Goal: Task Accomplishment & Management: Use online tool/utility

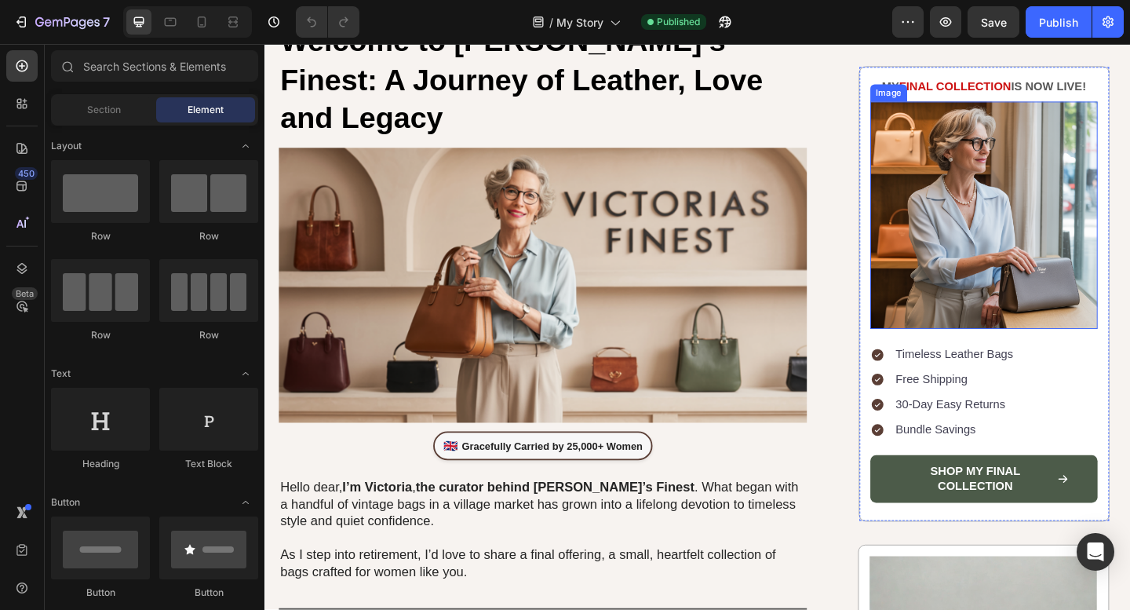
scroll to position [206, 0]
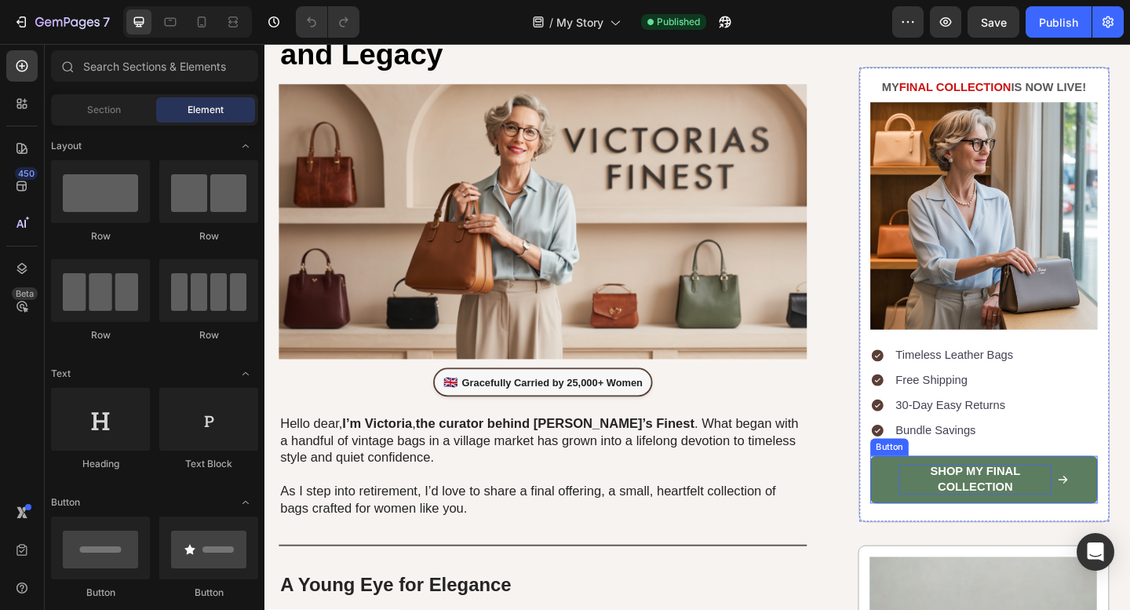
click at [1068, 523] on p "Shop MY Final Collection" at bounding box center [1038, 517] width 166 height 33
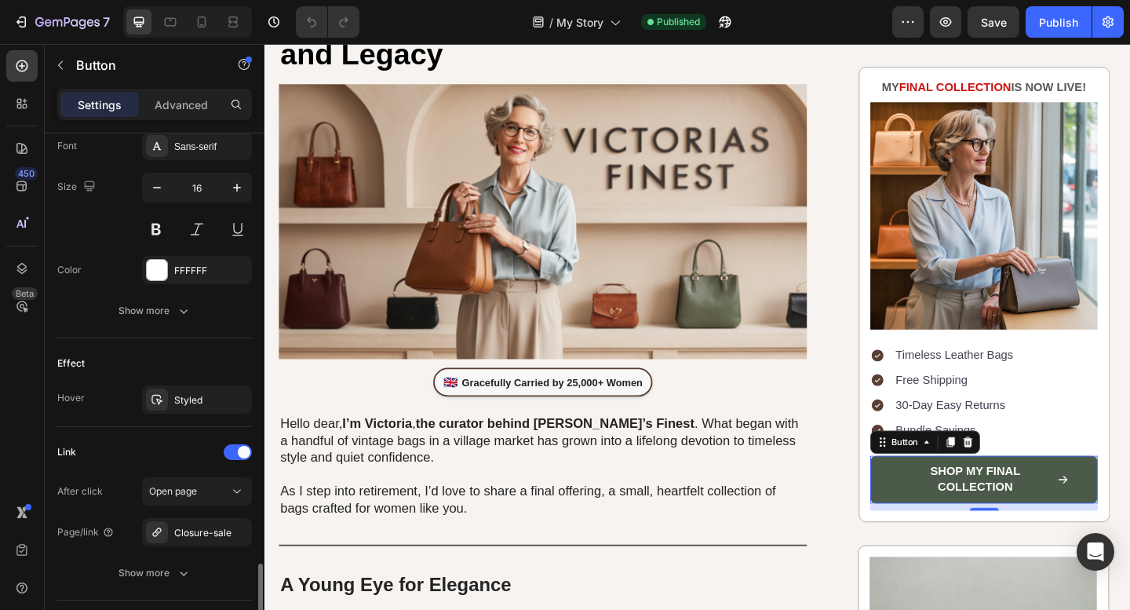
scroll to position [851, 0]
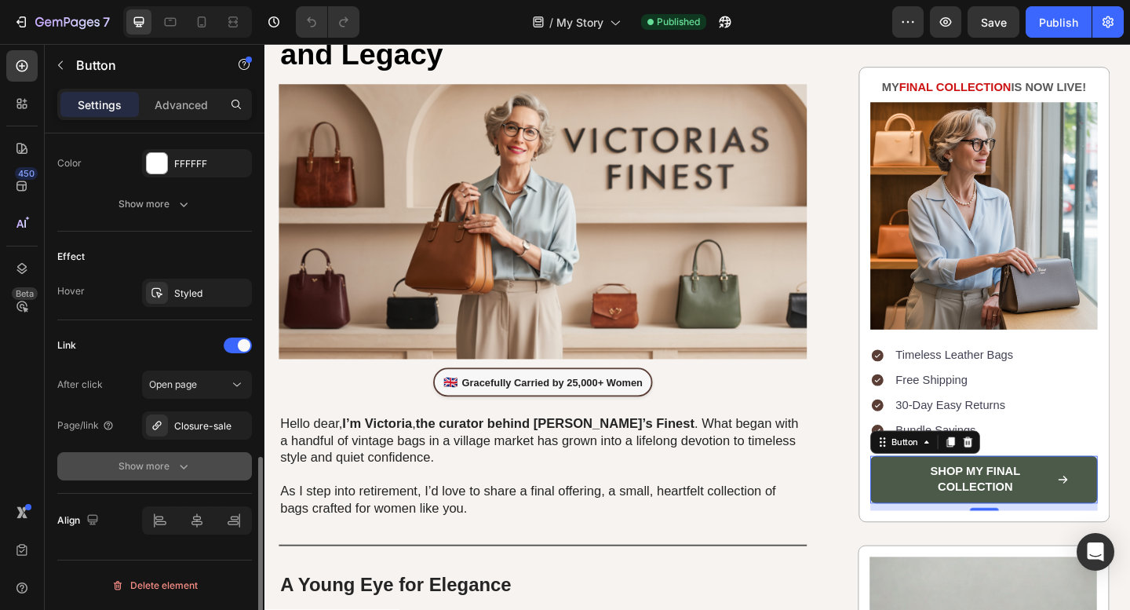
click at [159, 472] on div "Show more" at bounding box center [154, 466] width 73 height 16
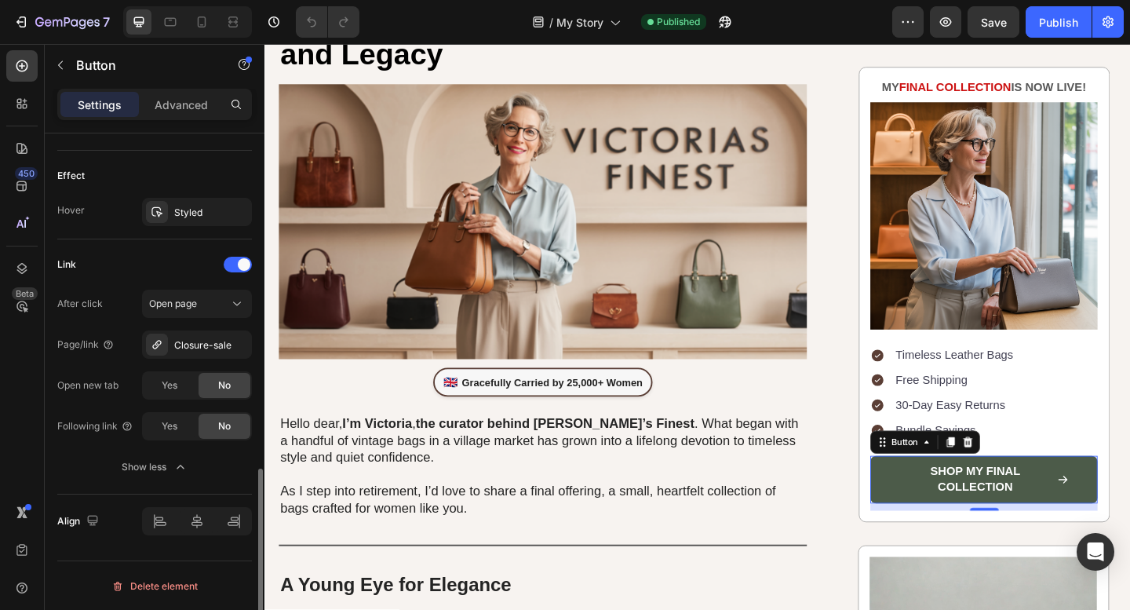
scroll to position [932, 0]
click at [217, 309] on div "Open page" at bounding box center [189, 303] width 80 height 14
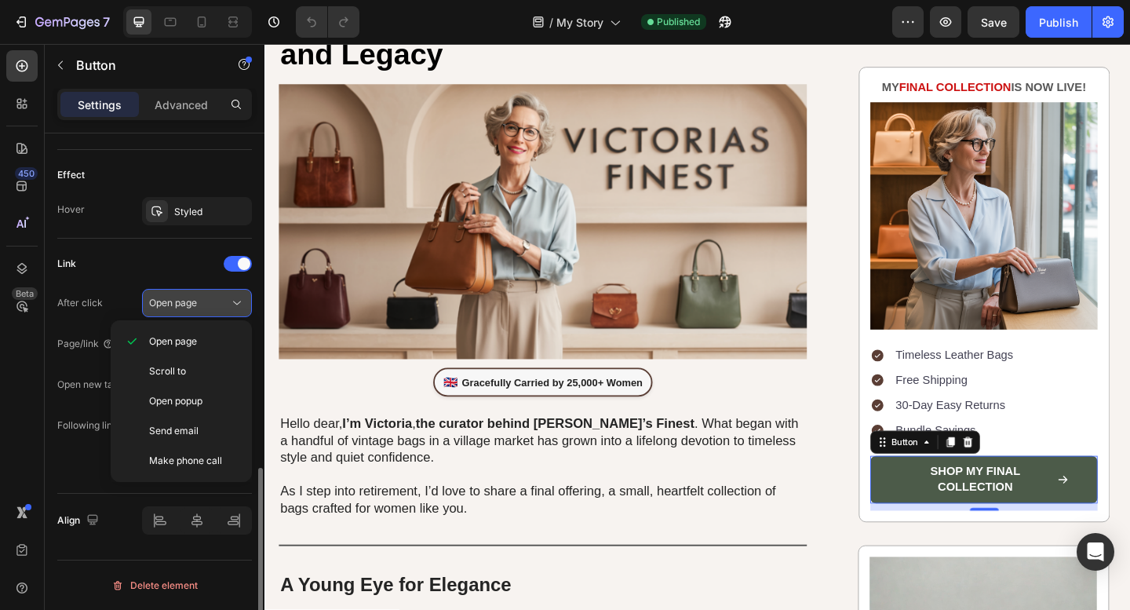
click at [217, 309] on div "Open page" at bounding box center [189, 303] width 80 height 14
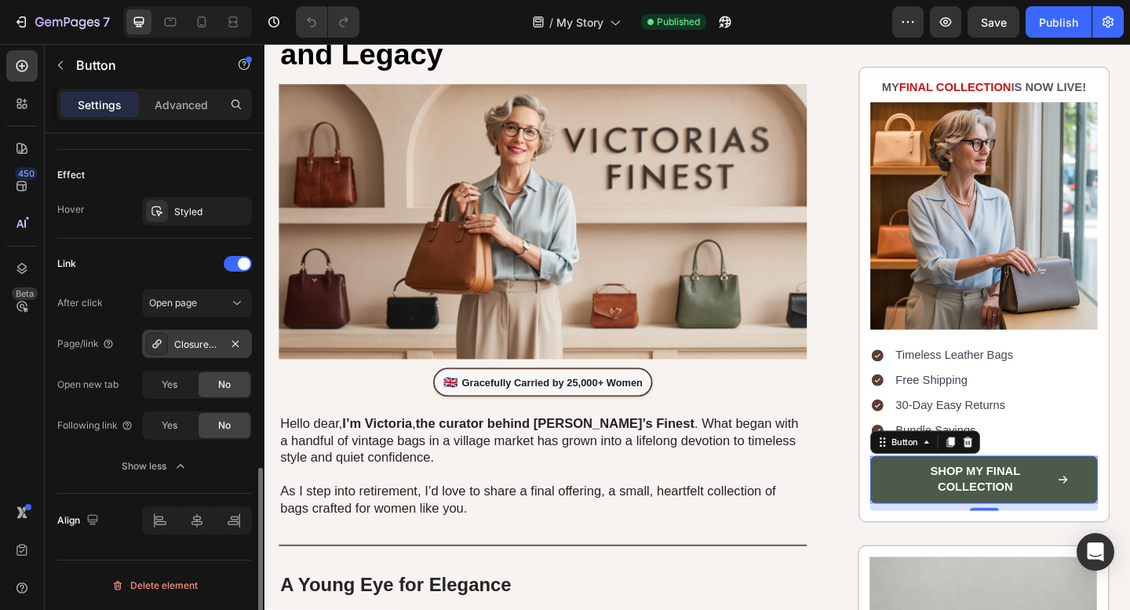
click at [212, 341] on div "Closure-sale" at bounding box center [197, 344] width 46 height 14
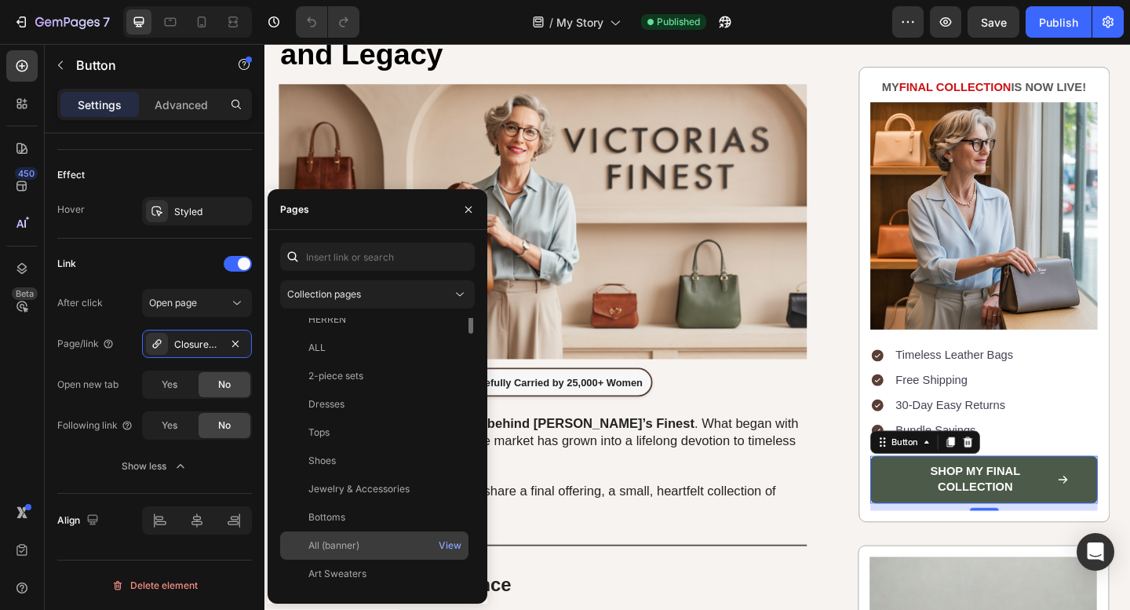
scroll to position [0, 0]
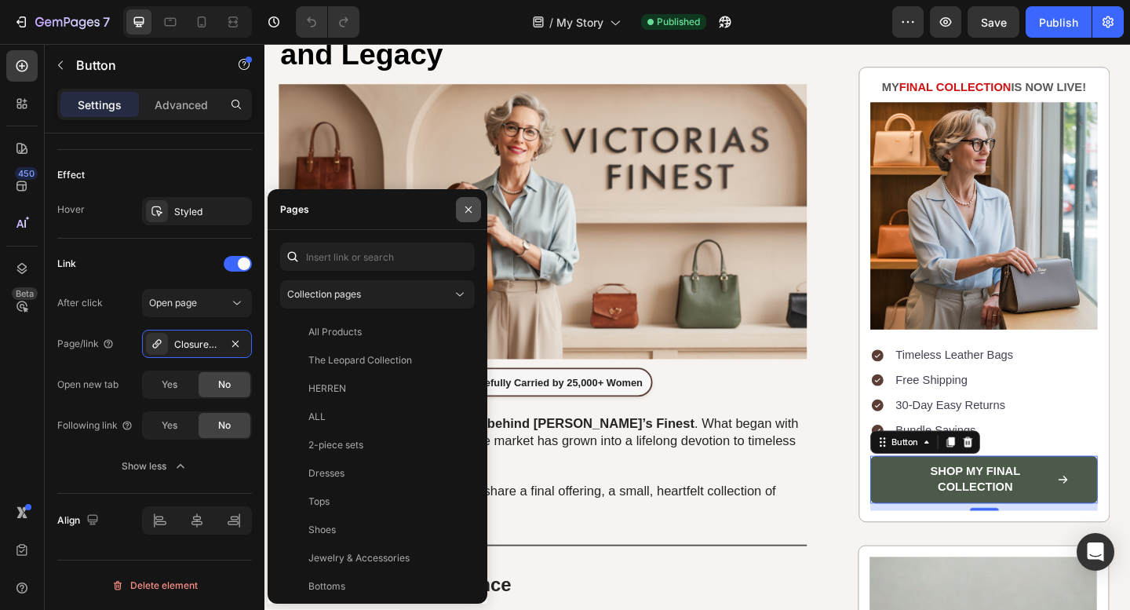
click at [470, 204] on icon "button" at bounding box center [468, 209] width 13 height 13
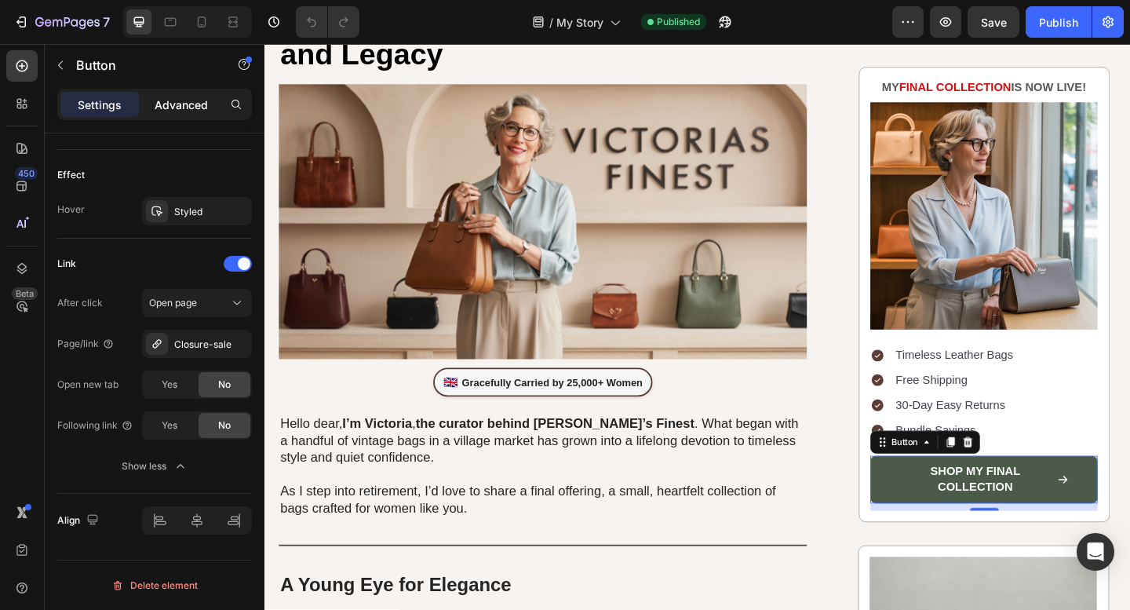
click at [184, 106] on p "Advanced" at bounding box center [181, 105] width 53 height 16
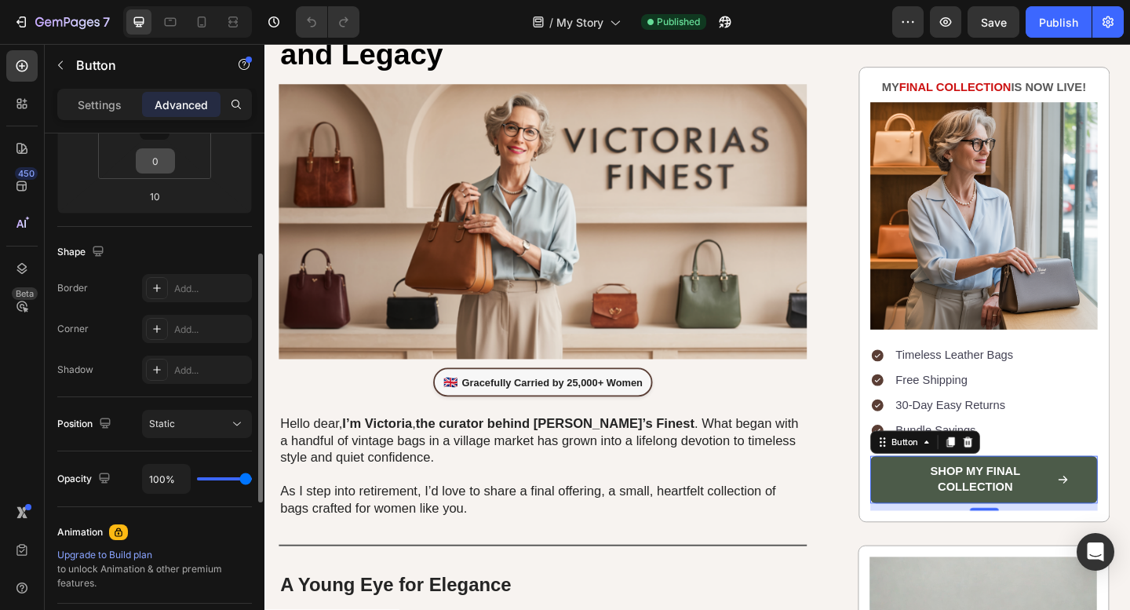
scroll to position [274, 0]
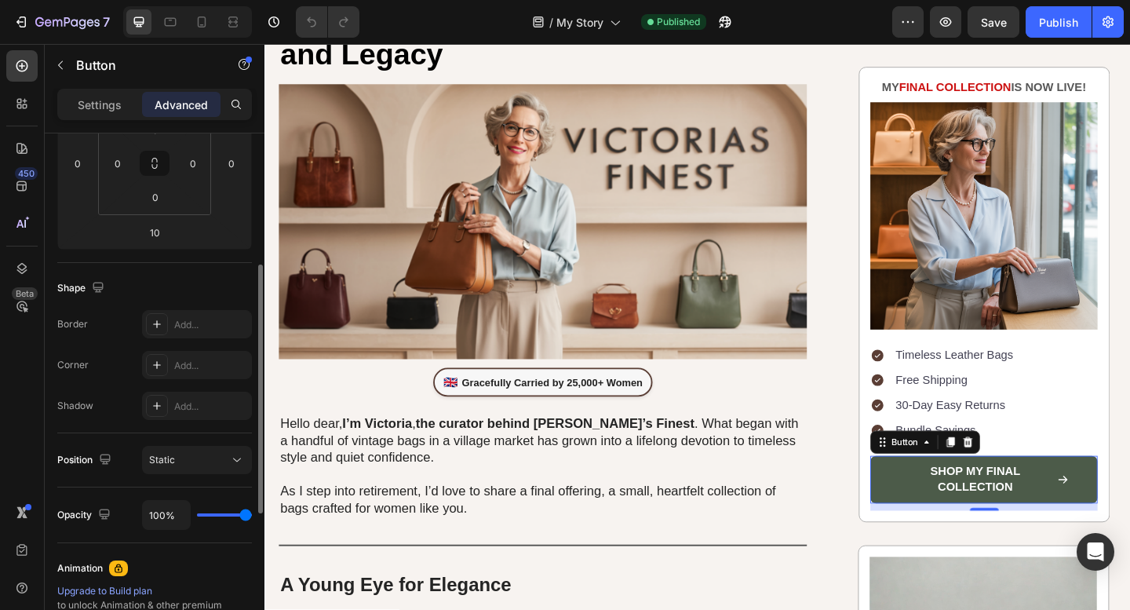
click at [118, 122] on div "Settings Advanced" at bounding box center [155, 111] width 220 height 45
click at [118, 104] on p "Settings" at bounding box center [100, 105] width 44 height 16
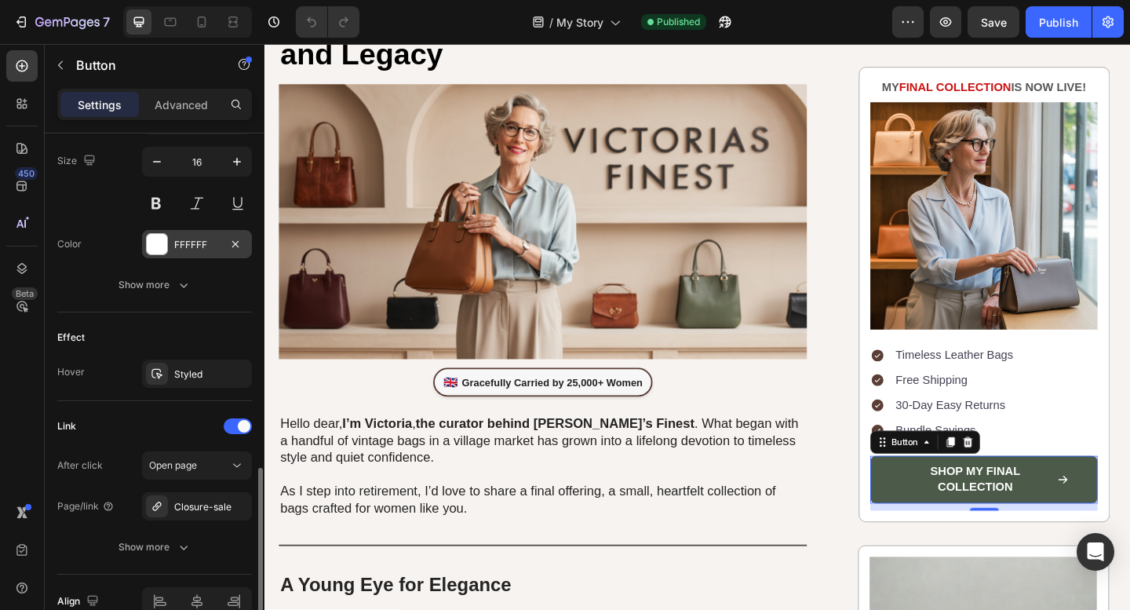
scroll to position [851, 0]
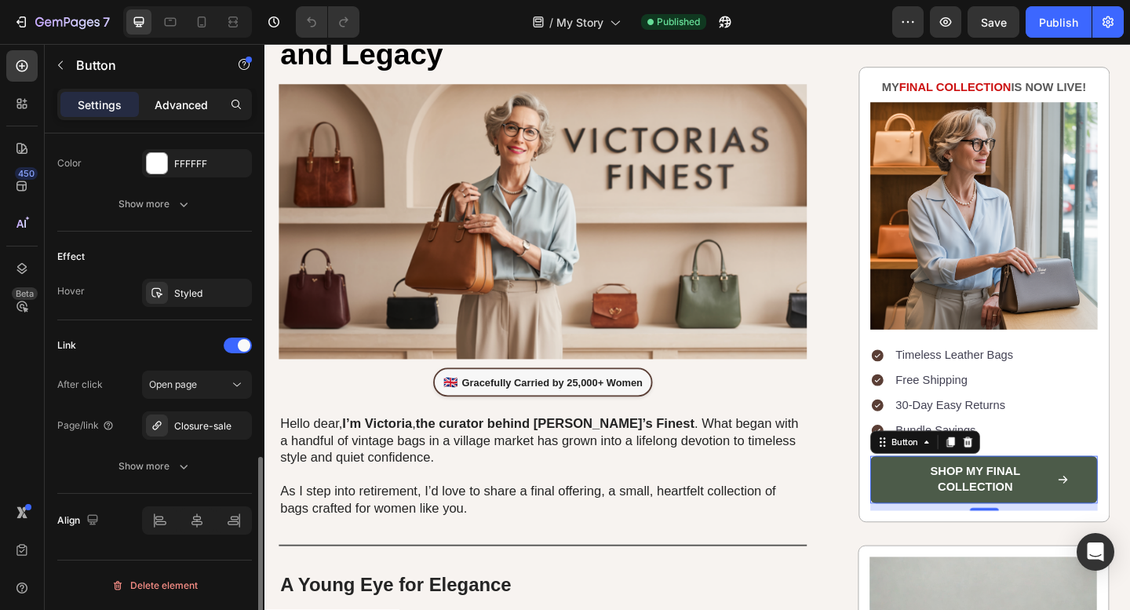
click at [191, 105] on p "Advanced" at bounding box center [181, 105] width 53 height 16
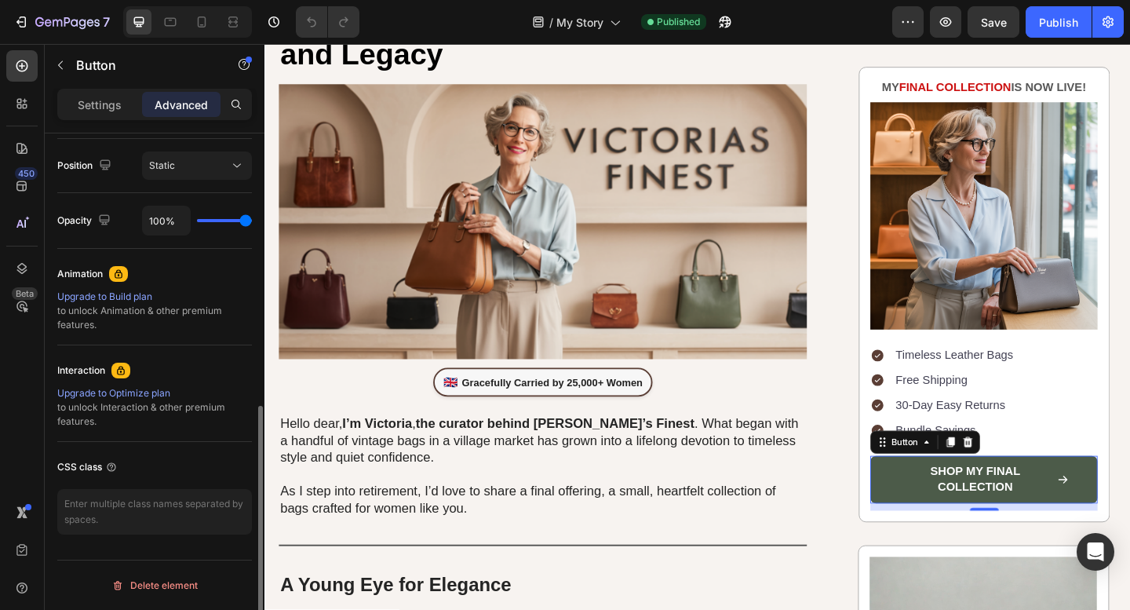
scroll to position [568, 0]
click at [103, 116] on div "Settings" at bounding box center [99, 104] width 78 height 25
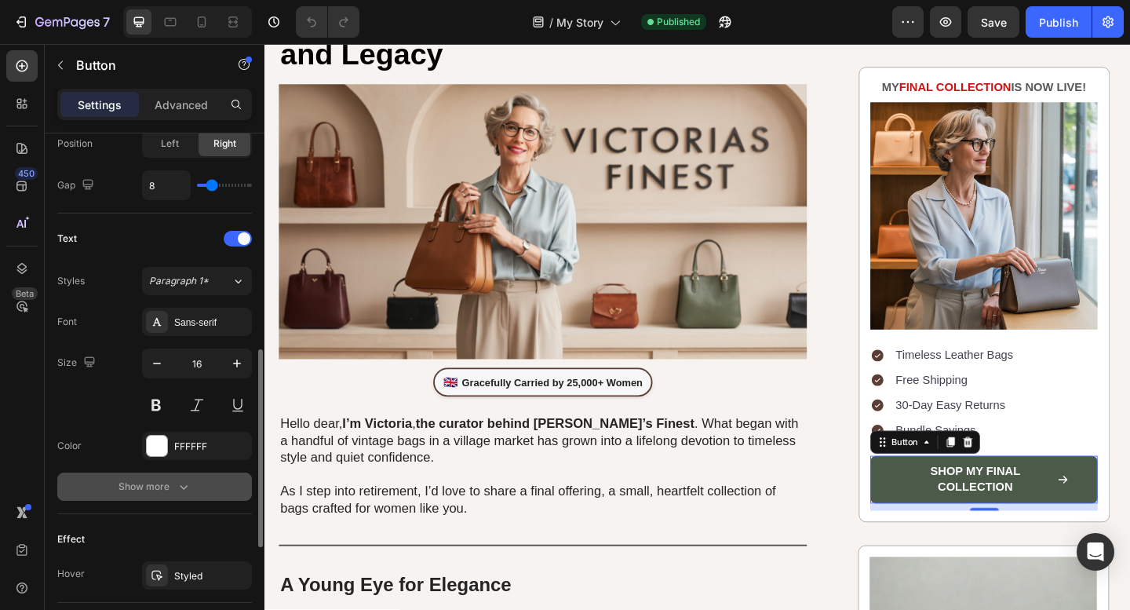
click at [168, 478] on button "Show more" at bounding box center [154, 486] width 195 height 28
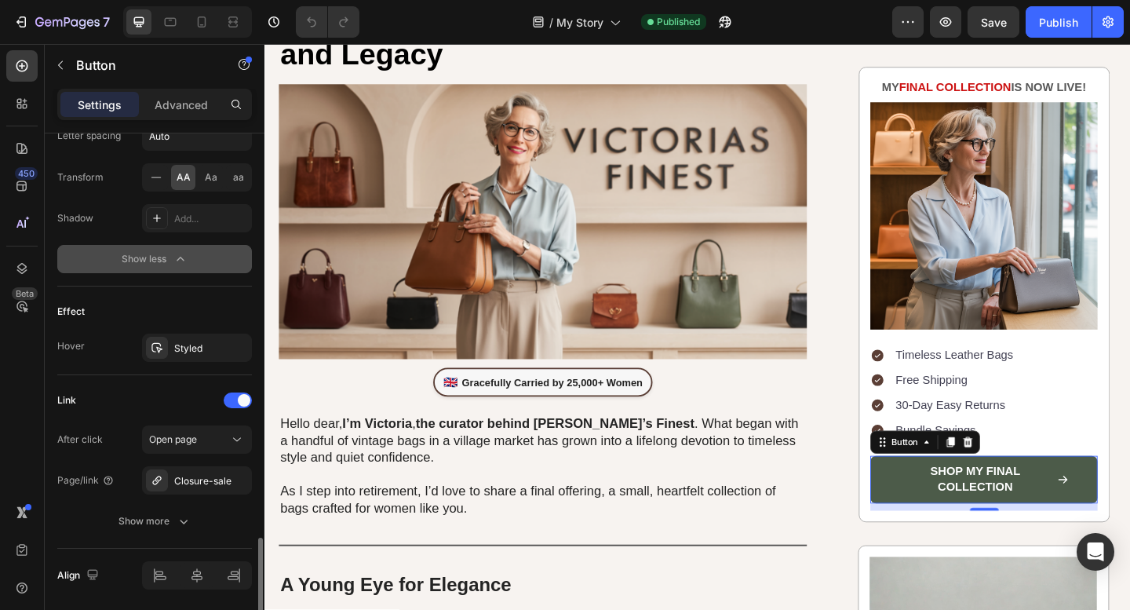
scroll to position [1058, 0]
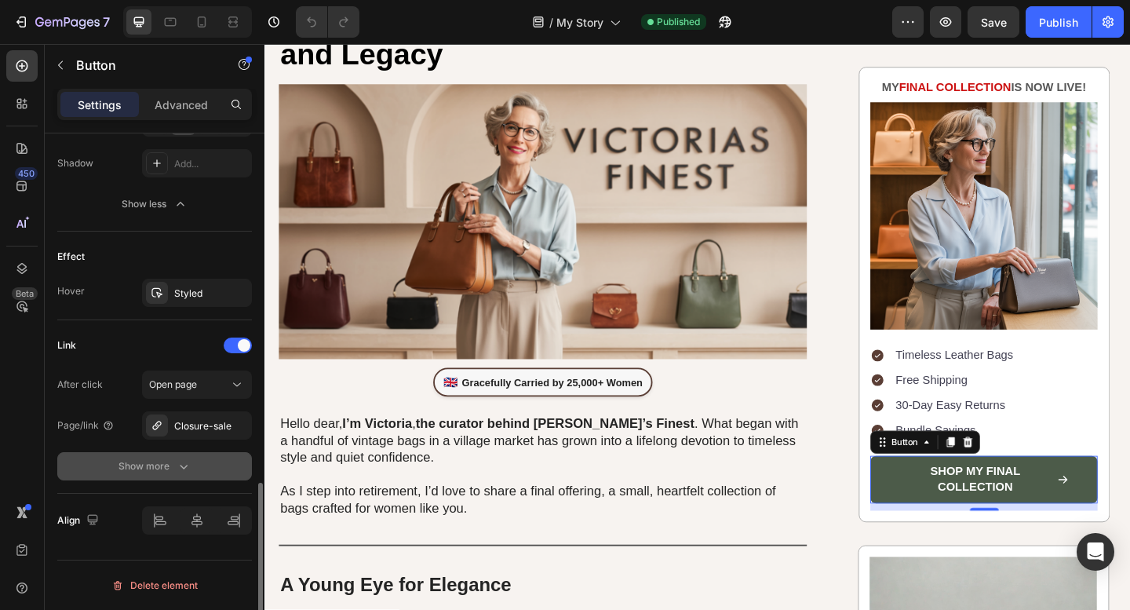
click at [126, 477] on button "Show more" at bounding box center [154, 466] width 195 height 28
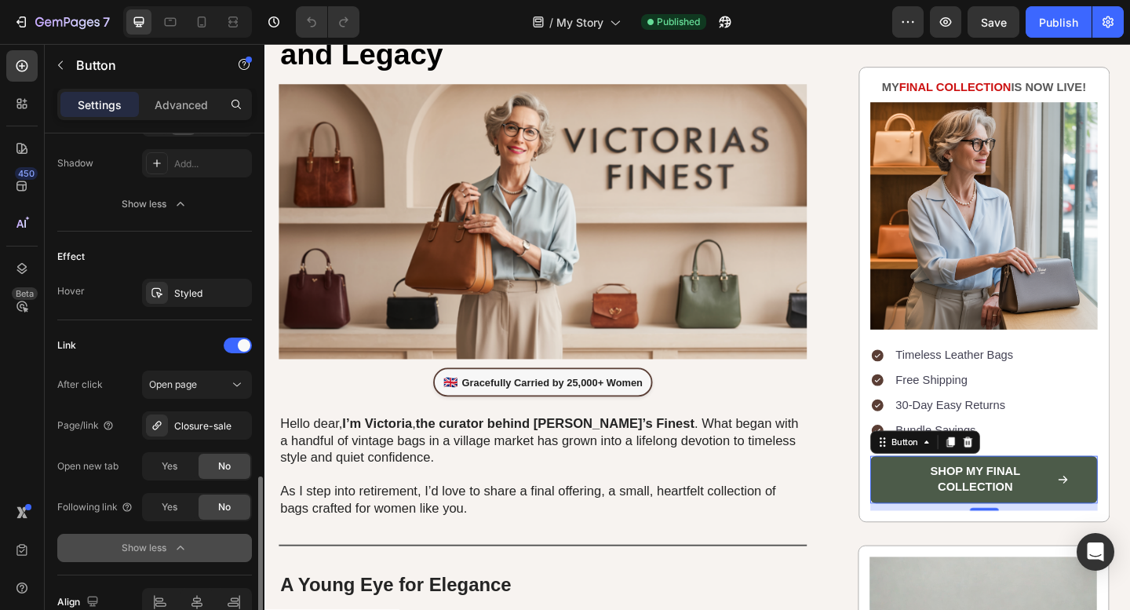
scroll to position [1139, 0]
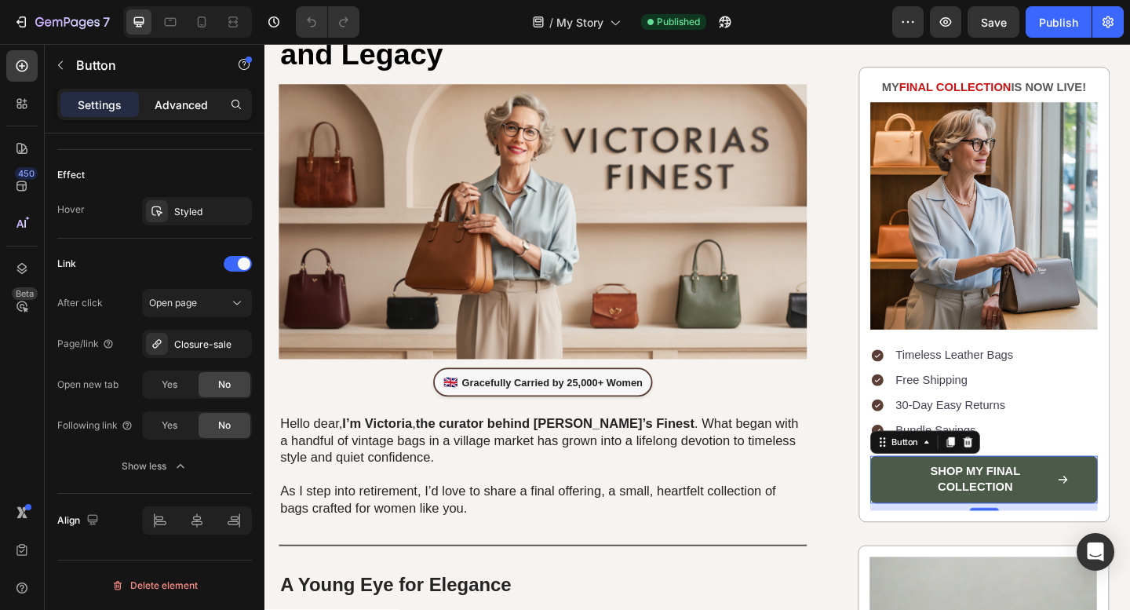
click at [202, 100] on p "Advanced" at bounding box center [181, 105] width 53 height 16
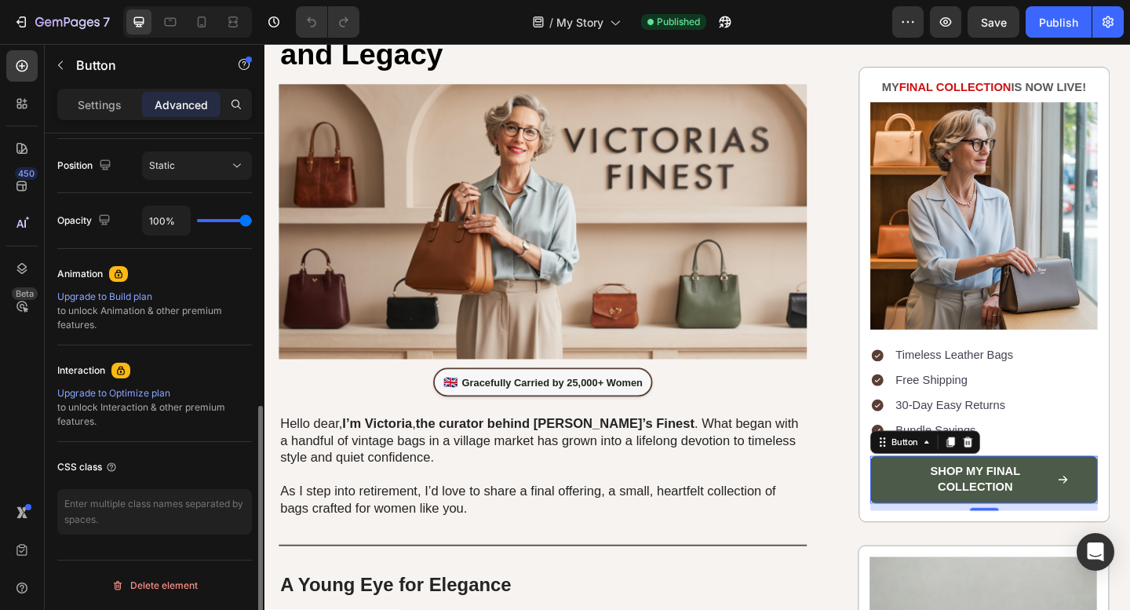
scroll to position [568, 0]
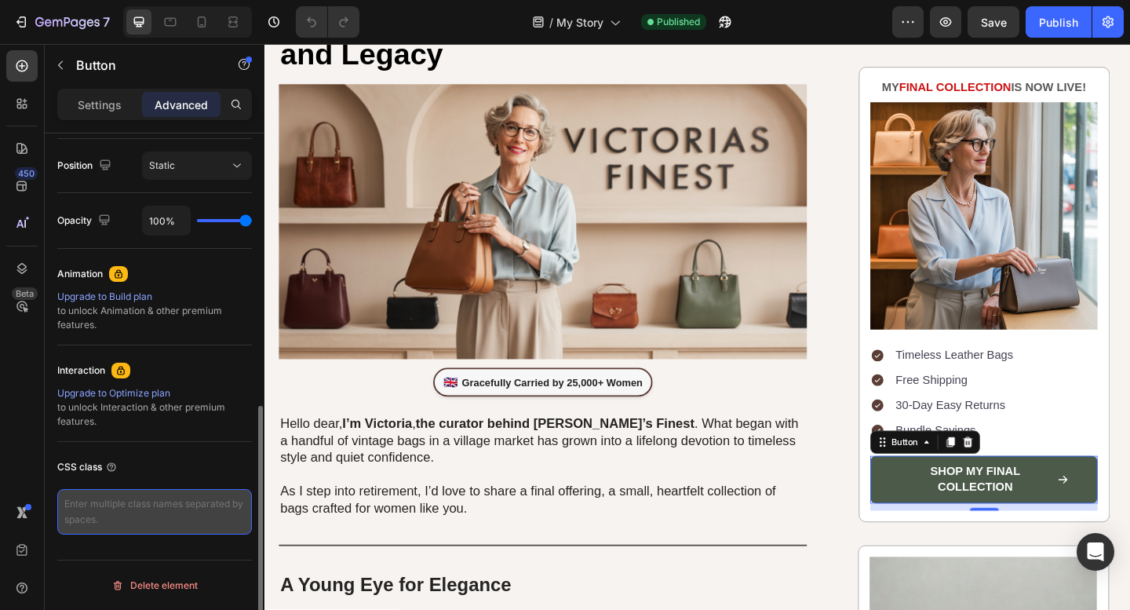
click at [172, 504] on textarea at bounding box center [154, 512] width 195 height 46
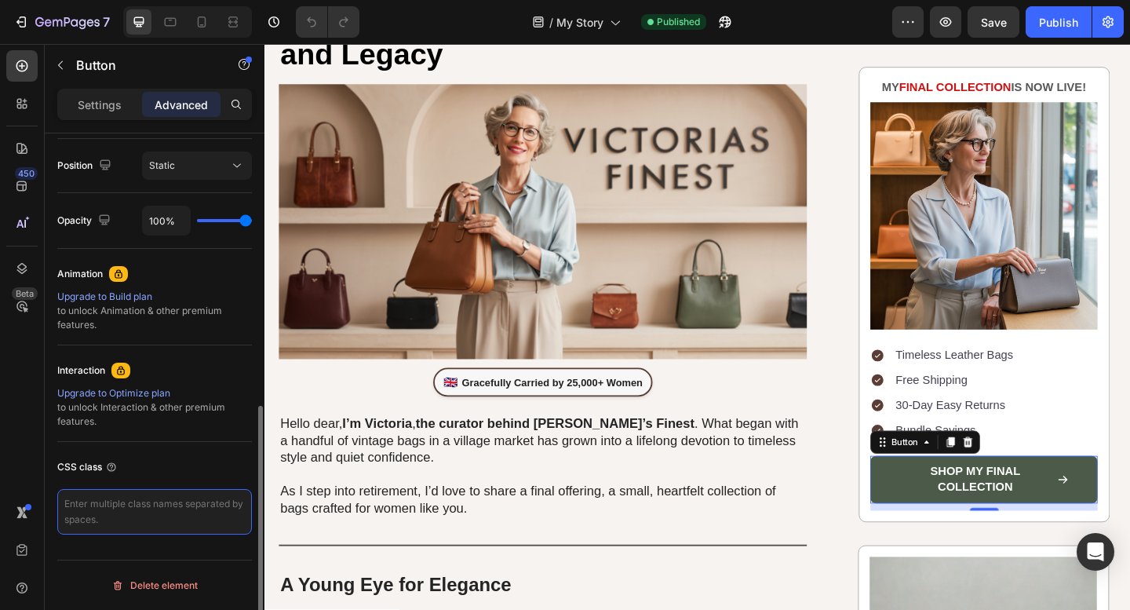
paste textarea "keep-utm"
type textarea "keep-utm"
click at [225, 476] on div "CSS class" at bounding box center [154, 466] width 195 height 25
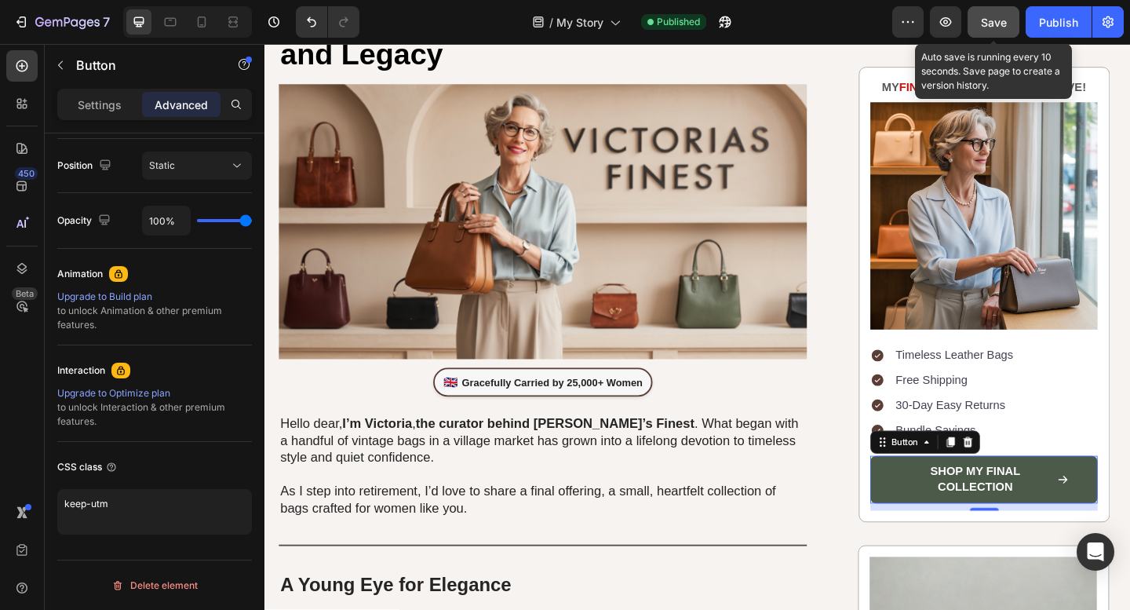
click at [1000, 14] on div "Save" at bounding box center [994, 22] width 26 height 16
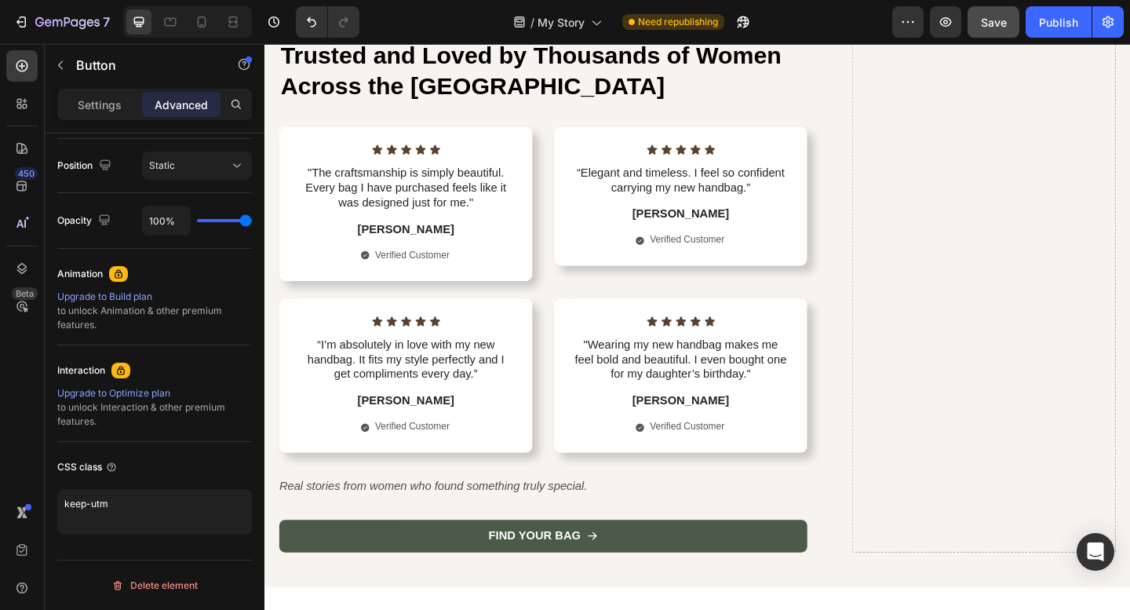
scroll to position [4683, 0]
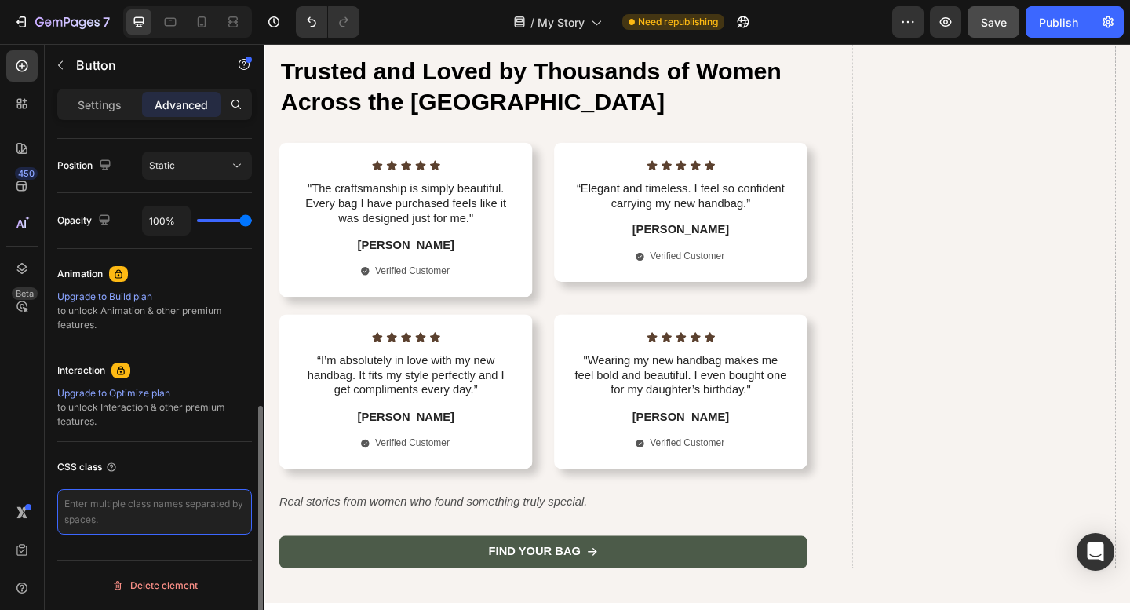
click at [161, 504] on textarea at bounding box center [154, 512] width 195 height 46
type textarea "keep-utm"
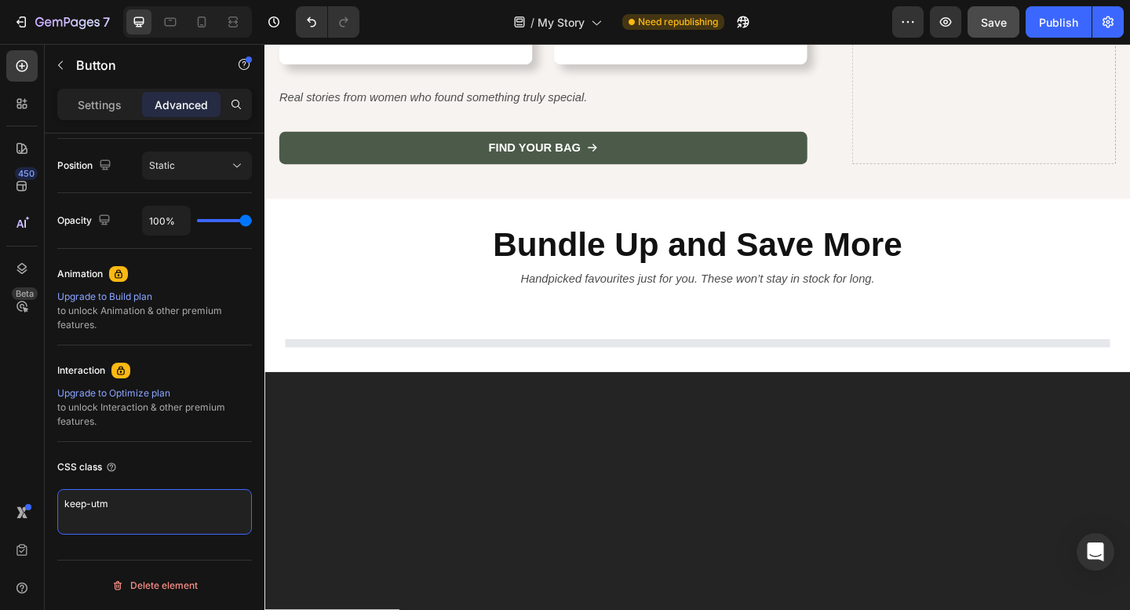
scroll to position [5499, 0]
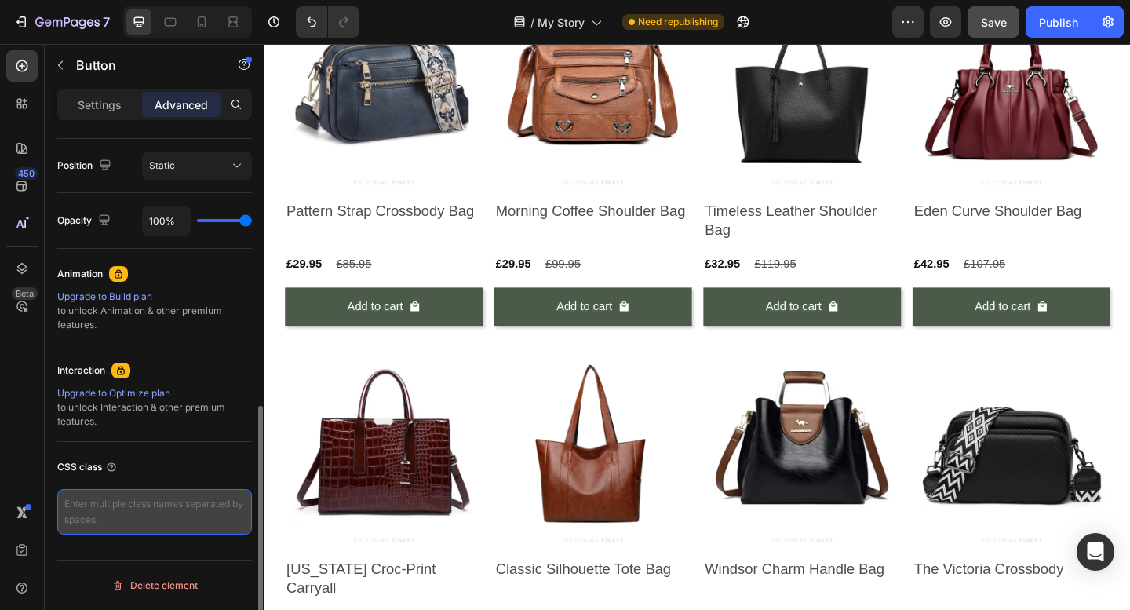
click at [133, 505] on textarea at bounding box center [154, 512] width 195 height 46
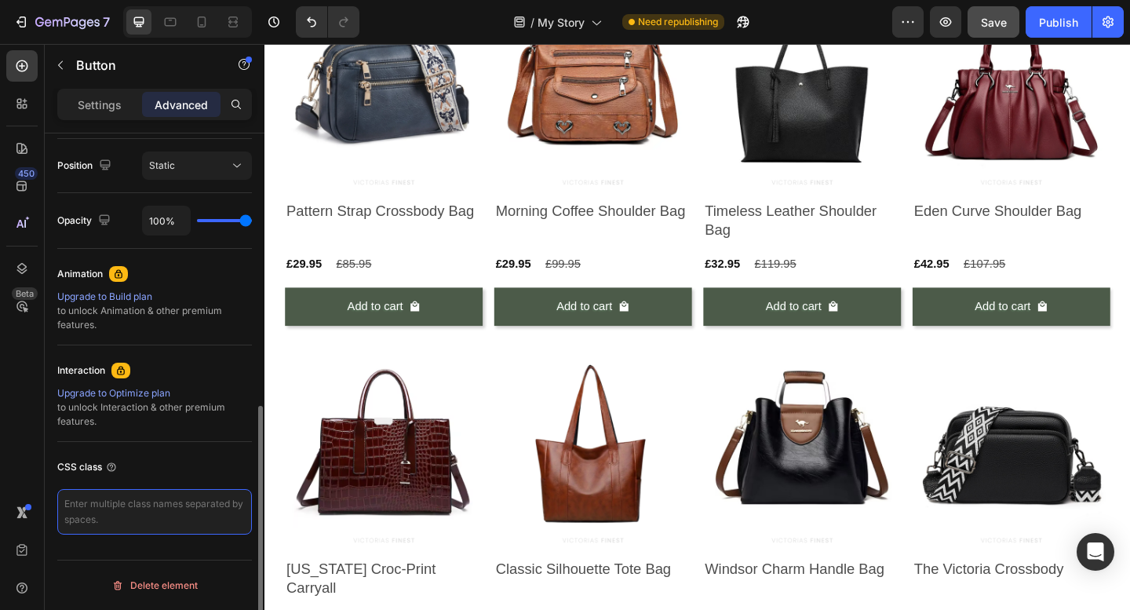
paste textarea "keep-utm"
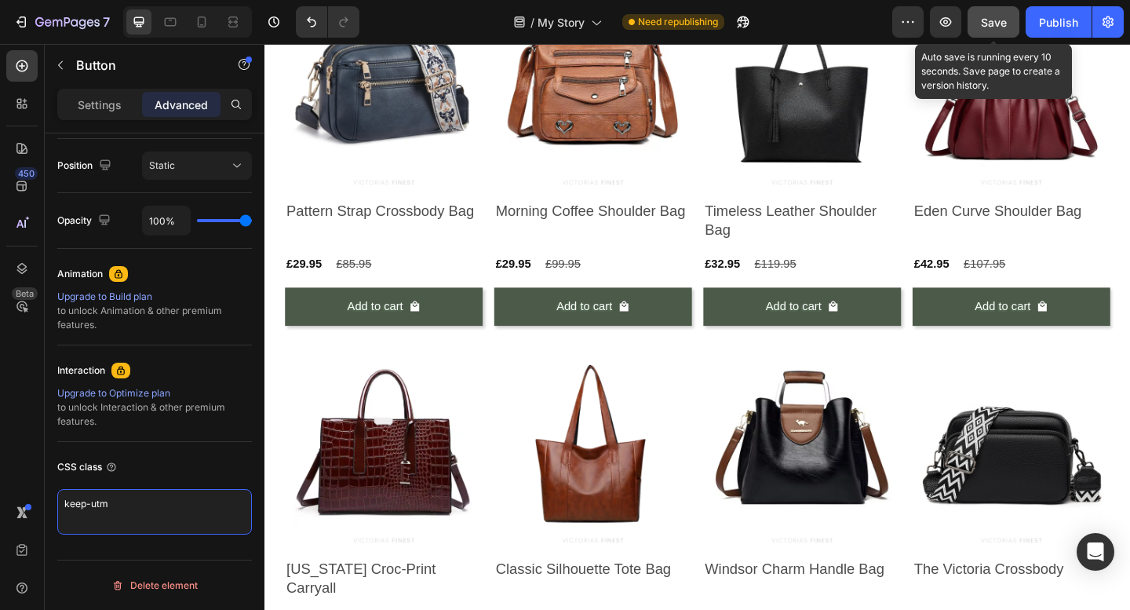
type textarea "keep-utm"
click at [1002, 21] on span "Save" at bounding box center [994, 22] width 26 height 13
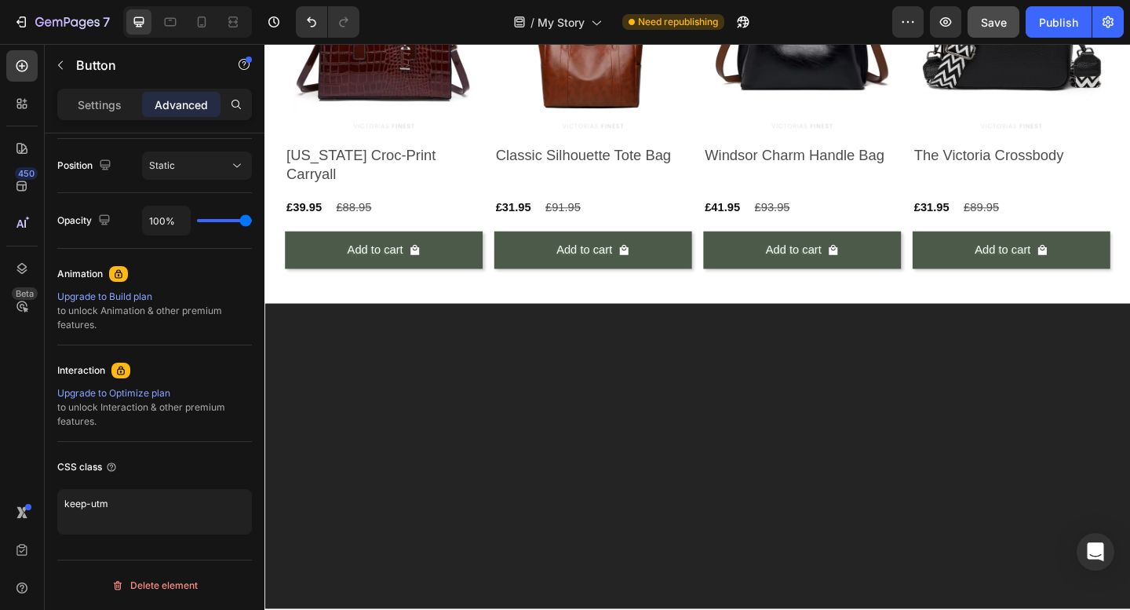
scroll to position [6498, 0]
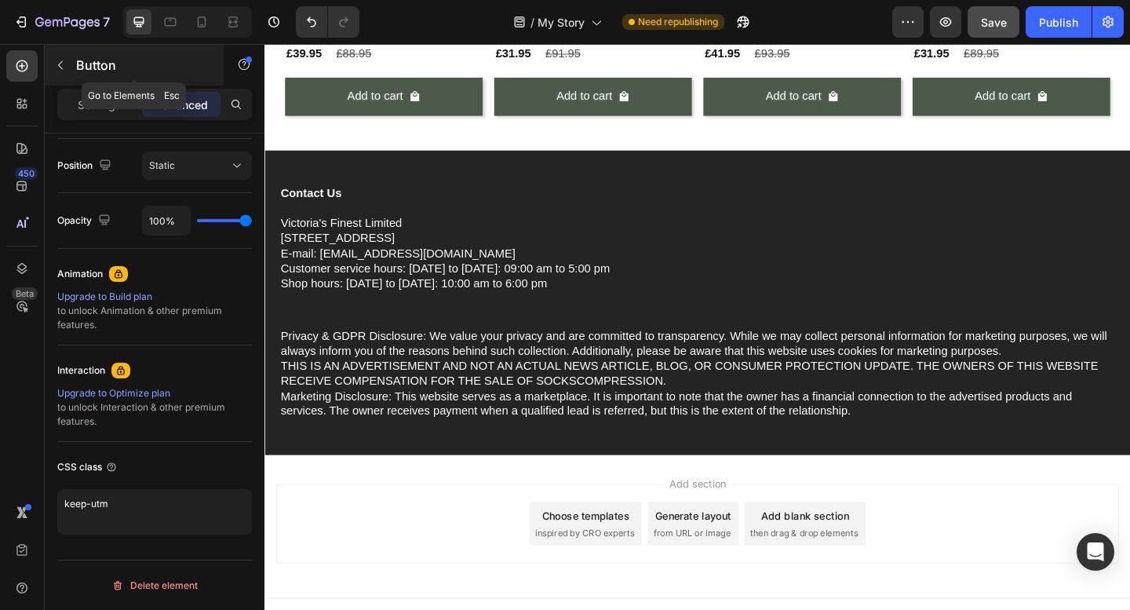
click at [66, 67] on icon "button" at bounding box center [60, 65] width 13 height 13
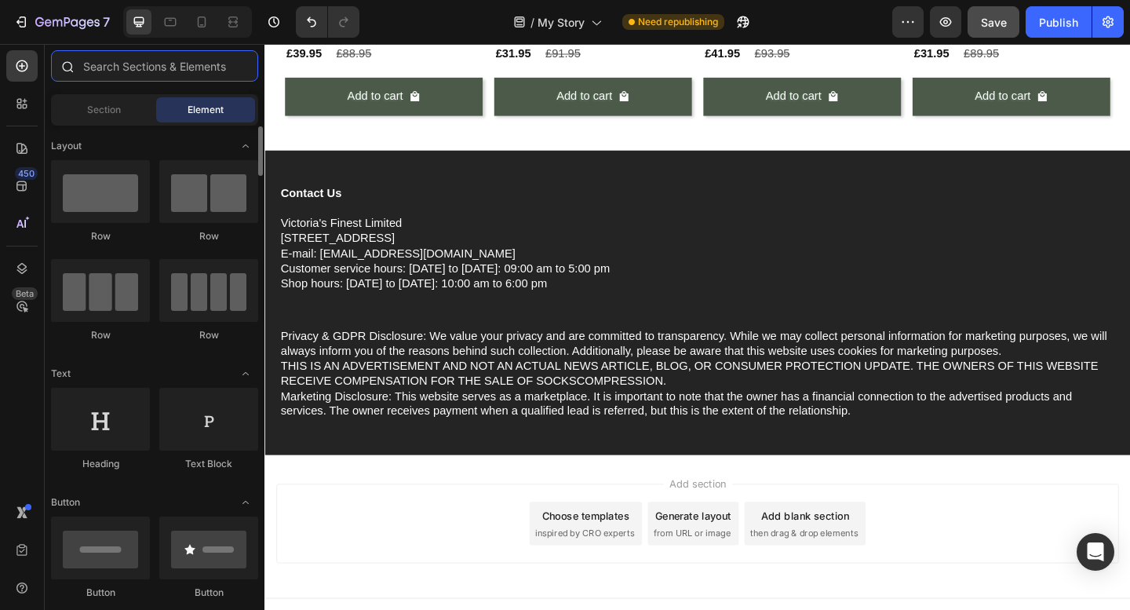
click at [148, 71] on input "text" at bounding box center [154, 65] width 207 height 31
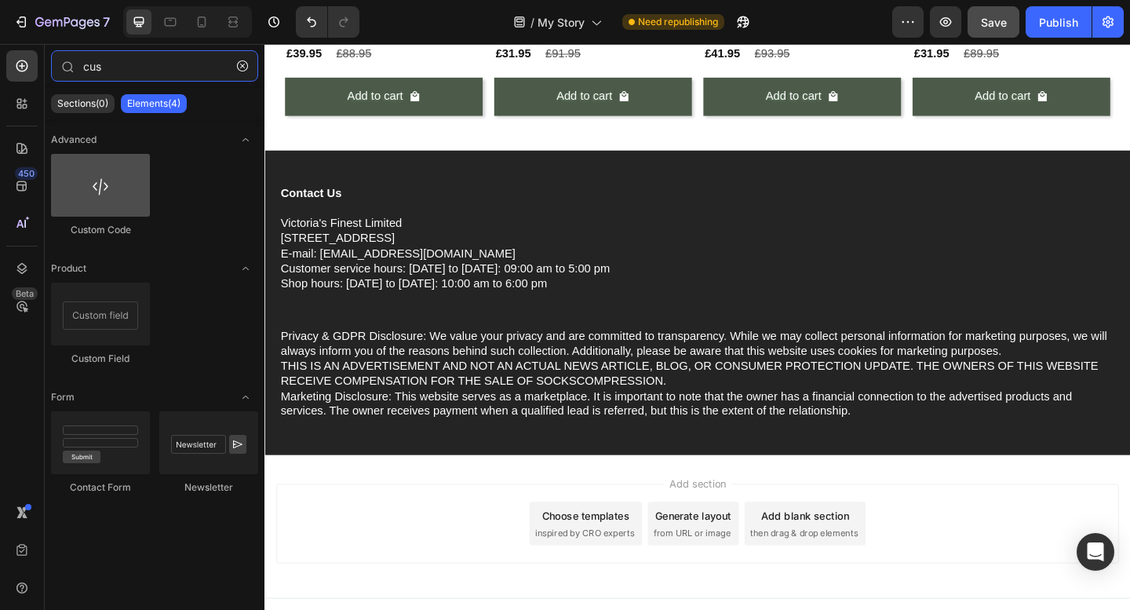
type input "cus"
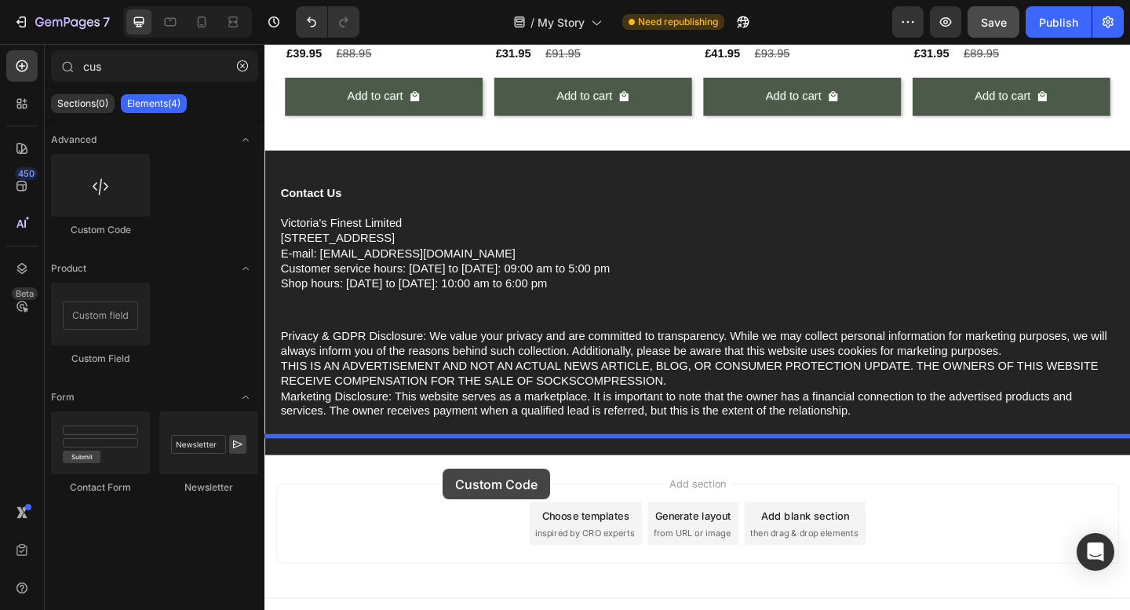
drag, startPoint x: 392, startPoint y: 227, endPoint x: 458, endPoint y: 506, distance: 287.0
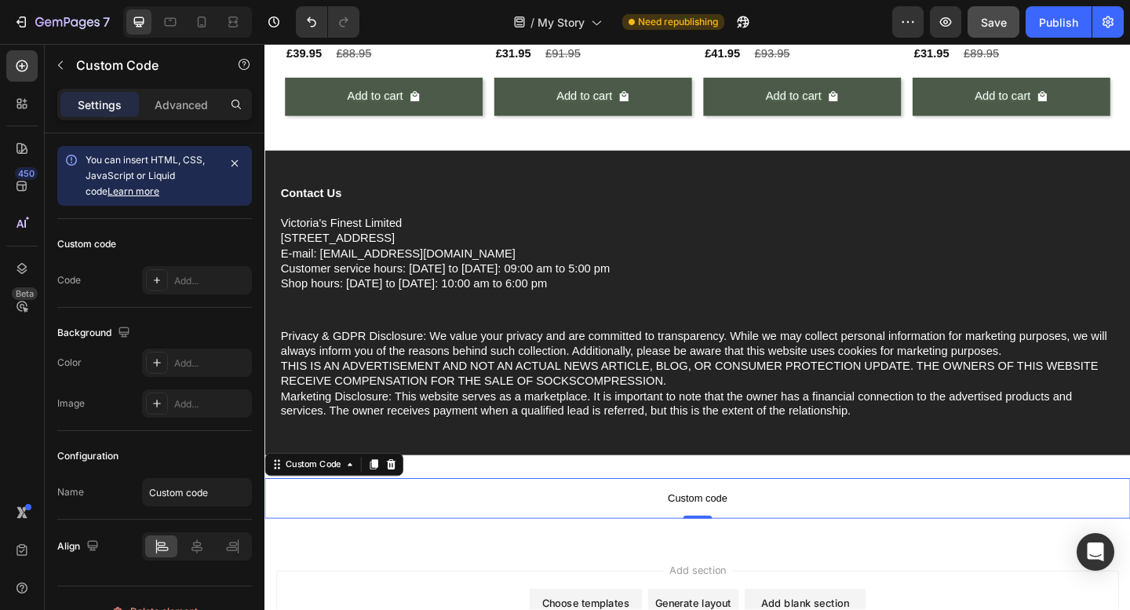
click at [421, 529] on span "Custom code" at bounding box center [735, 538] width 942 height 19
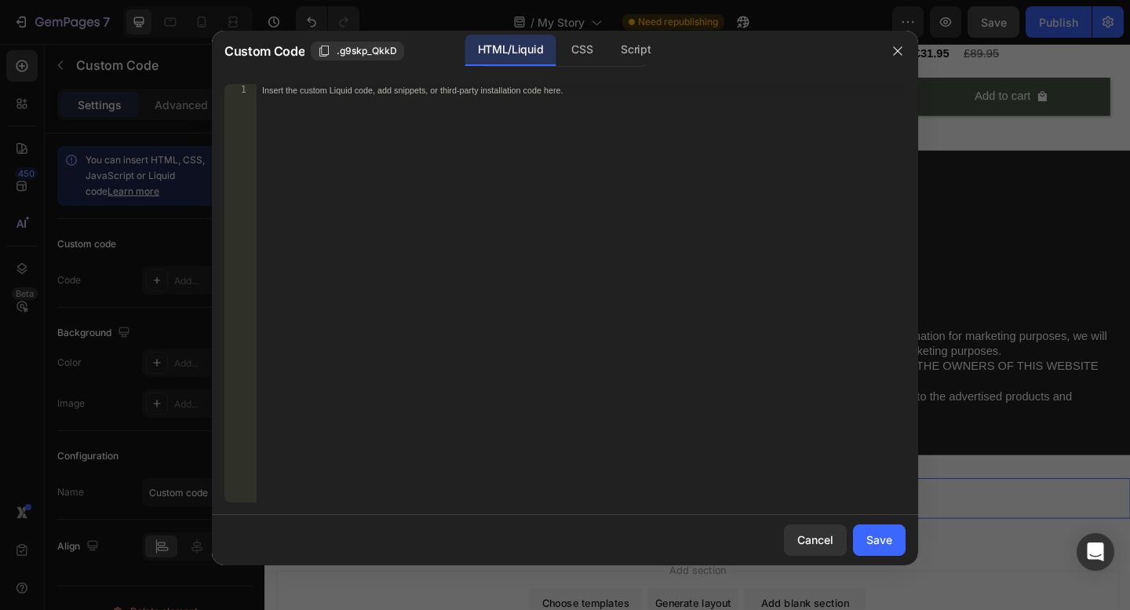
click at [481, 308] on div "Insert the custom Liquid code, add snippets, or third-party installation code h…" at bounding box center [581, 305] width 650 height 443
click at [608, 60] on div "CSS" at bounding box center [635, 50] width 55 height 31
click at [635, 53] on div "Script" at bounding box center [635, 50] width 55 height 31
click at [559, 53] on div "HTML/Liquid" at bounding box center [582, 50] width 46 height 31
click at [440, 125] on div "Insert the custom Liquid code, add snippets, or third-party installation code h…" at bounding box center [581, 305] width 650 height 443
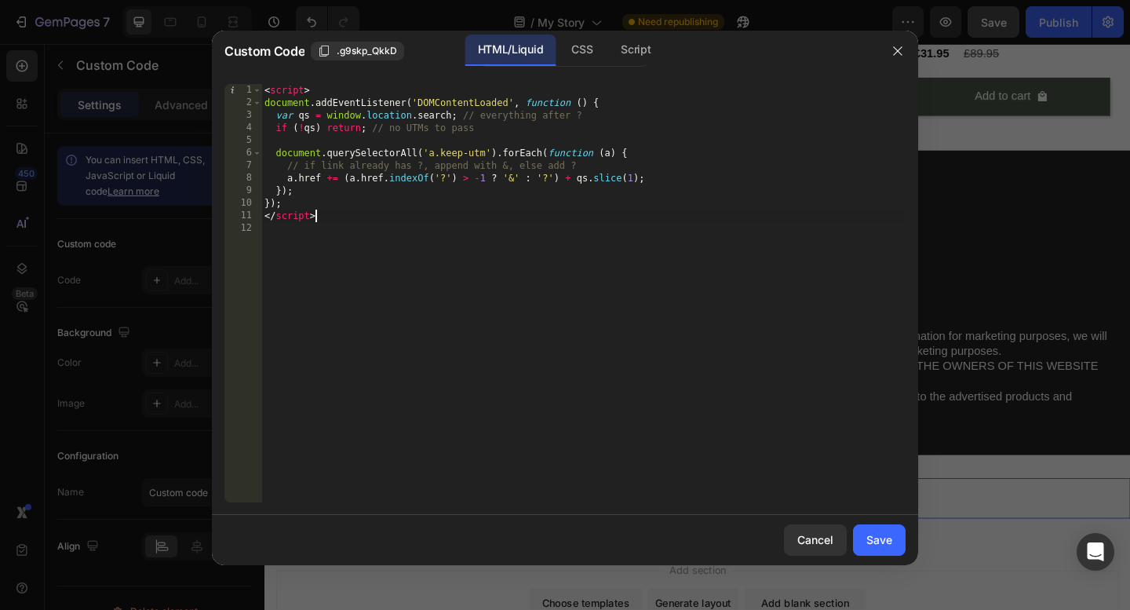
click at [602, 217] on div "< script > document . addEventListener ( 'DOMContentLoaded' , function ( ) { va…" at bounding box center [583, 305] width 644 height 443
type textarea "</script>"
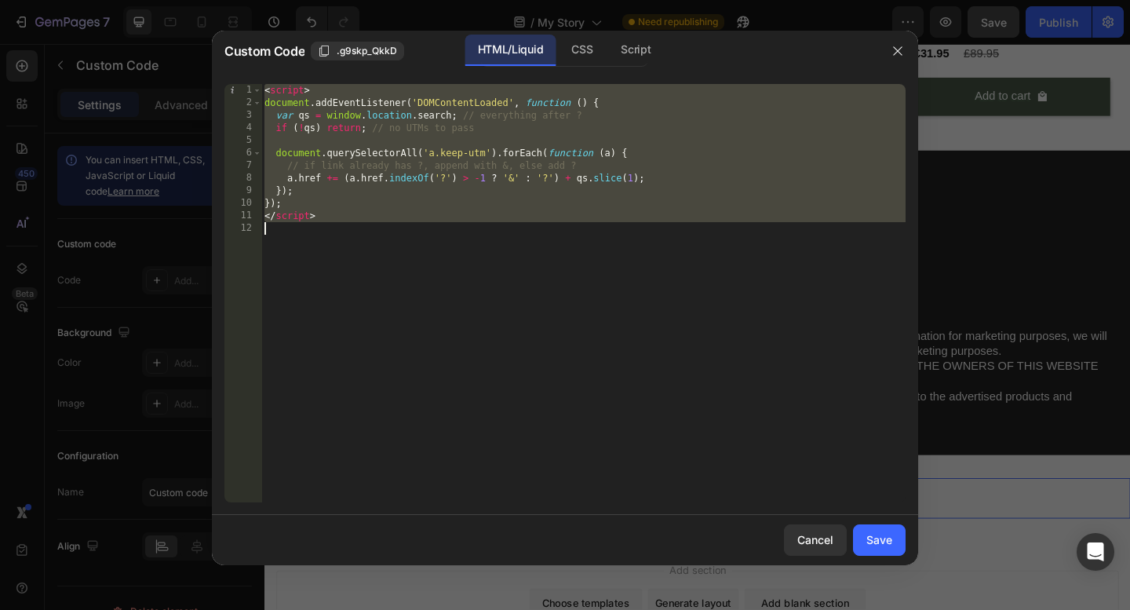
paste textarea
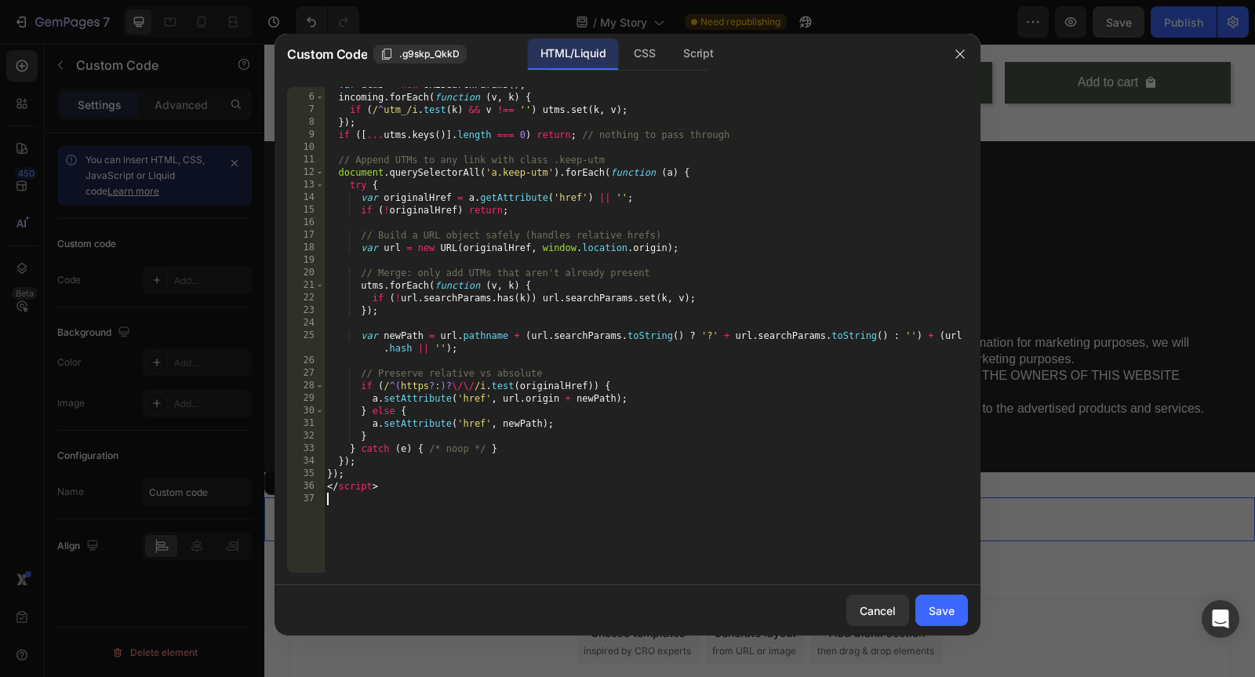
scroll to position [6498, 0]
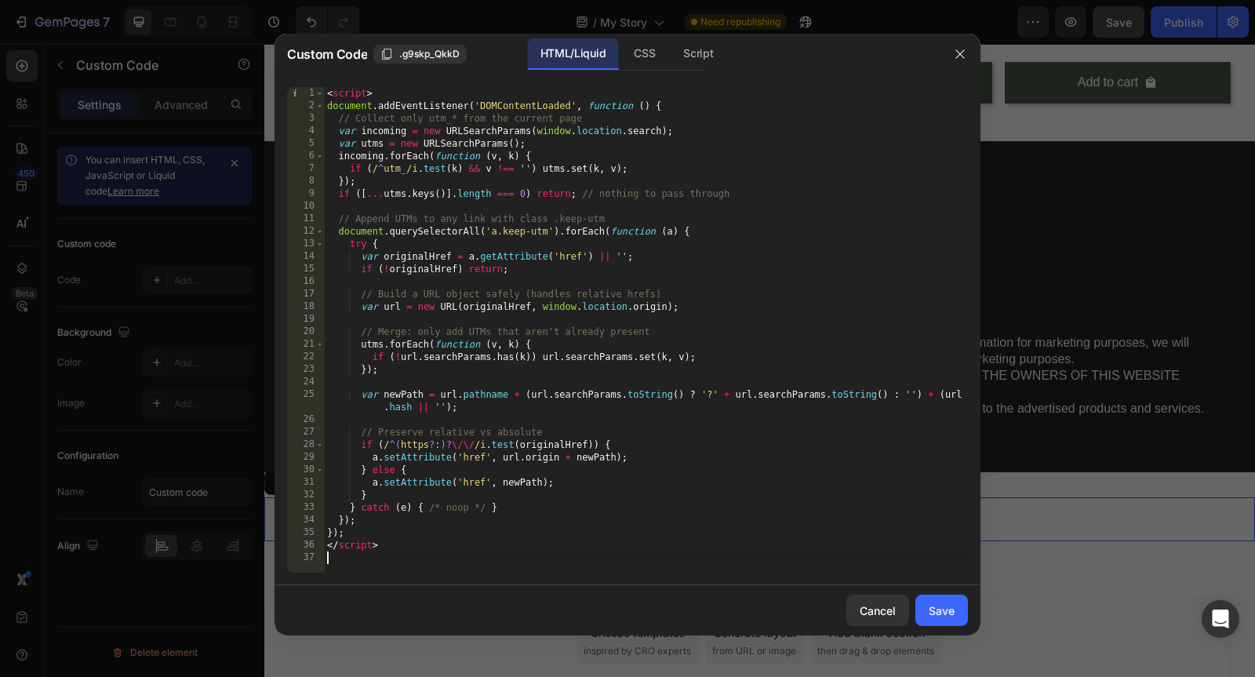
click at [1129, 35] on div at bounding box center [627, 338] width 1255 height 677
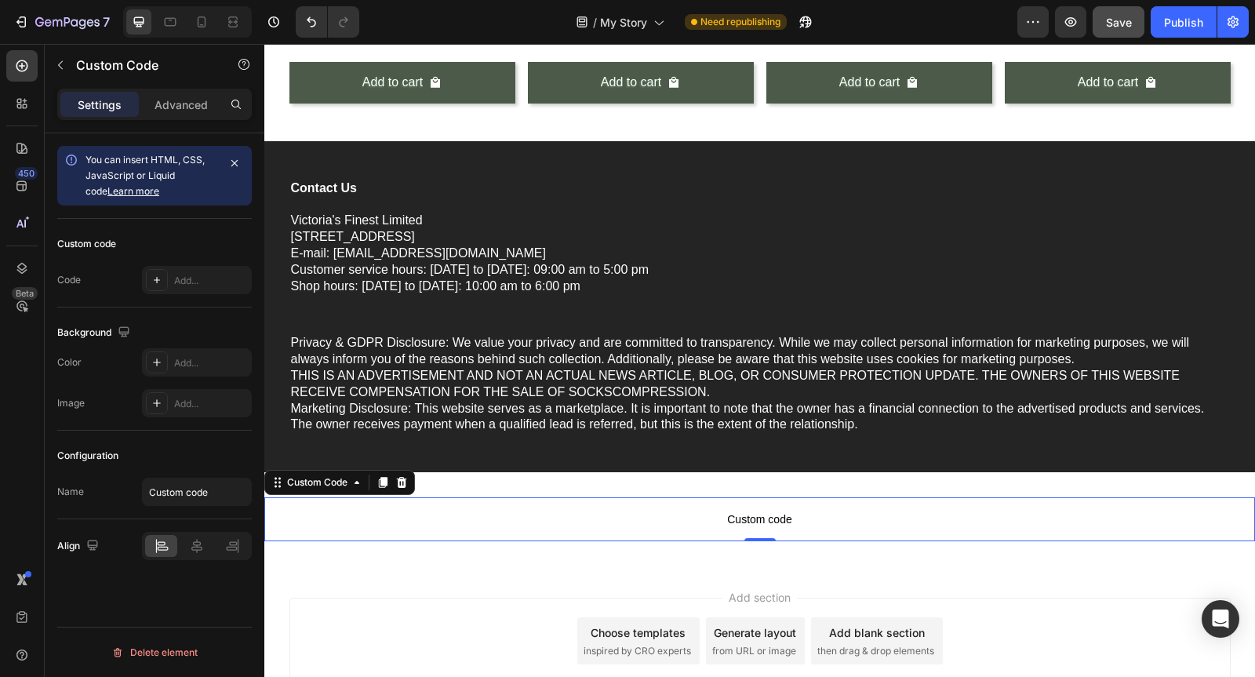
click at [753, 508] on p "Custom code" at bounding box center [759, 519] width 991 height 44
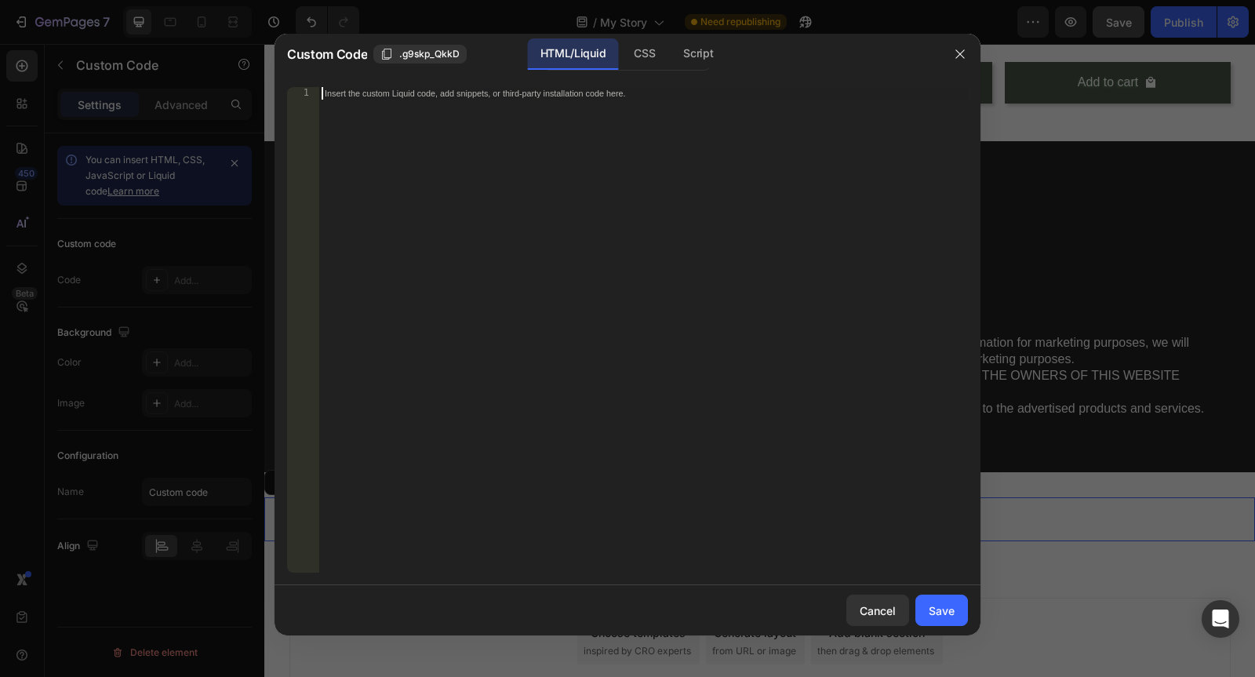
click at [801, 330] on div "Insert the custom Liquid code, add snippets, or third-party installation code h…" at bounding box center [644, 342] width 650 height 511
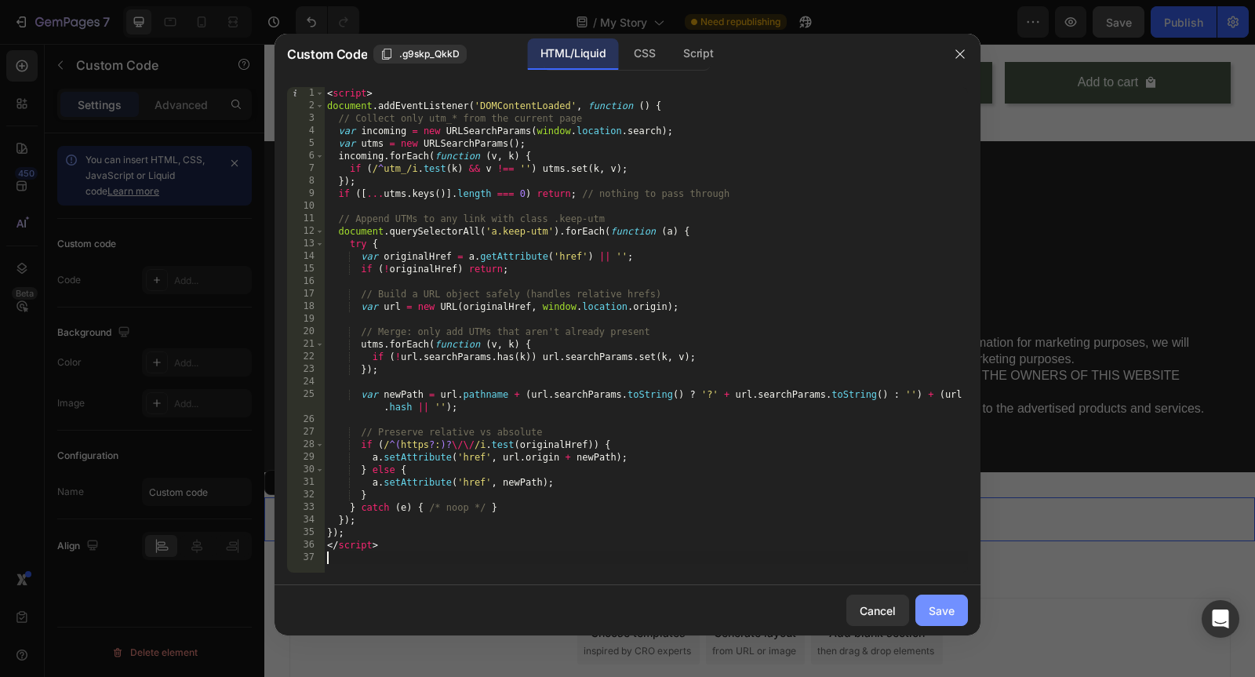
click at [965, 609] on button "Save" at bounding box center [942, 610] width 53 height 31
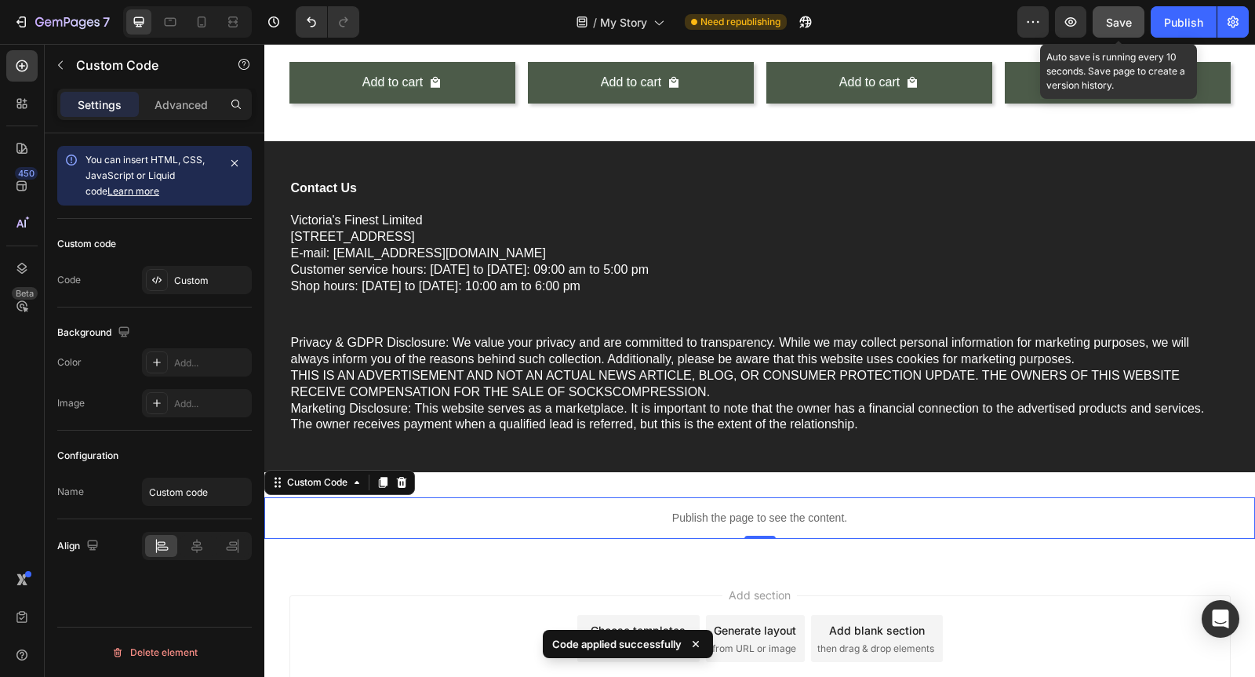
click at [1109, 11] on button "Save" at bounding box center [1119, 21] width 52 height 31
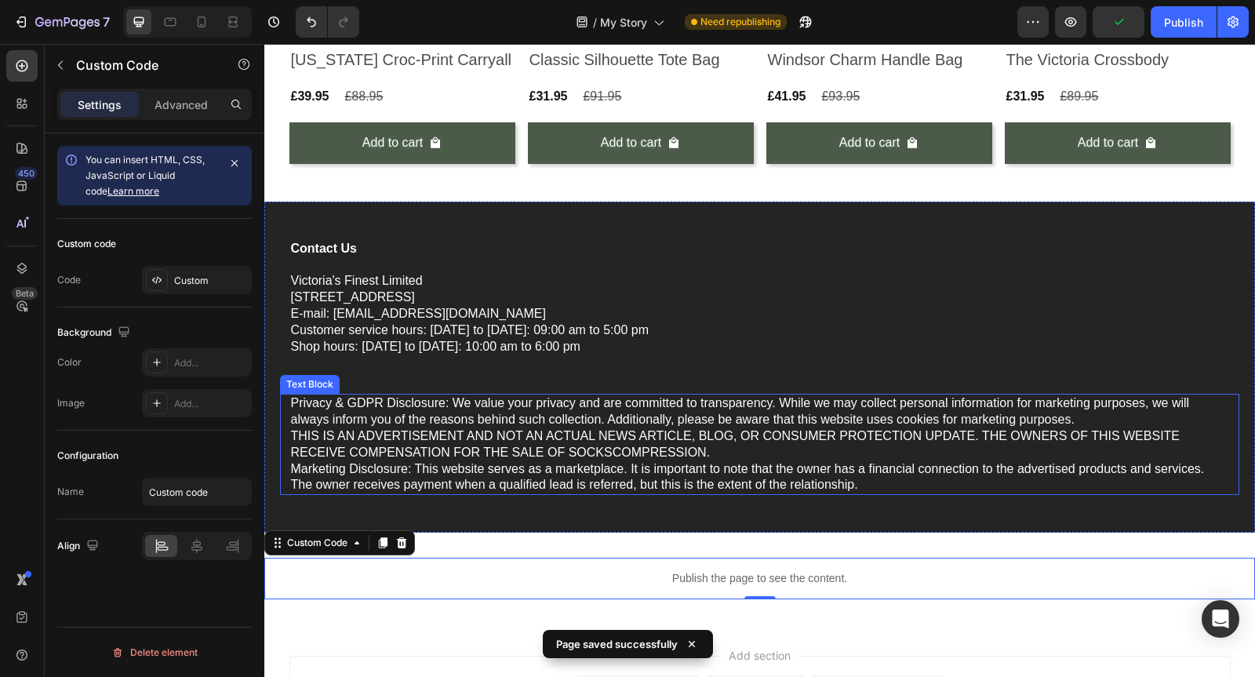
scroll to position [6432, 0]
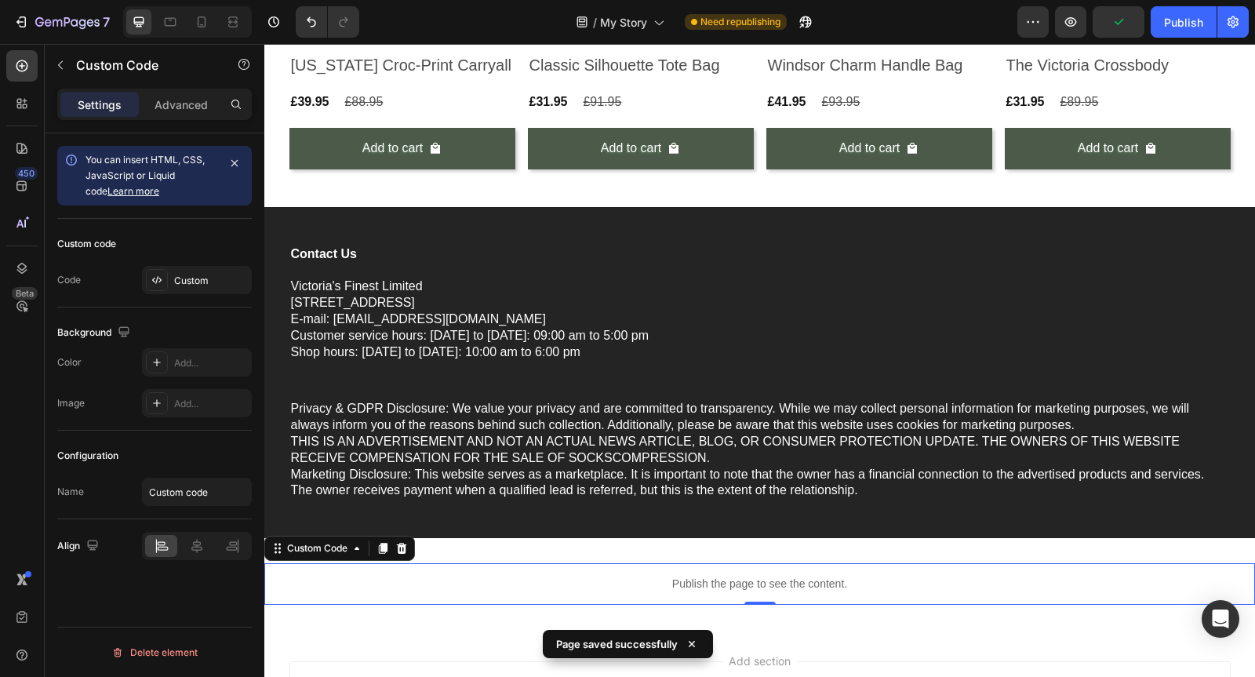
click at [865, 585] on p "Publish the page to see the content." at bounding box center [759, 584] width 991 height 16
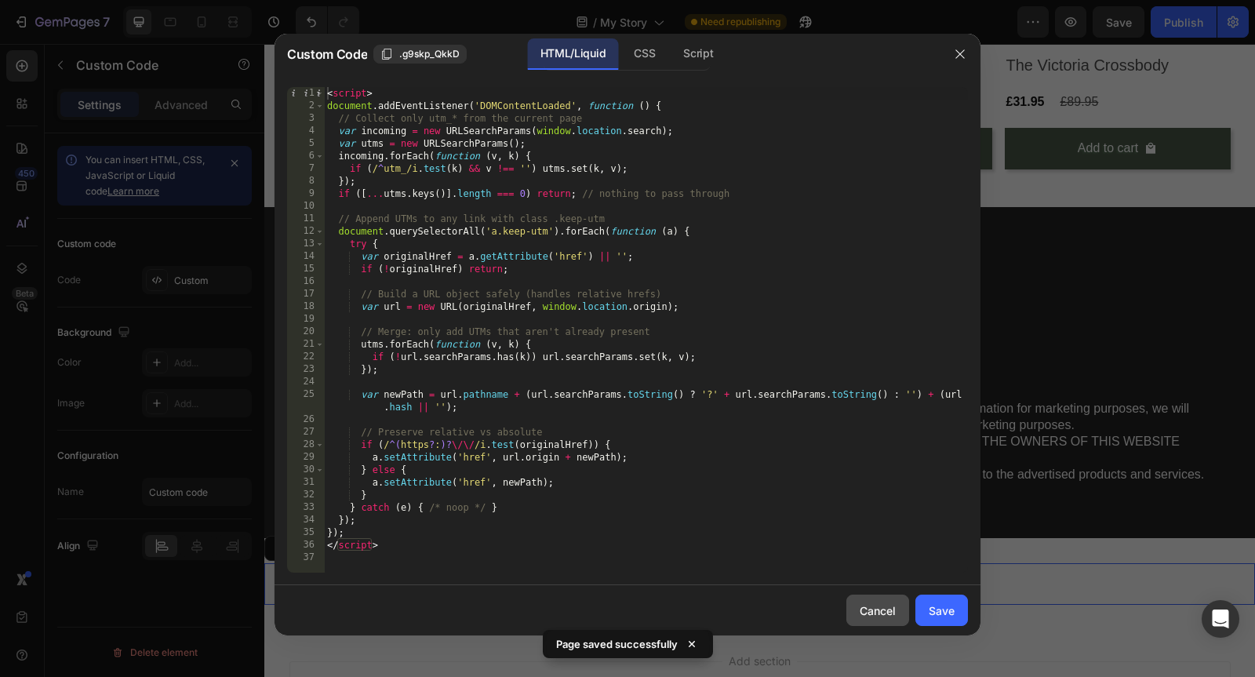
click at [870, 609] on div "Cancel" at bounding box center [878, 611] width 36 height 16
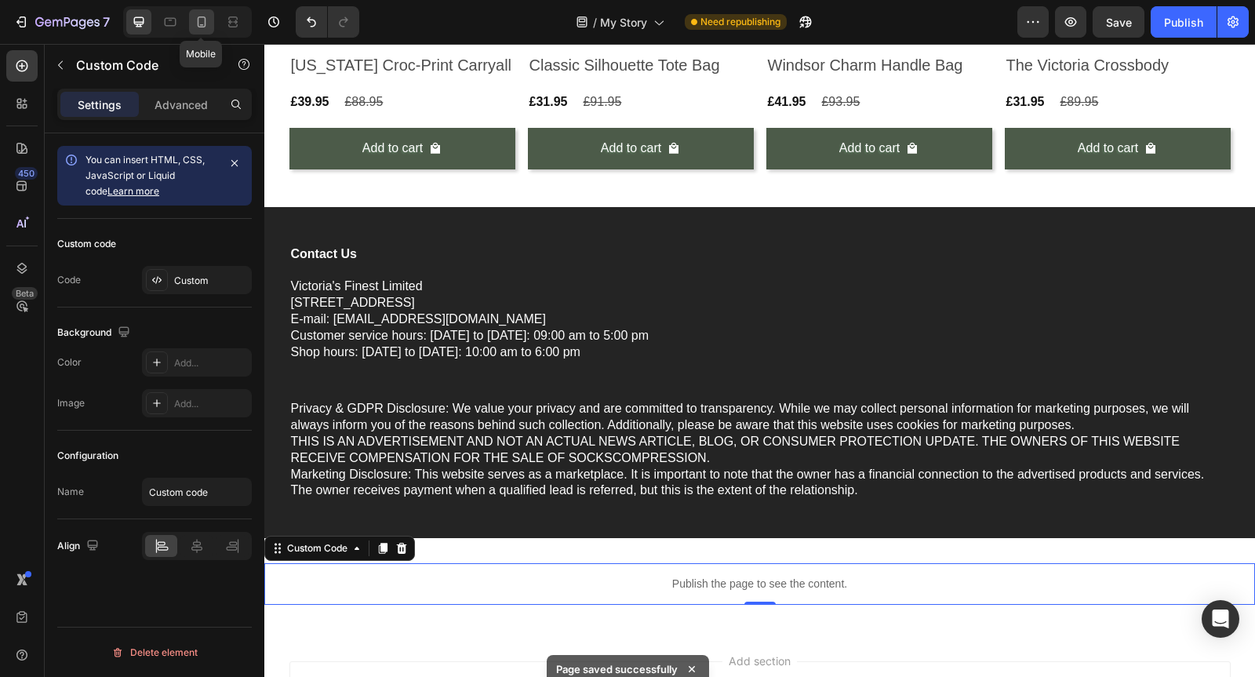
click at [210, 14] on div at bounding box center [201, 21] width 25 height 25
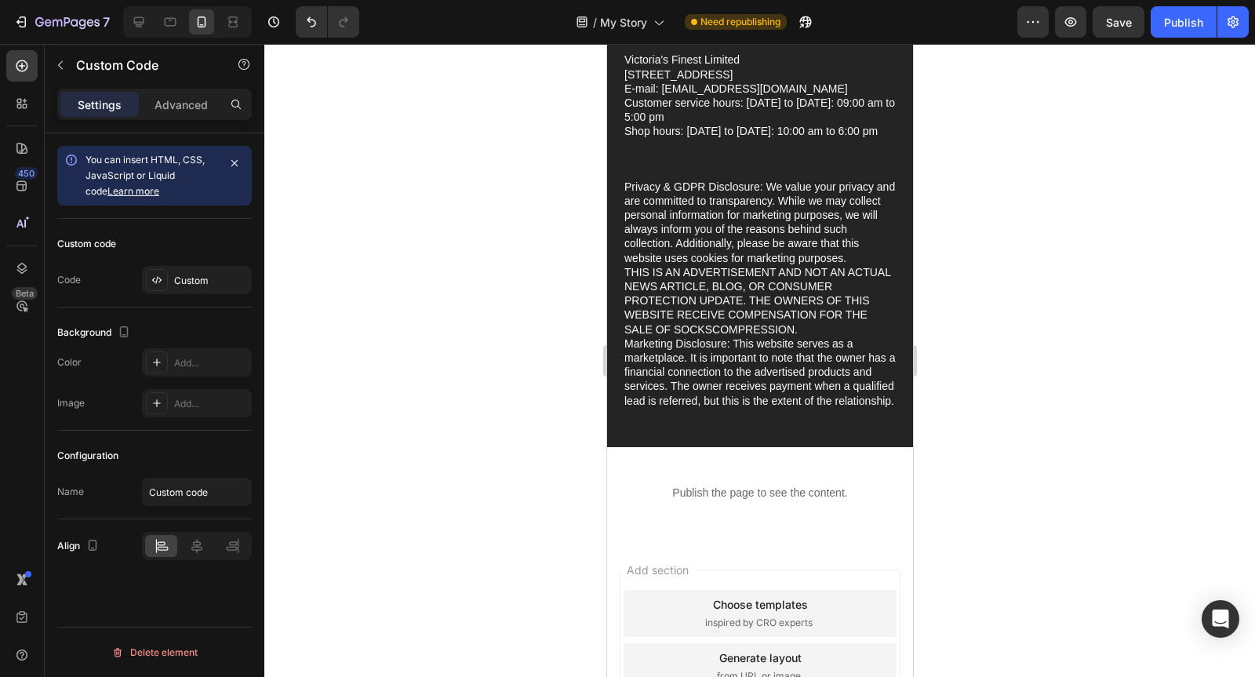
scroll to position [7277, 0]
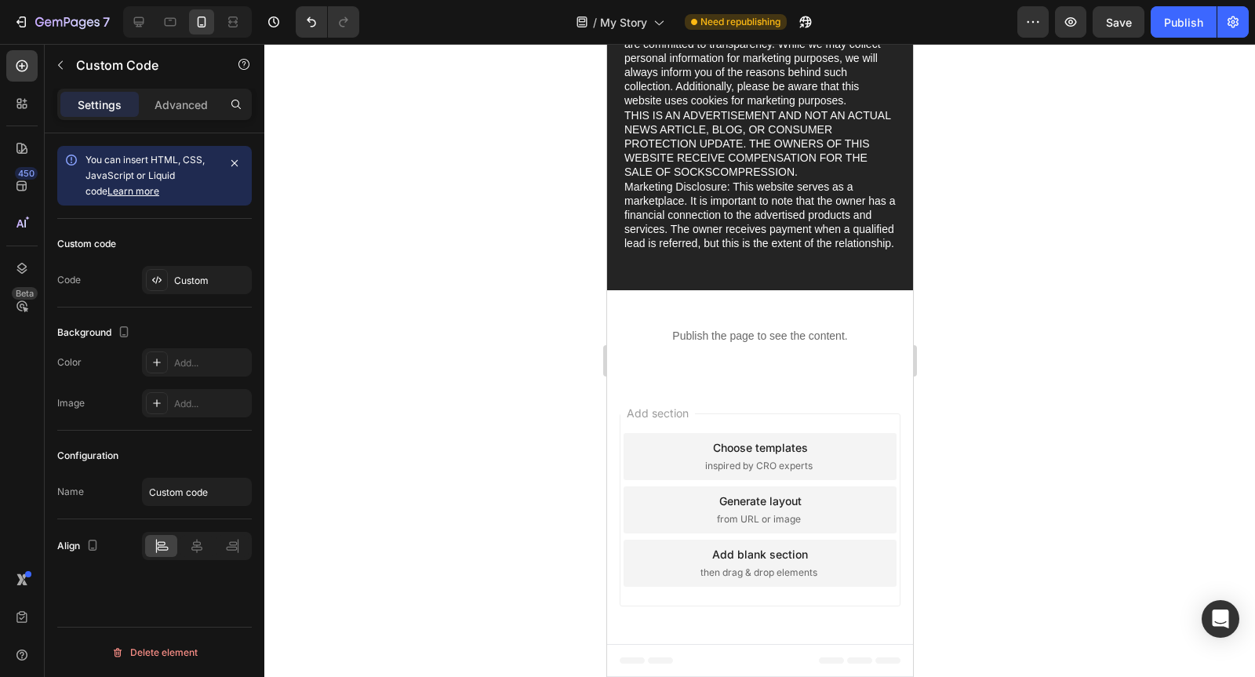
click at [807, 407] on div "Add section Choose templates inspired by CRO experts Generate layout from URL o…" at bounding box center [760, 513] width 306 height 262
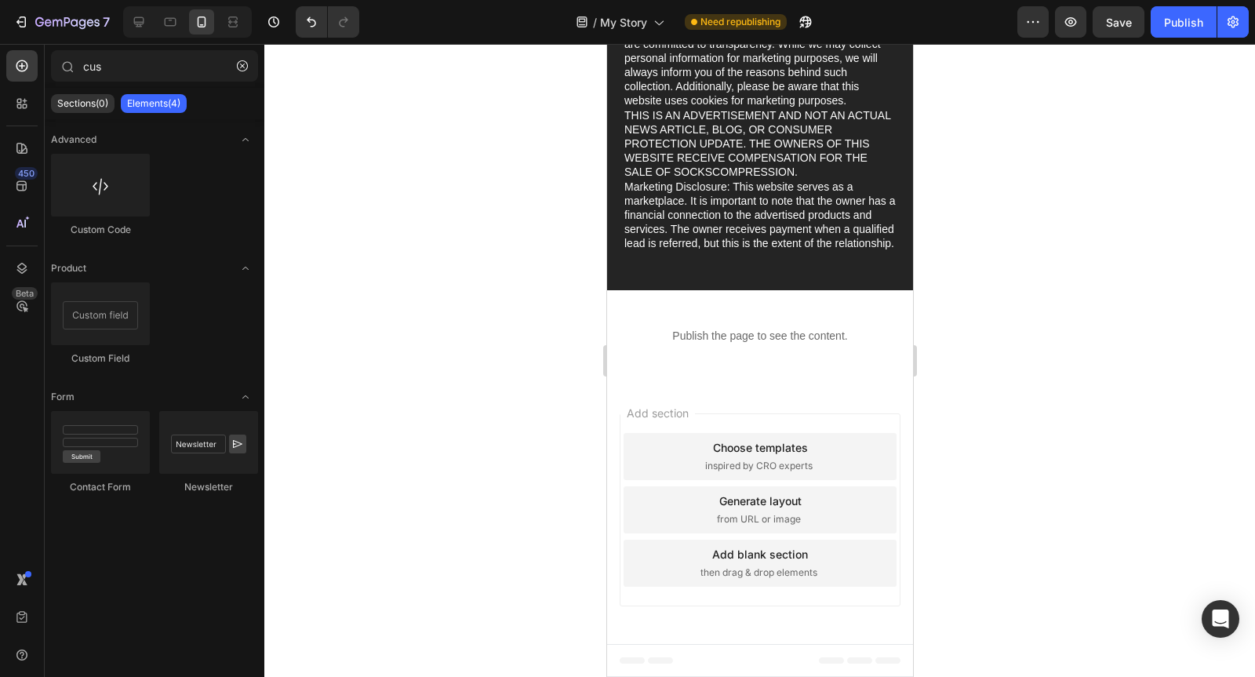
click at [698, 413] on div "Add section Choose templates inspired by CRO experts Generate layout from URL o…" at bounding box center [760, 513] width 306 height 262
click at [144, 26] on icon at bounding box center [139, 22] width 16 height 16
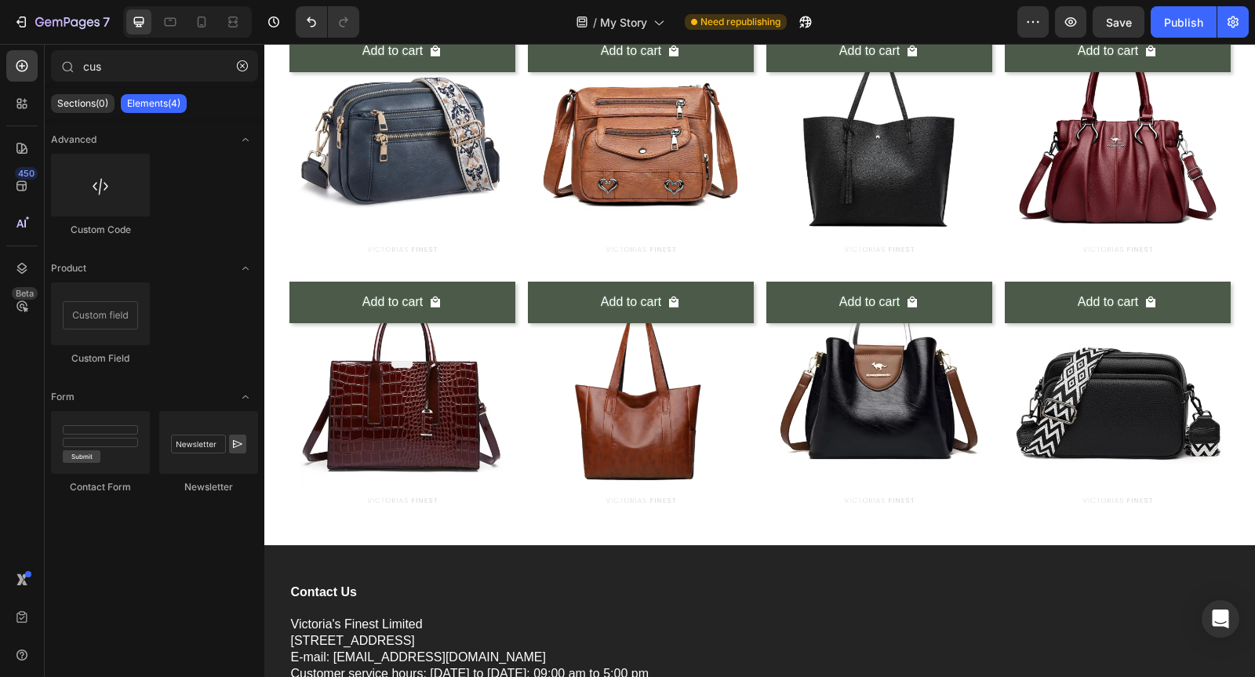
scroll to position [6571, 0]
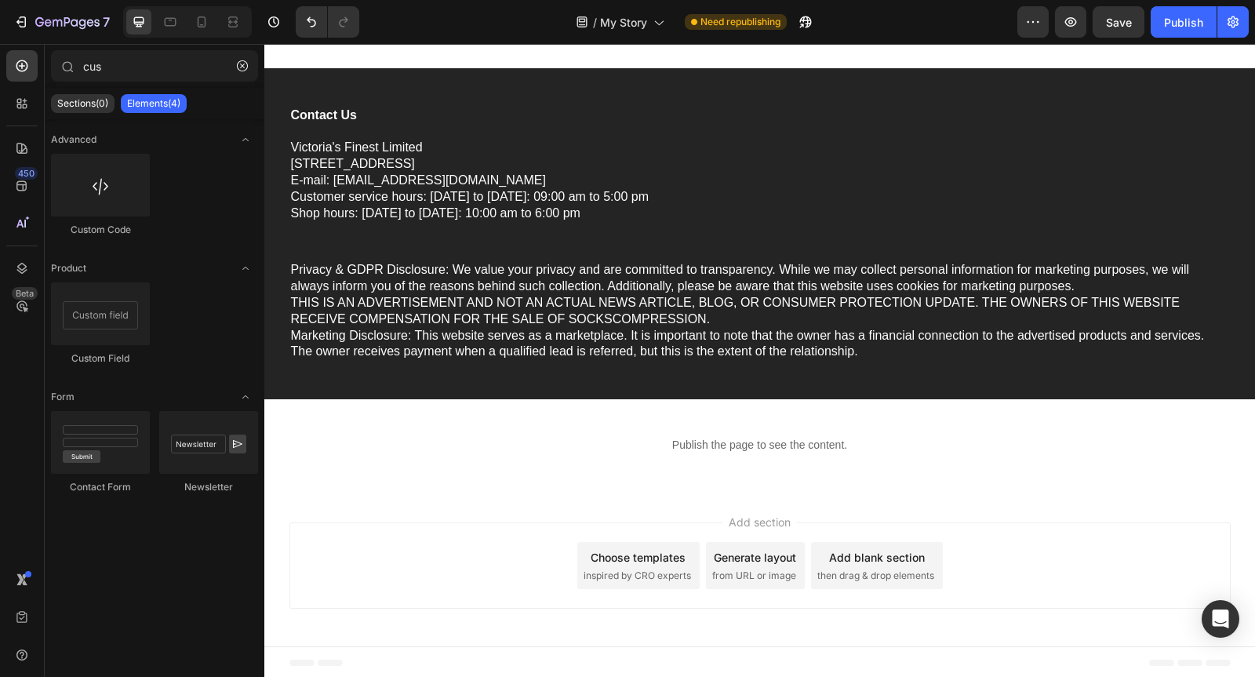
click at [972, 585] on div "Add section Choose templates inspired by CRO experts Generate layout from URL o…" at bounding box center [761, 566] width 942 height 86
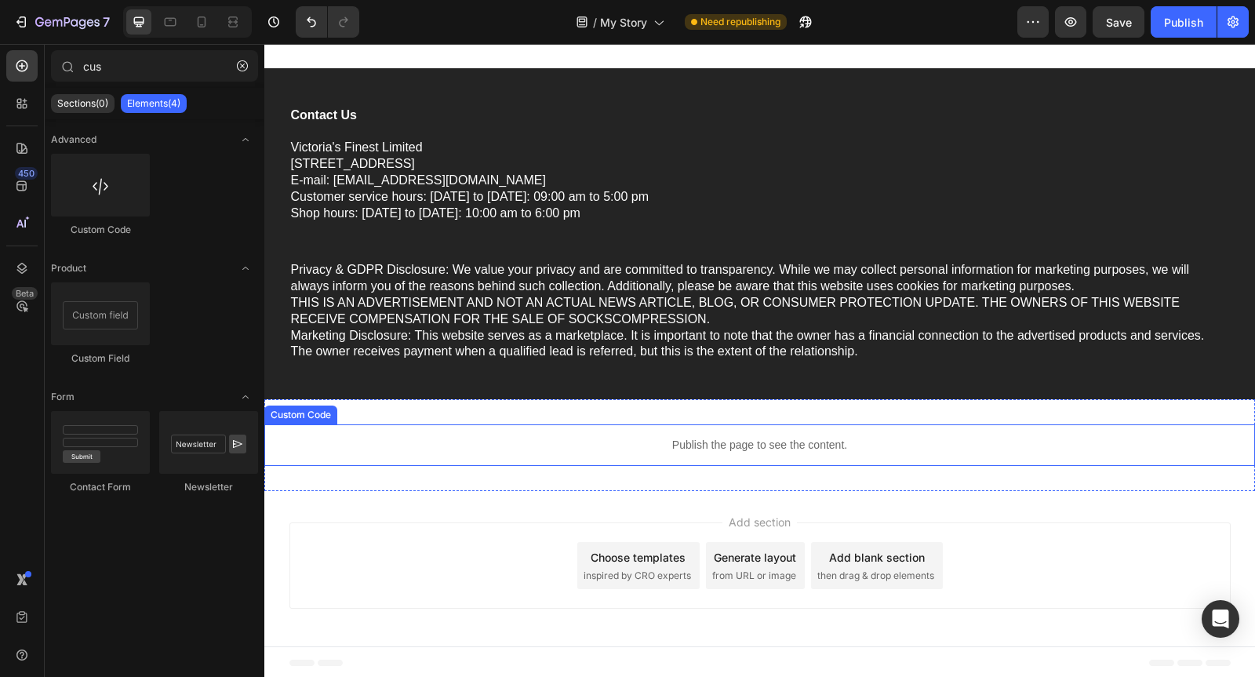
click at [850, 439] on p "Publish the page to see the content." at bounding box center [759, 445] width 991 height 16
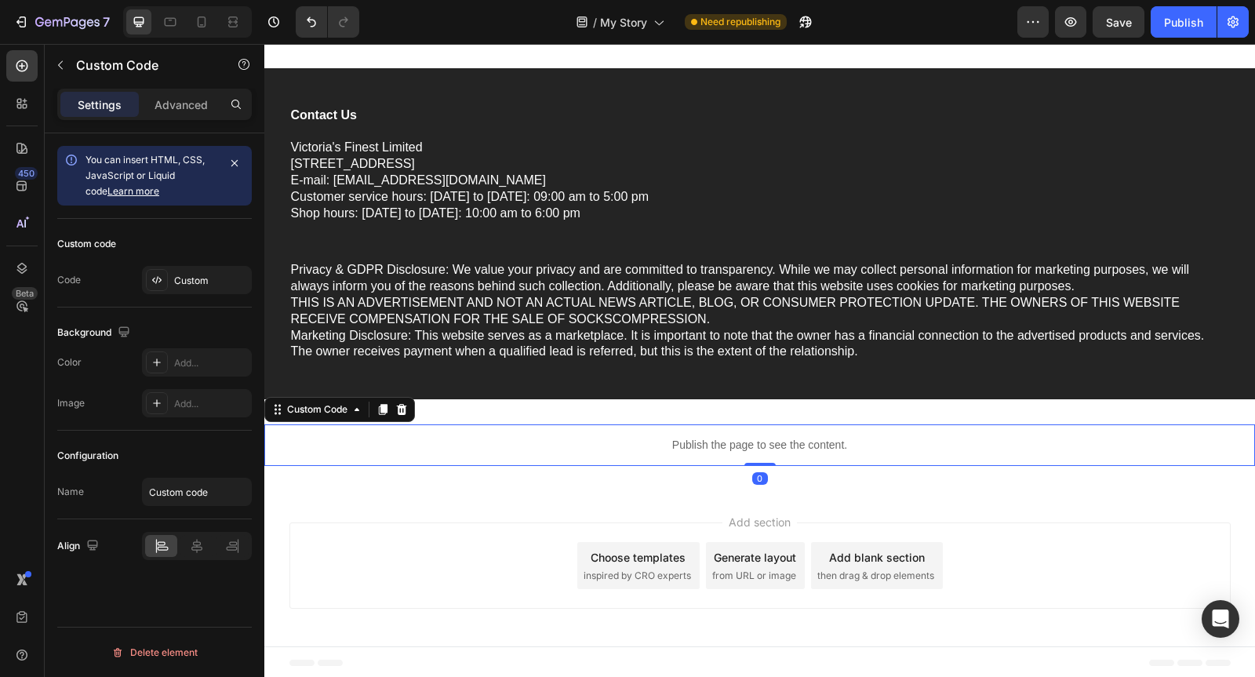
drag, startPoint x: 763, startPoint y: 464, endPoint x: 778, endPoint y: 413, distance: 53.1
click at [778, 413] on div "Publish the page to see the content. Custom Code 0 Section 6" at bounding box center [759, 445] width 991 height 92
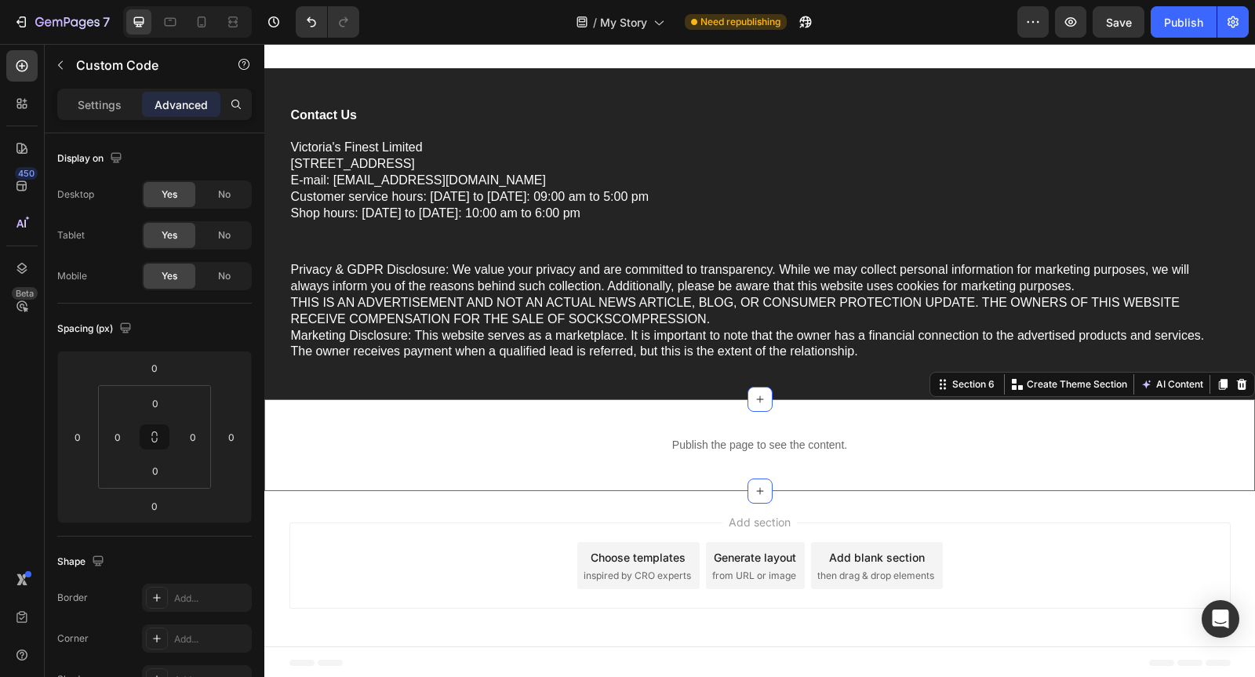
click at [768, 423] on div "Publish the page to see the content. Custom Code Section 6 You can create reusa…" at bounding box center [759, 445] width 991 height 92
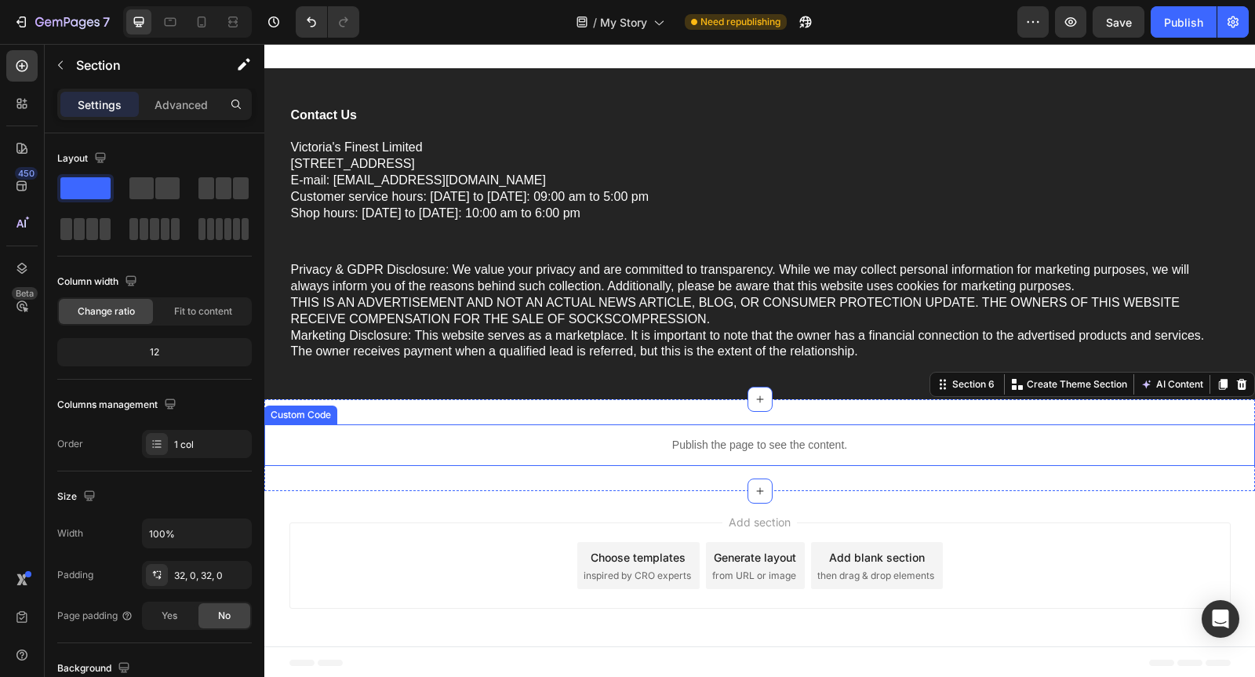
drag, startPoint x: 761, startPoint y: 399, endPoint x: 763, endPoint y: 433, distance: 34.6
click at [763, 433] on div "Publish the page to see the content. Custom Code Section 6 You can create reusa…" at bounding box center [759, 445] width 991 height 92
click at [818, 430] on div "Publish the page to see the content." at bounding box center [759, 445] width 991 height 42
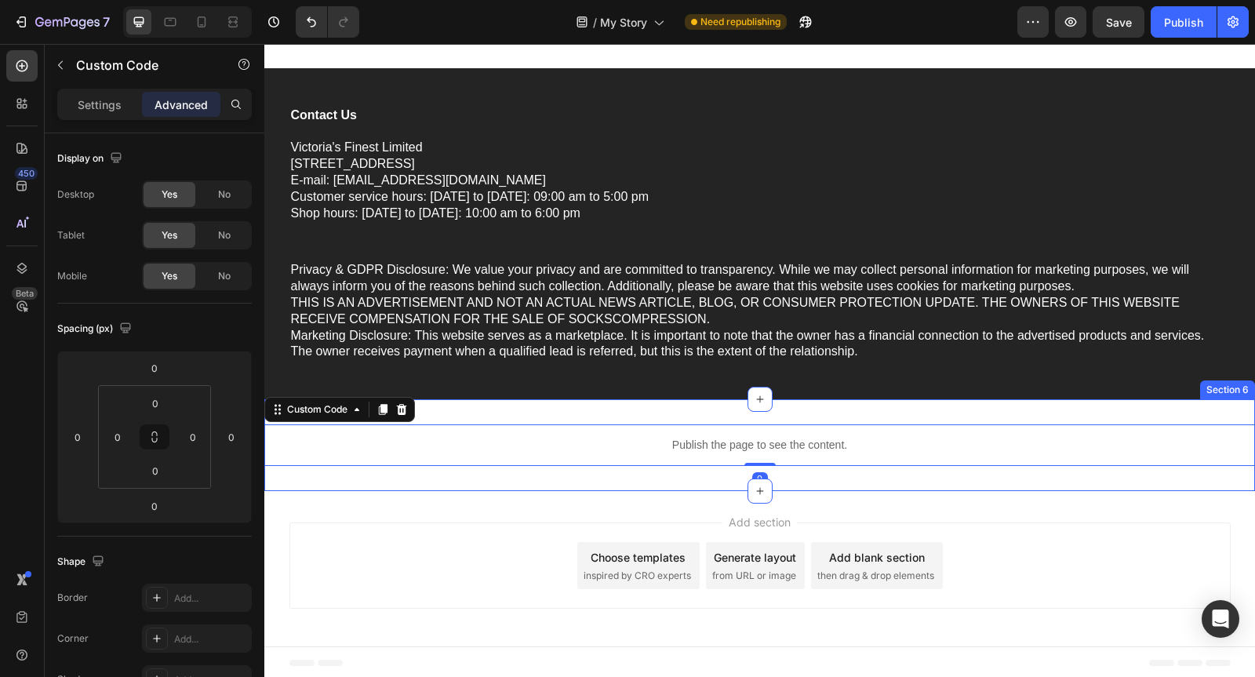
click at [831, 410] on div "Publish the page to see the content. Custom Code 0 Section 6" at bounding box center [759, 445] width 991 height 92
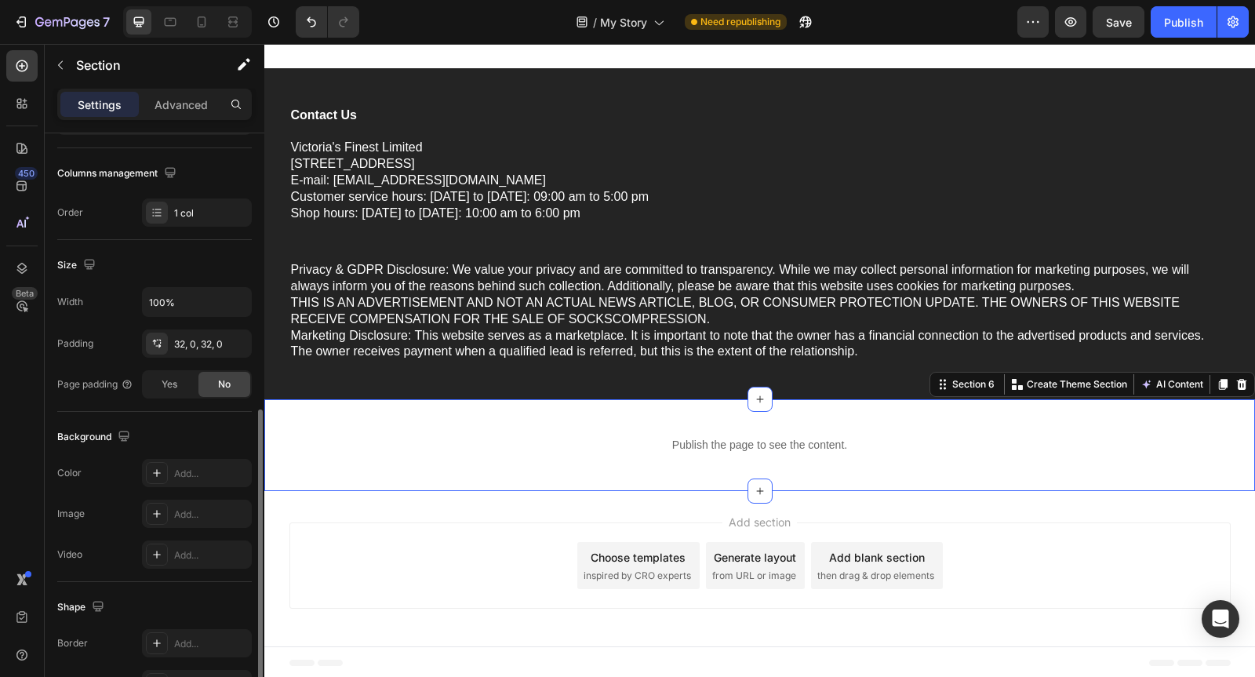
scroll to position [366, 0]
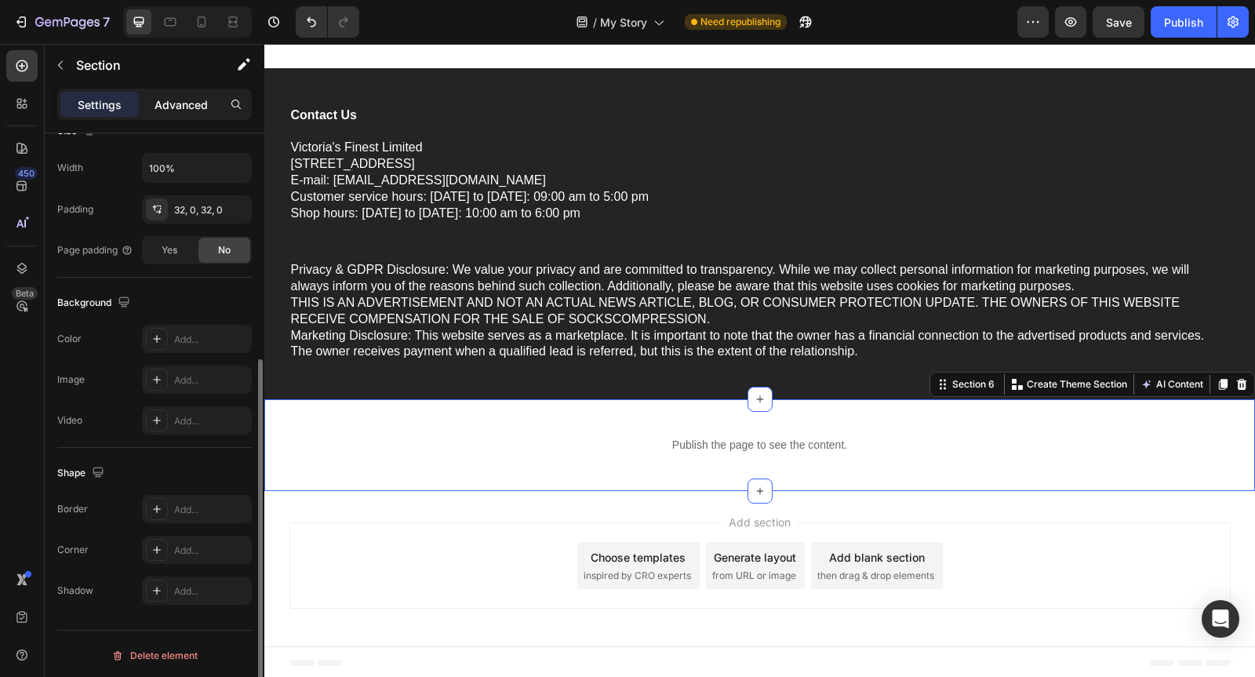
click at [183, 104] on p "Advanced" at bounding box center [181, 105] width 53 height 16
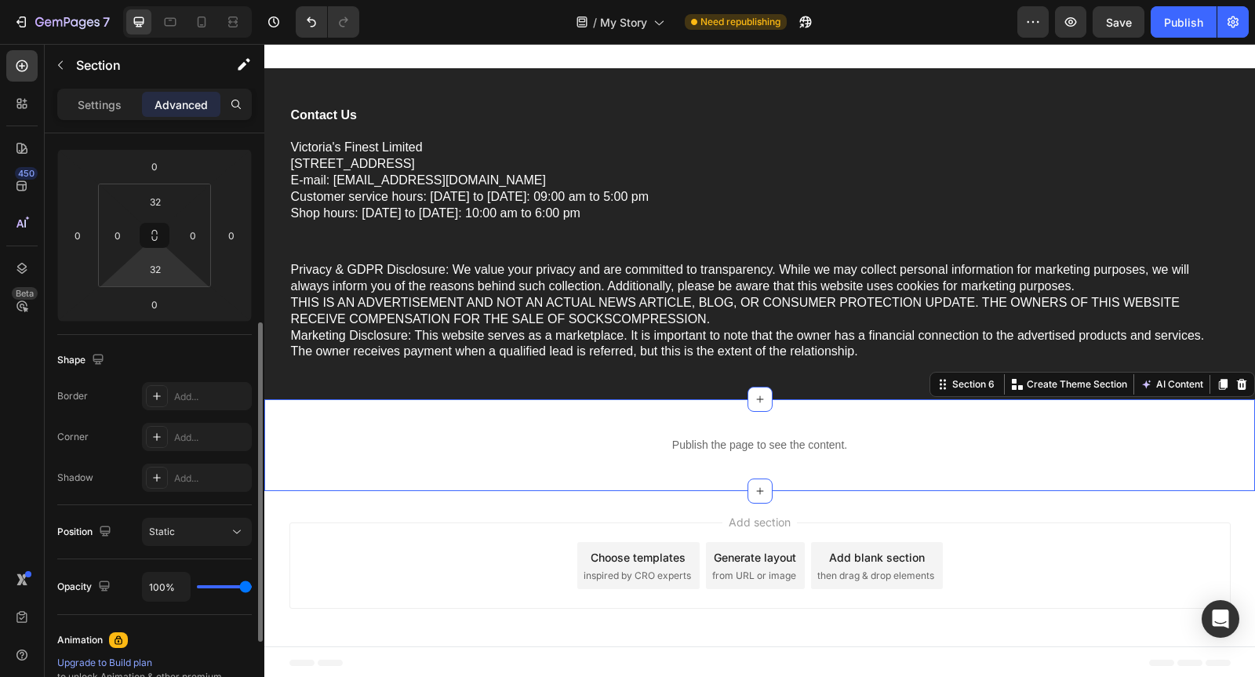
scroll to position [336, 0]
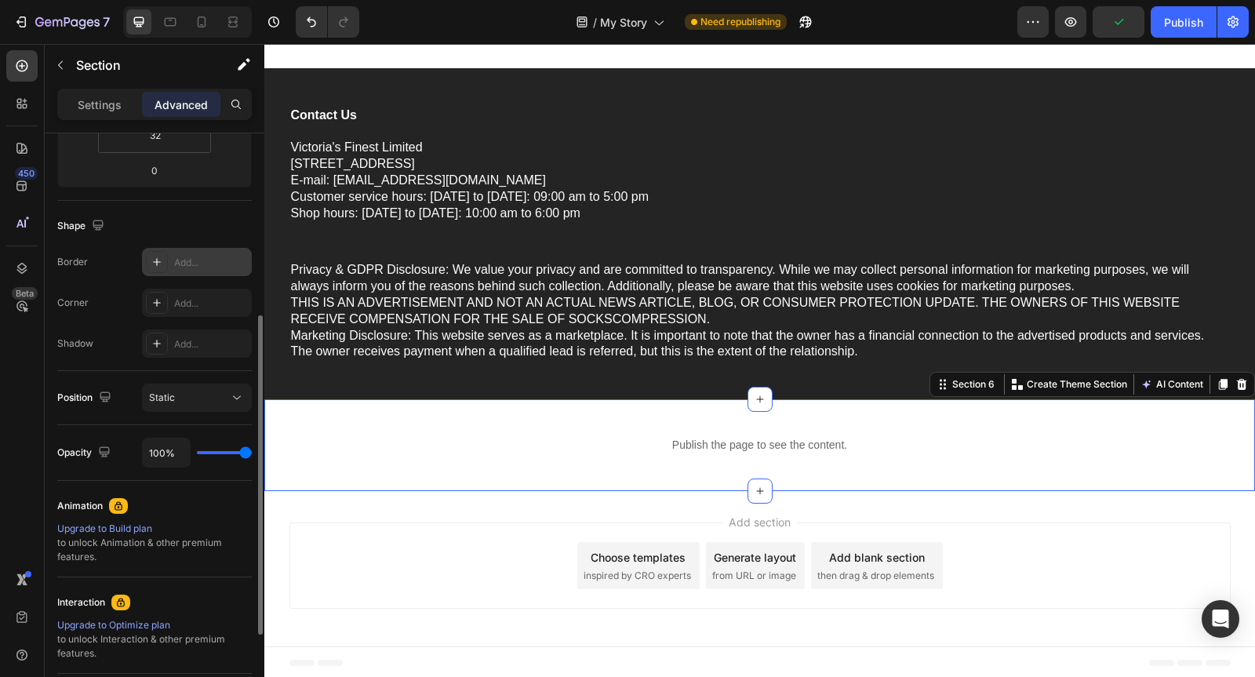
click at [187, 259] on div "Add..." at bounding box center [211, 263] width 74 height 14
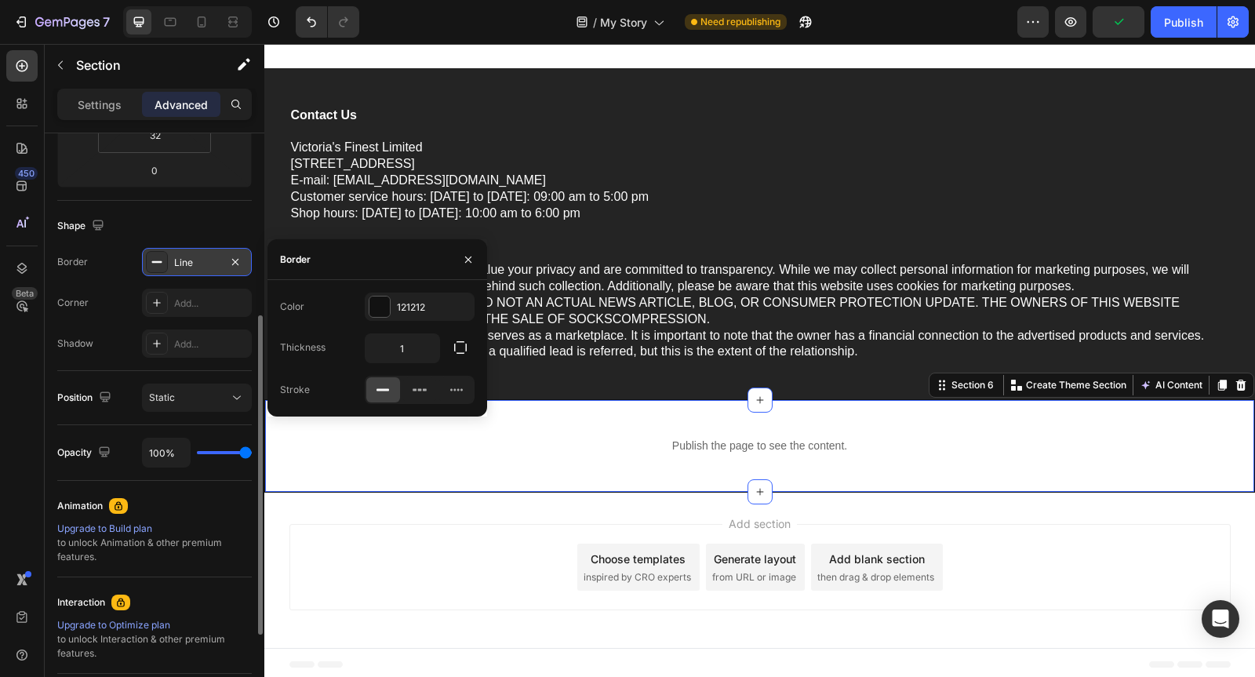
scroll to position [6572, 0]
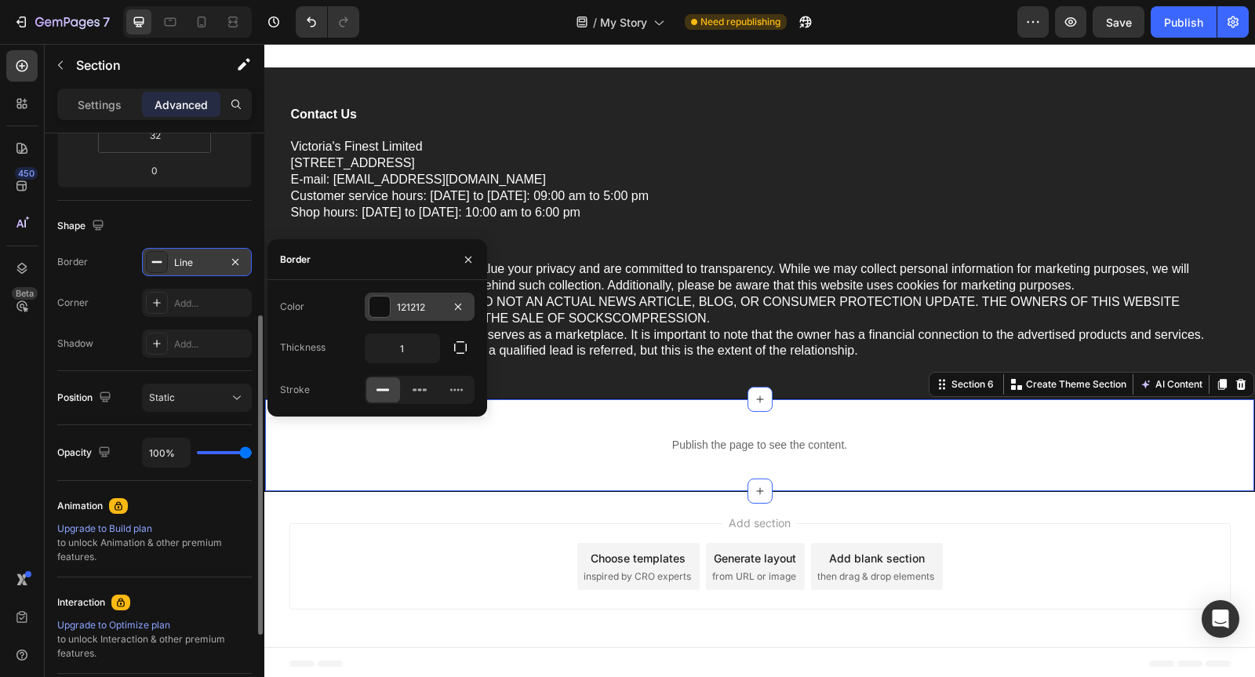
click at [388, 310] on div at bounding box center [380, 307] width 20 height 20
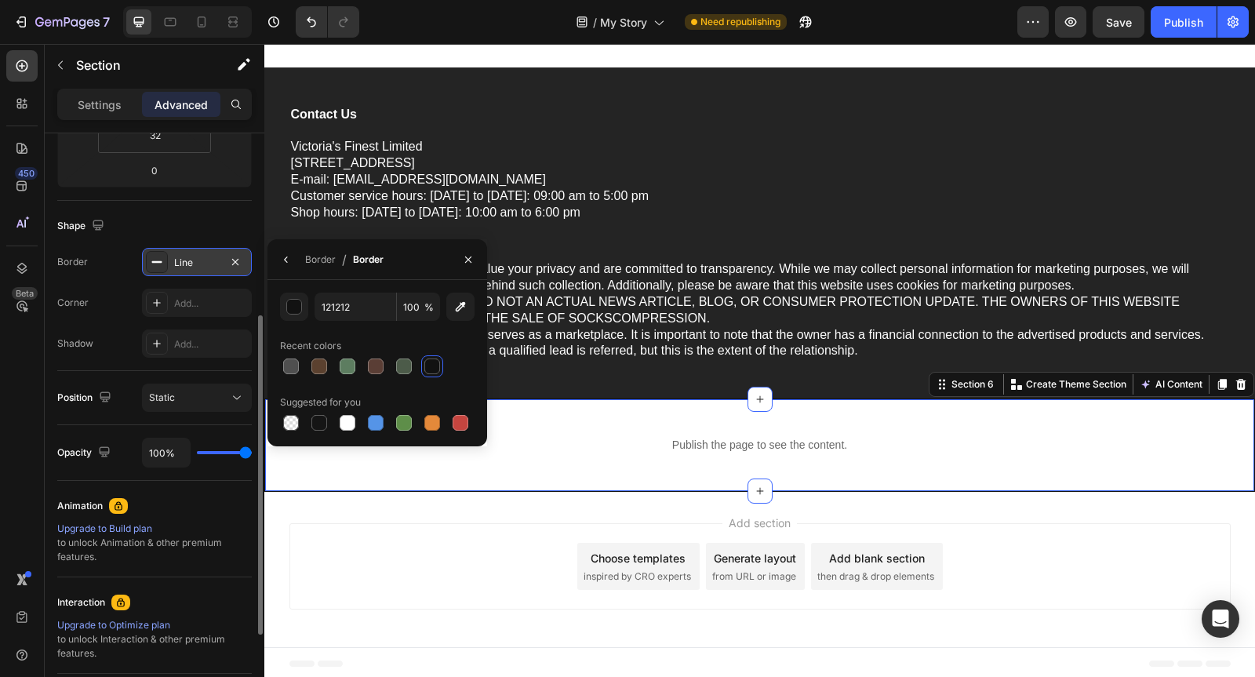
click at [424, 532] on div "Add section Choose templates inspired by CRO experts Generate layout from URL o…" at bounding box center [761, 566] width 942 height 86
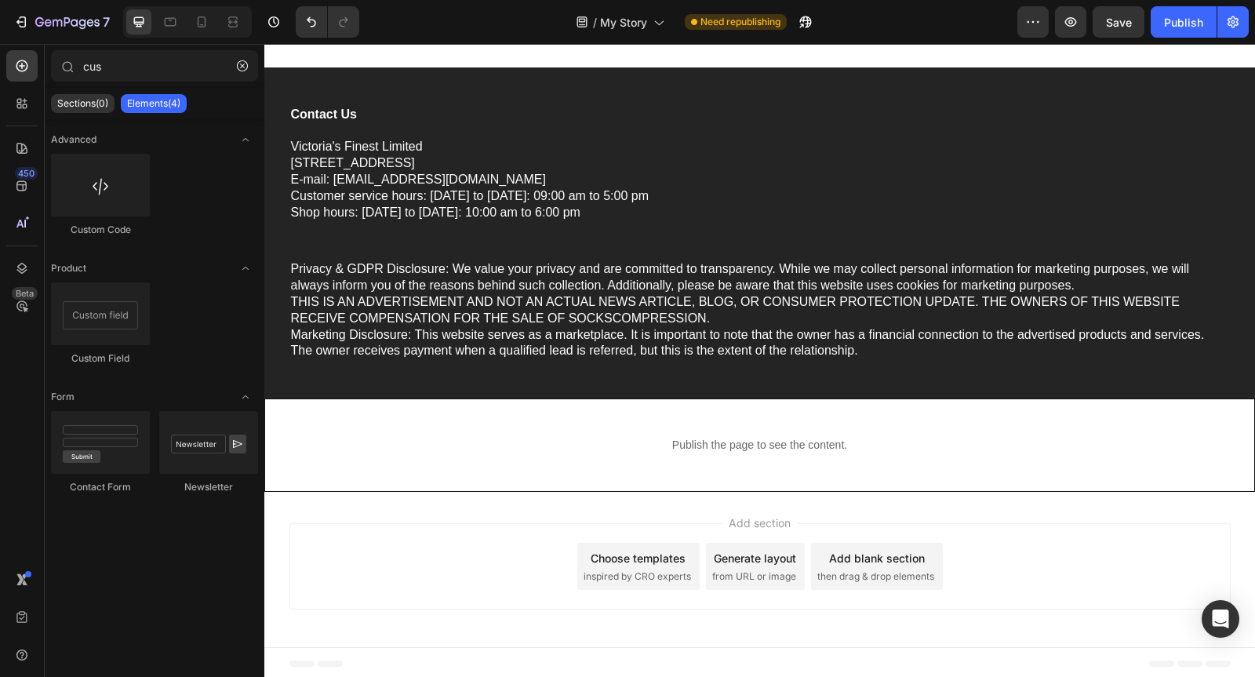
click at [424, 532] on div "Add section Choose templates inspired by CRO experts Generate layout from URL o…" at bounding box center [761, 566] width 942 height 86
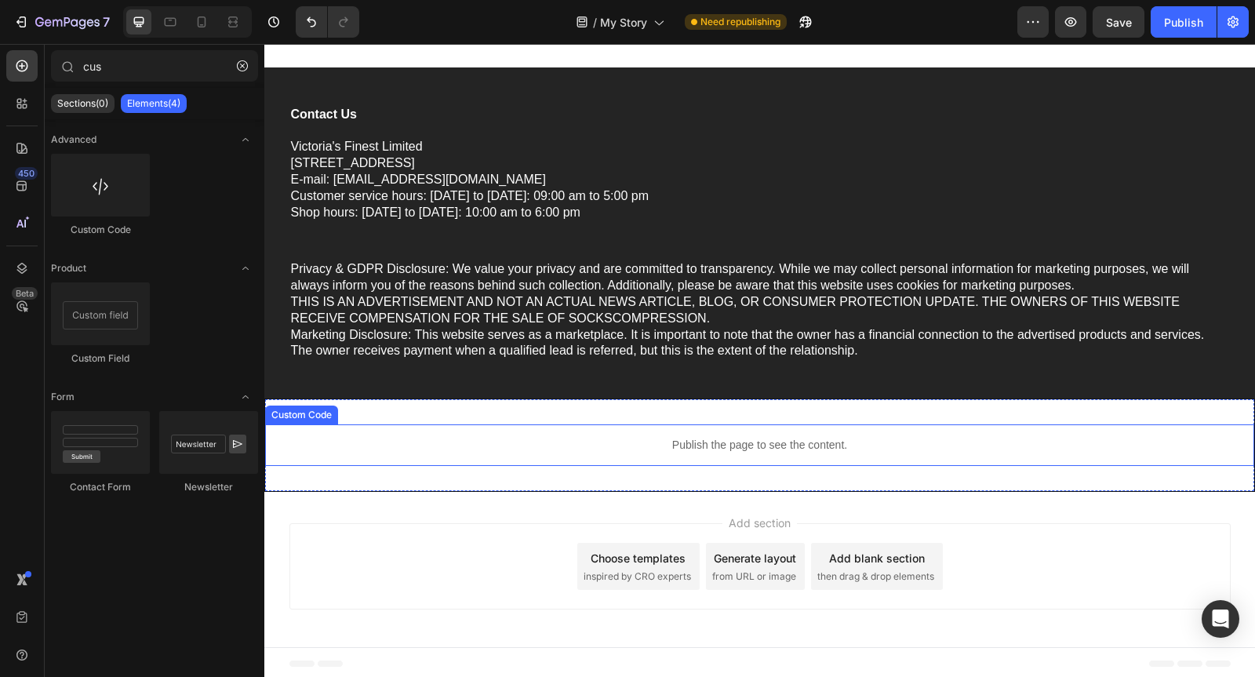
click at [483, 428] on div "Publish the page to see the content." at bounding box center [759, 445] width 989 height 42
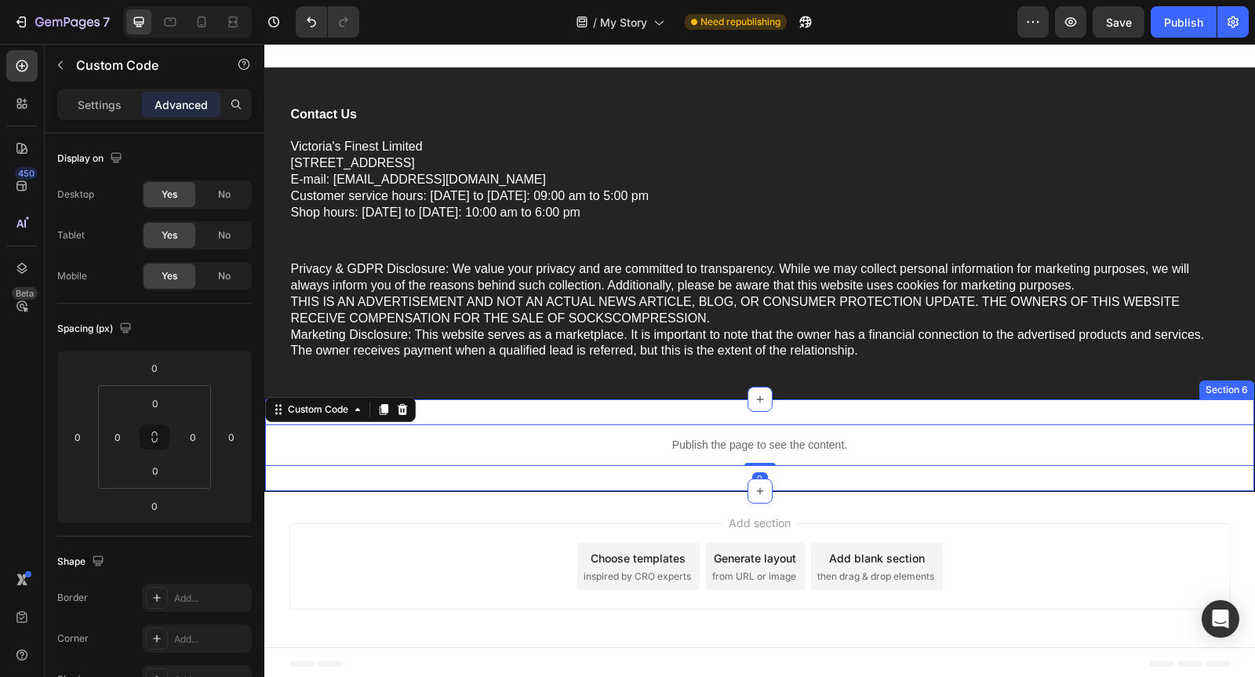
click at [500, 406] on div "Publish the page to see the content. Custom Code 0 Section 6" at bounding box center [759, 445] width 991 height 93
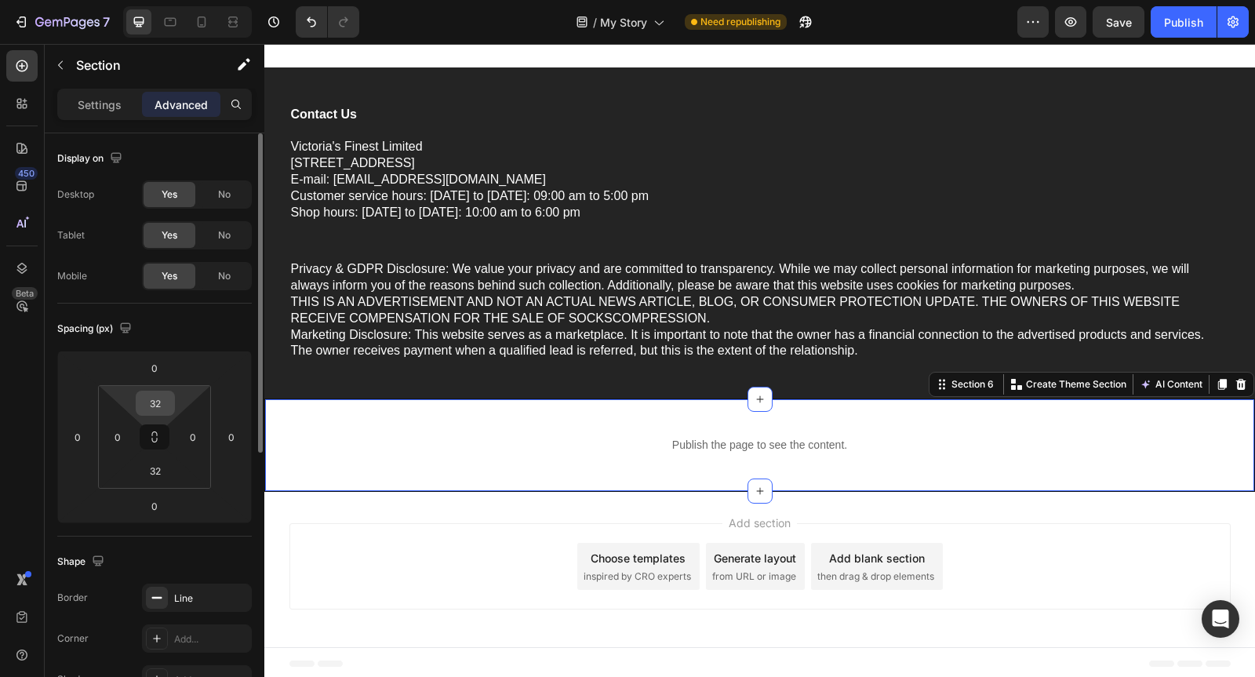
click at [169, 394] on input "32" at bounding box center [155, 404] width 31 height 24
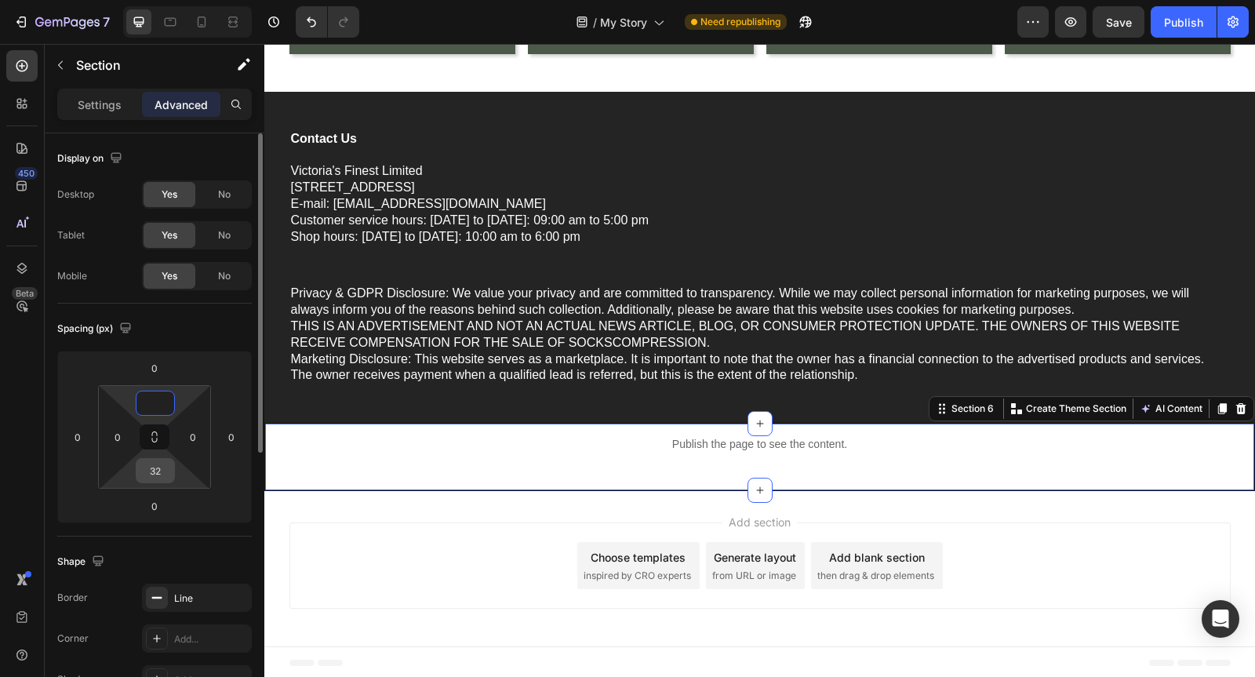
type input "0"
click at [158, 471] on input "32" at bounding box center [155, 471] width 31 height 24
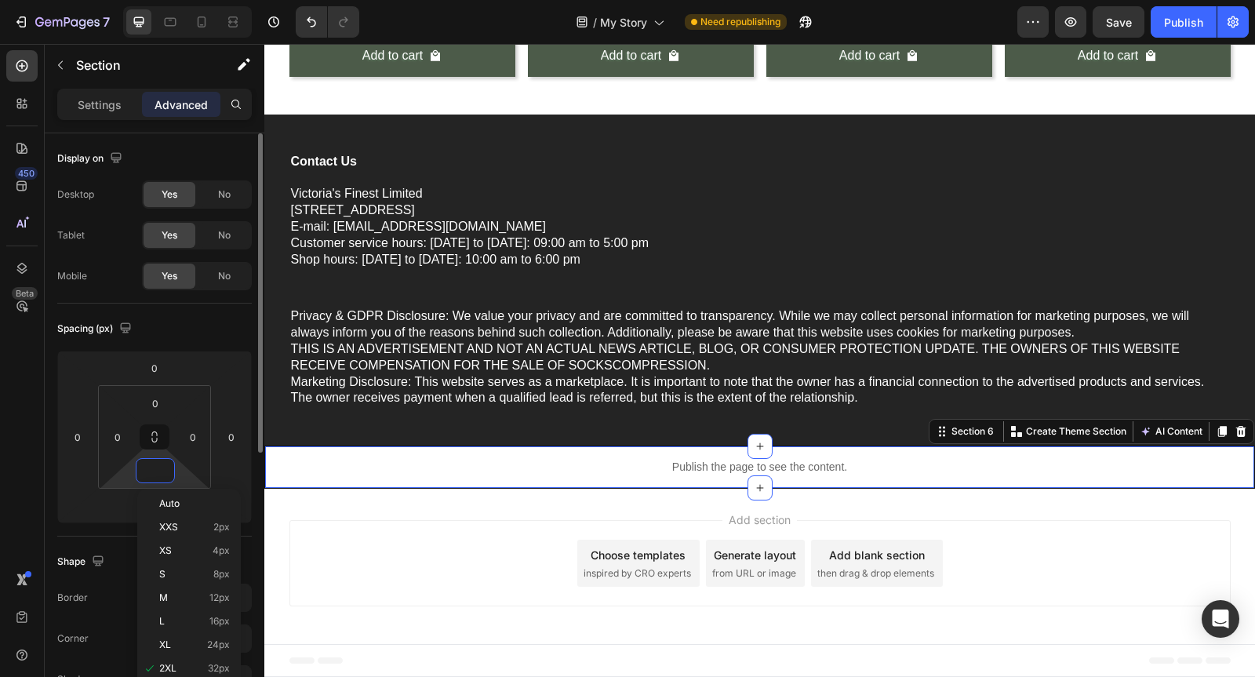
scroll to position [6522, 0]
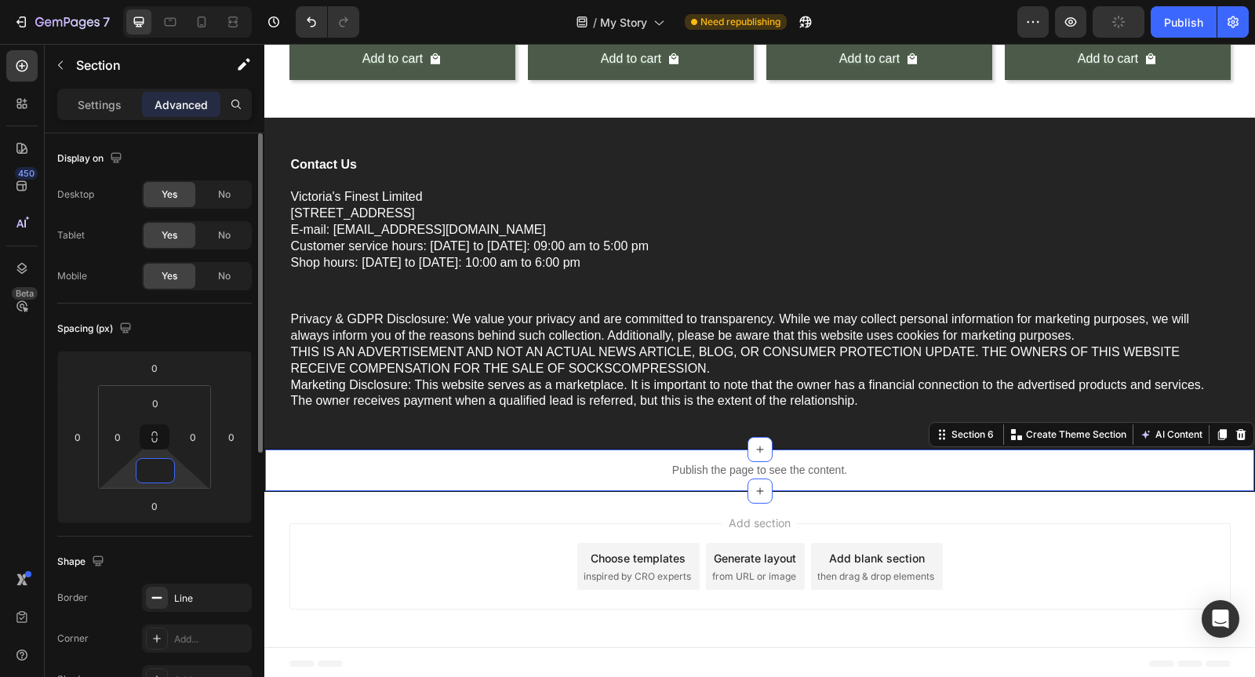
type input "0"
click at [229, 545] on div "Shape Border Line Corner Add... Shadow Add..." at bounding box center [154, 622] width 195 height 170
click at [107, 105] on p "Settings" at bounding box center [100, 105] width 44 height 16
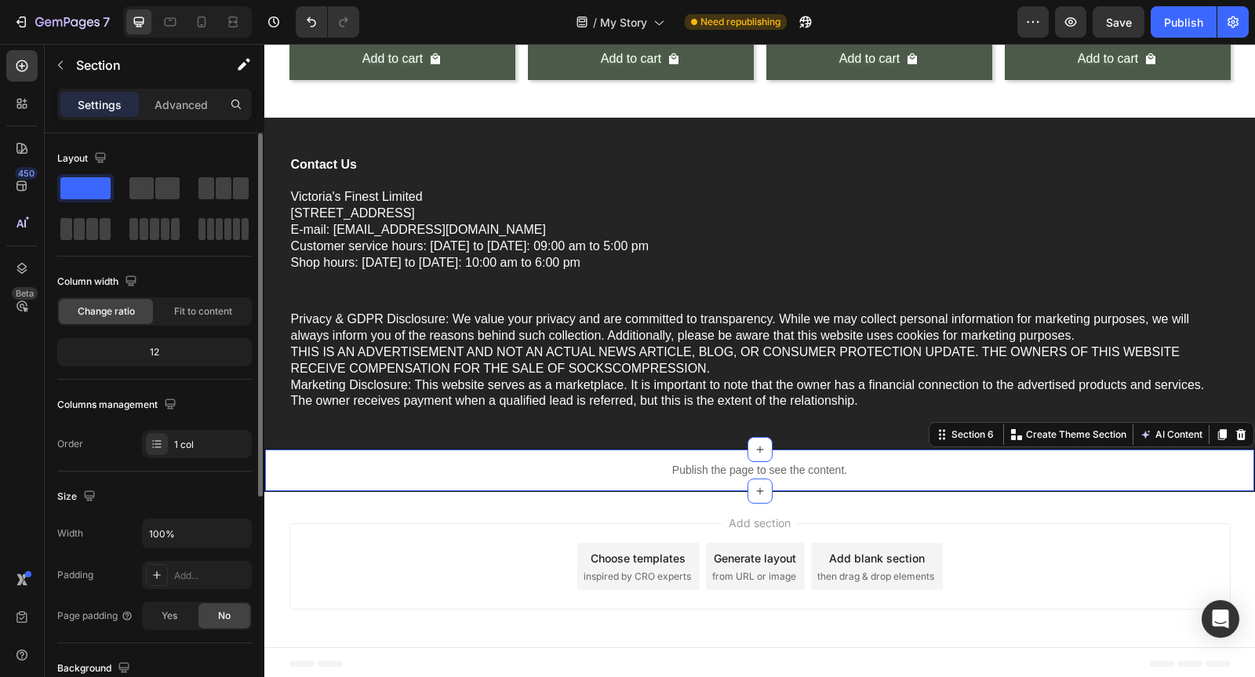
scroll to position [22, 0]
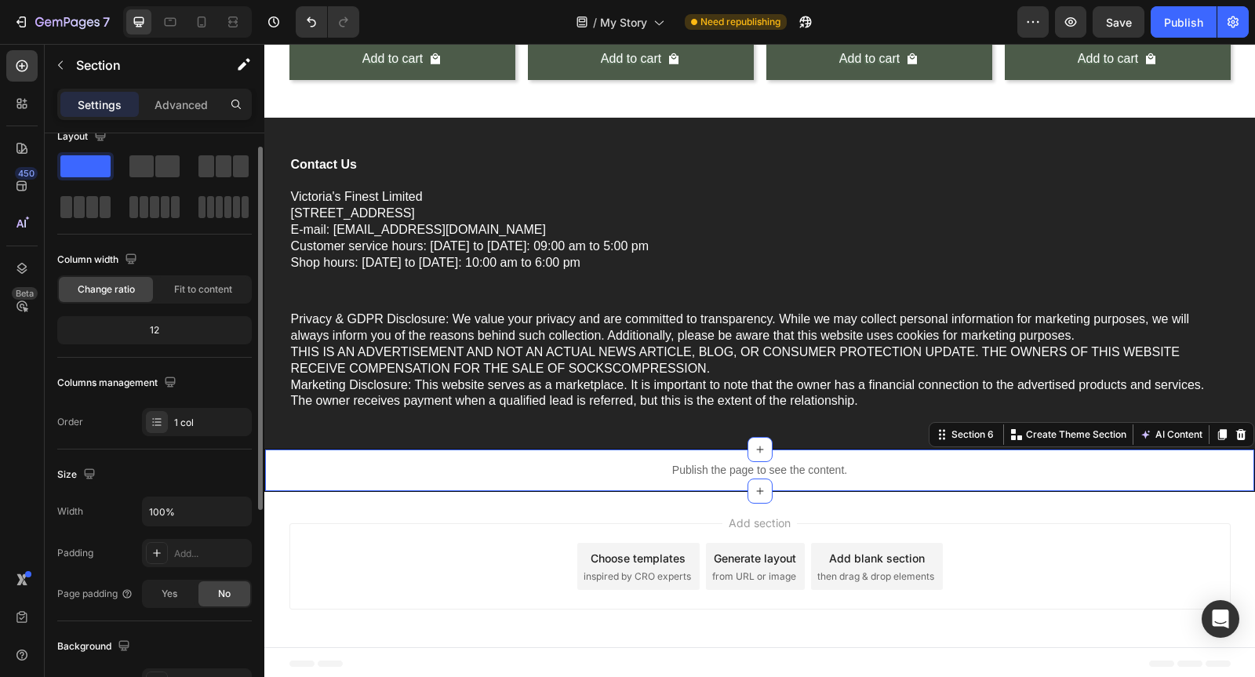
click at [169, 330] on div "12" at bounding box center [154, 330] width 188 height 22
click at [165, 330] on div "12" at bounding box center [154, 330] width 188 height 22
click at [153, 330] on div "12" at bounding box center [154, 330] width 188 height 22
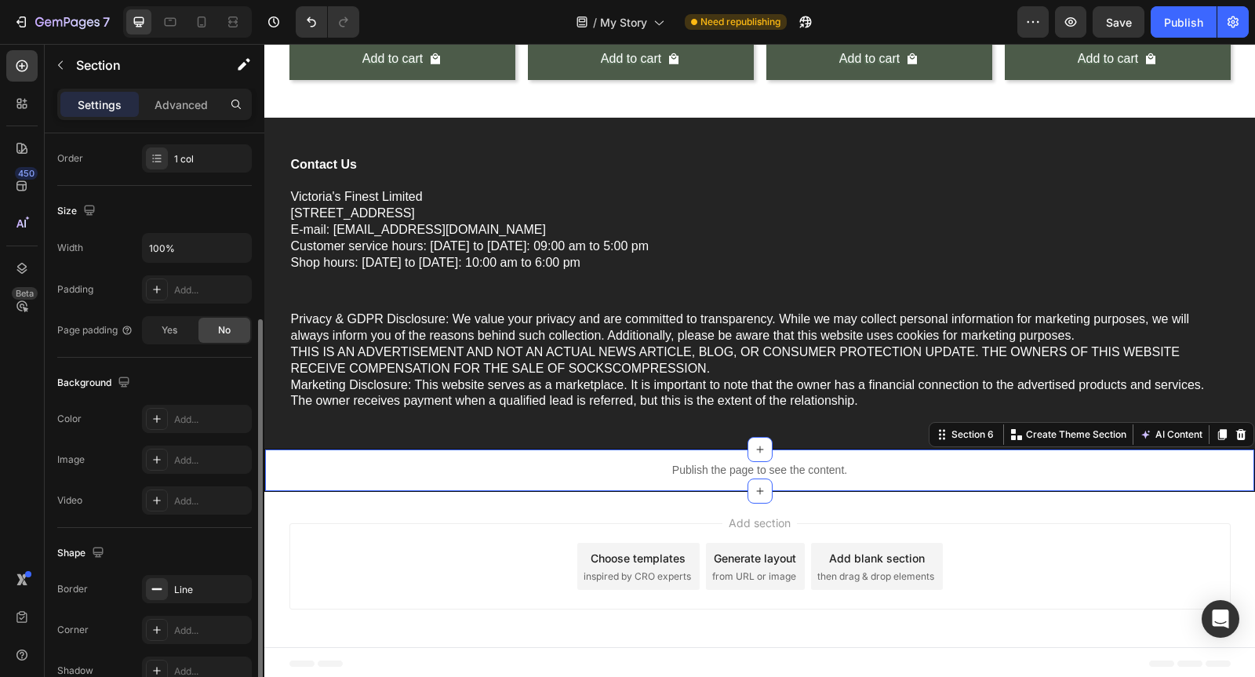
scroll to position [366, 0]
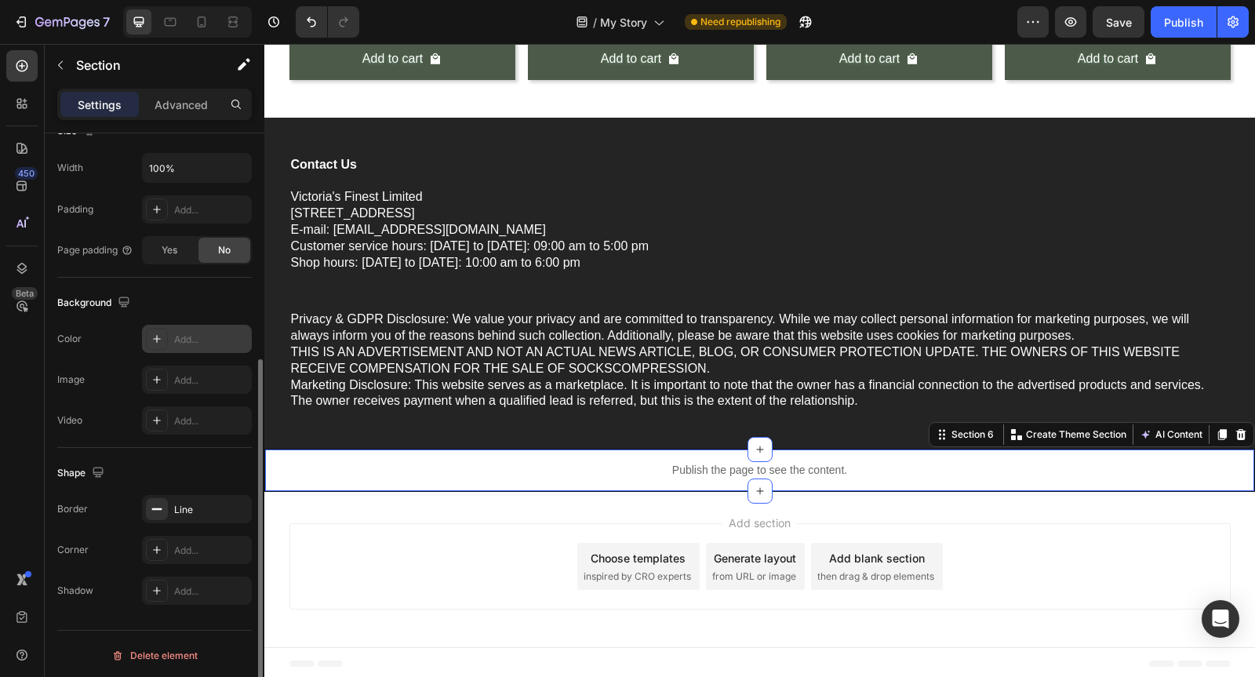
click at [200, 326] on div "Add..." at bounding box center [197, 339] width 110 height 28
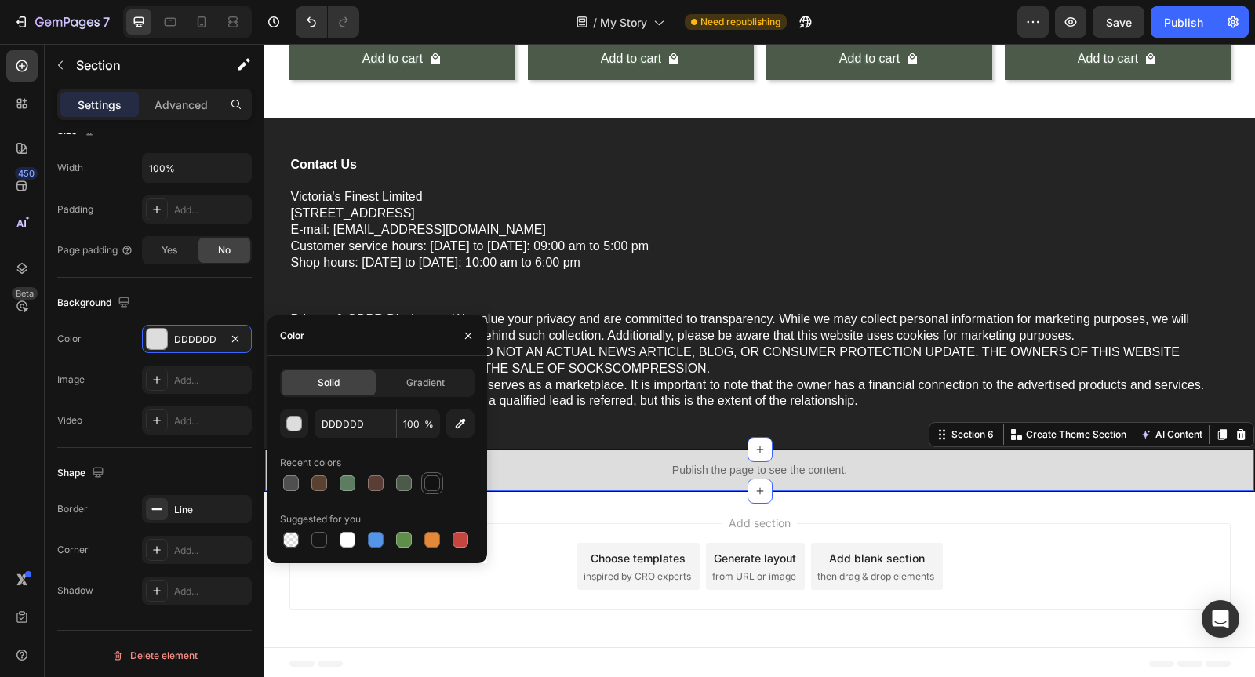
click at [435, 483] on div at bounding box center [432, 483] width 16 height 16
type input "121212"
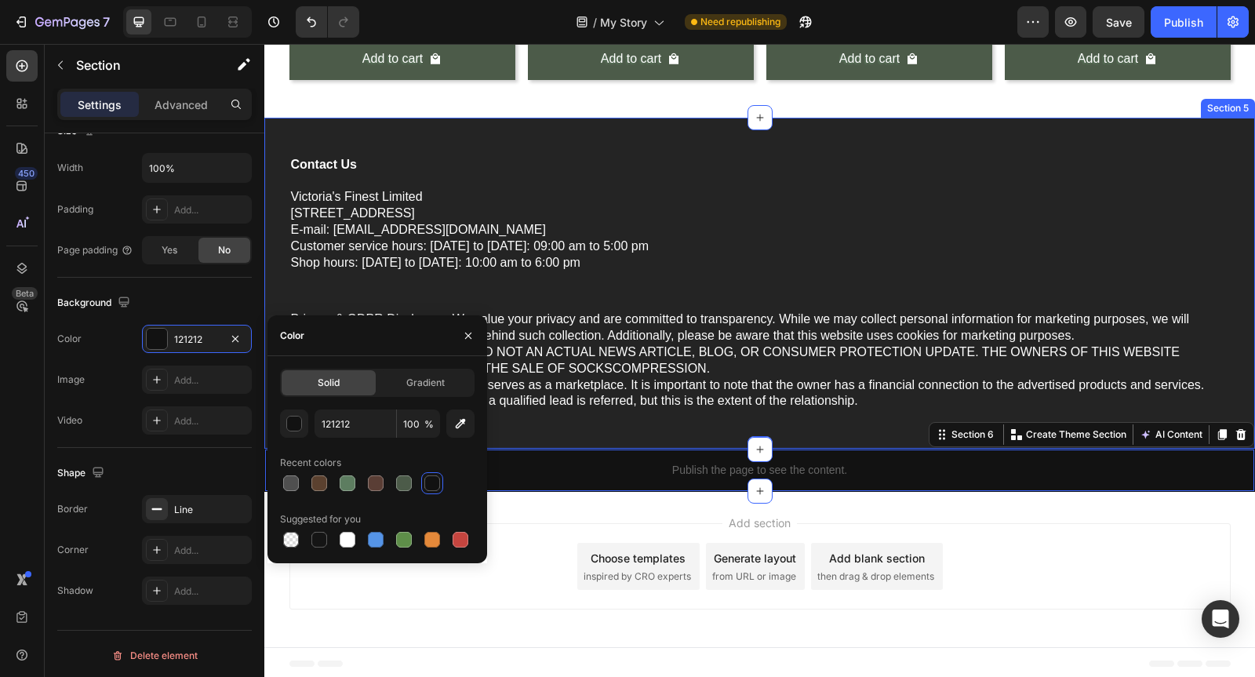
click at [690, 260] on p "Shop hours: [DATE] to [DATE]: 10:00 am to 6:00 pm" at bounding box center [760, 263] width 938 height 16
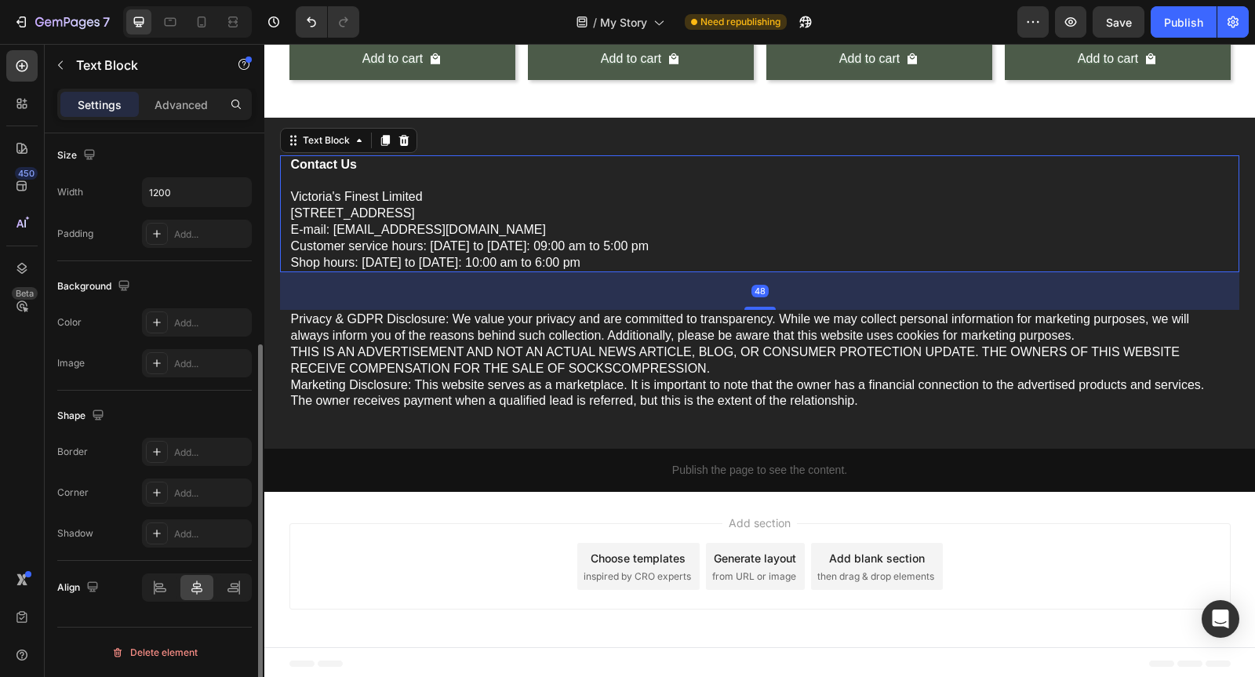
scroll to position [0, 0]
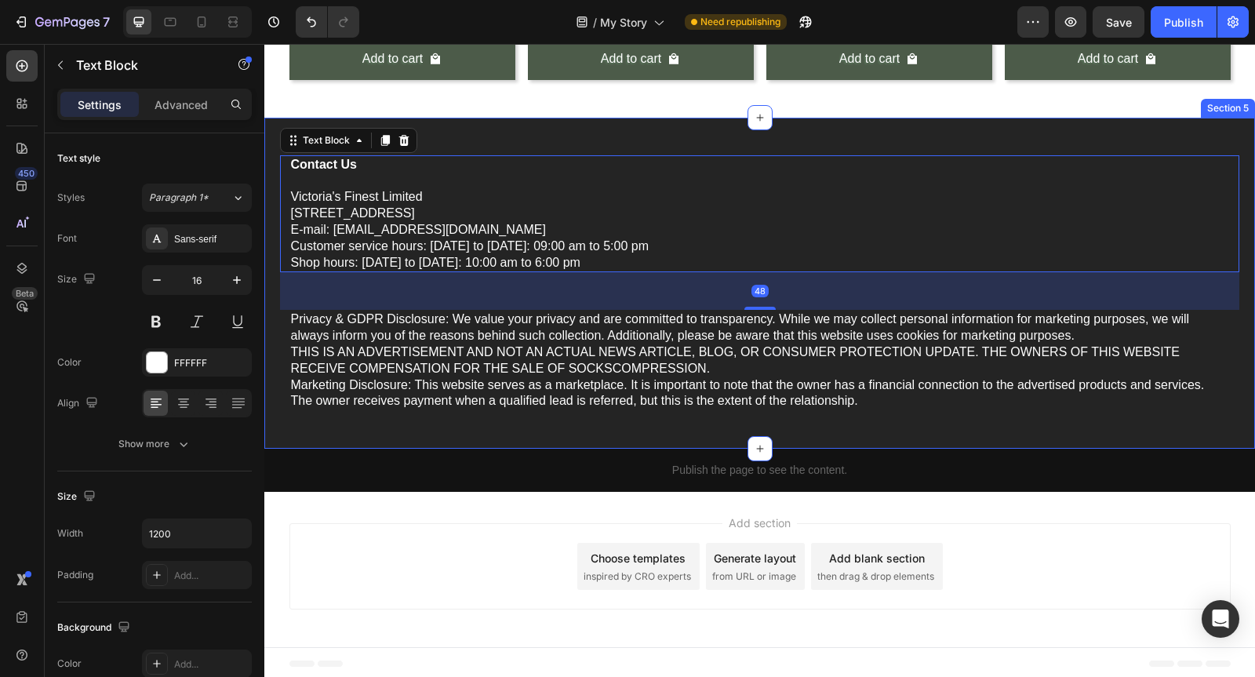
click at [717, 148] on div "Contact Us [PERSON_NAME]'s Finest Limited [STREET_ADDRESS] E-mail: [EMAIL_ADDRE…" at bounding box center [759, 283] width 991 height 331
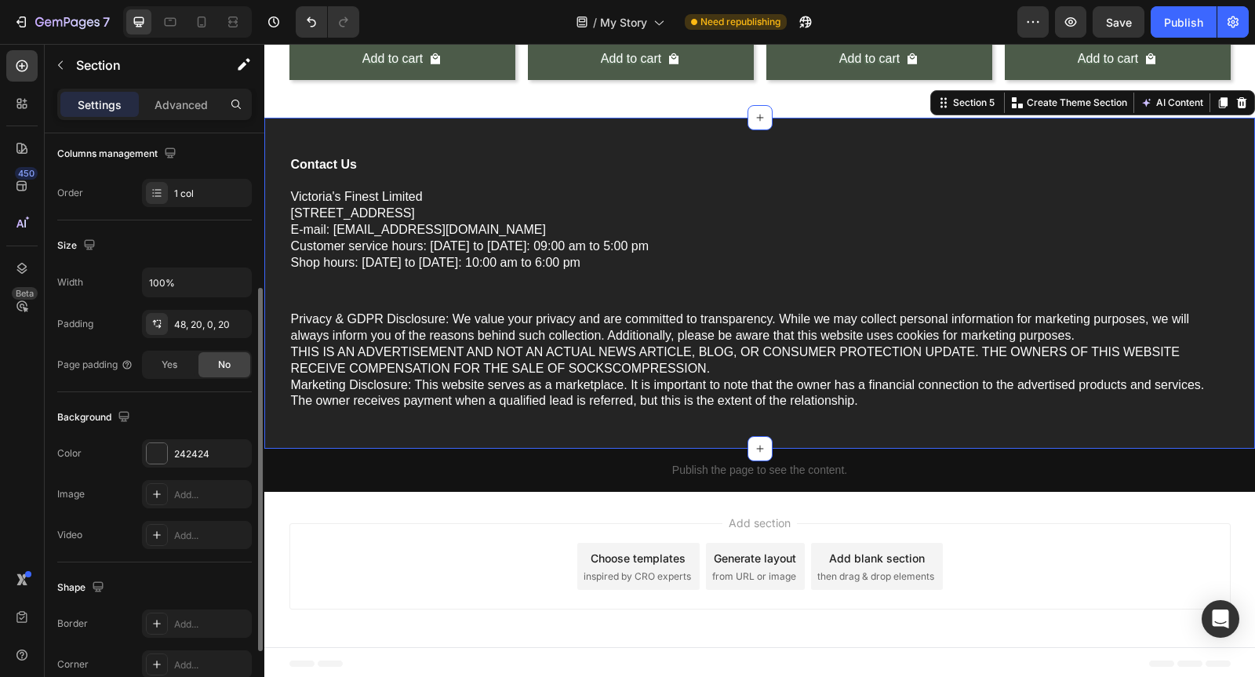
scroll to position [366, 0]
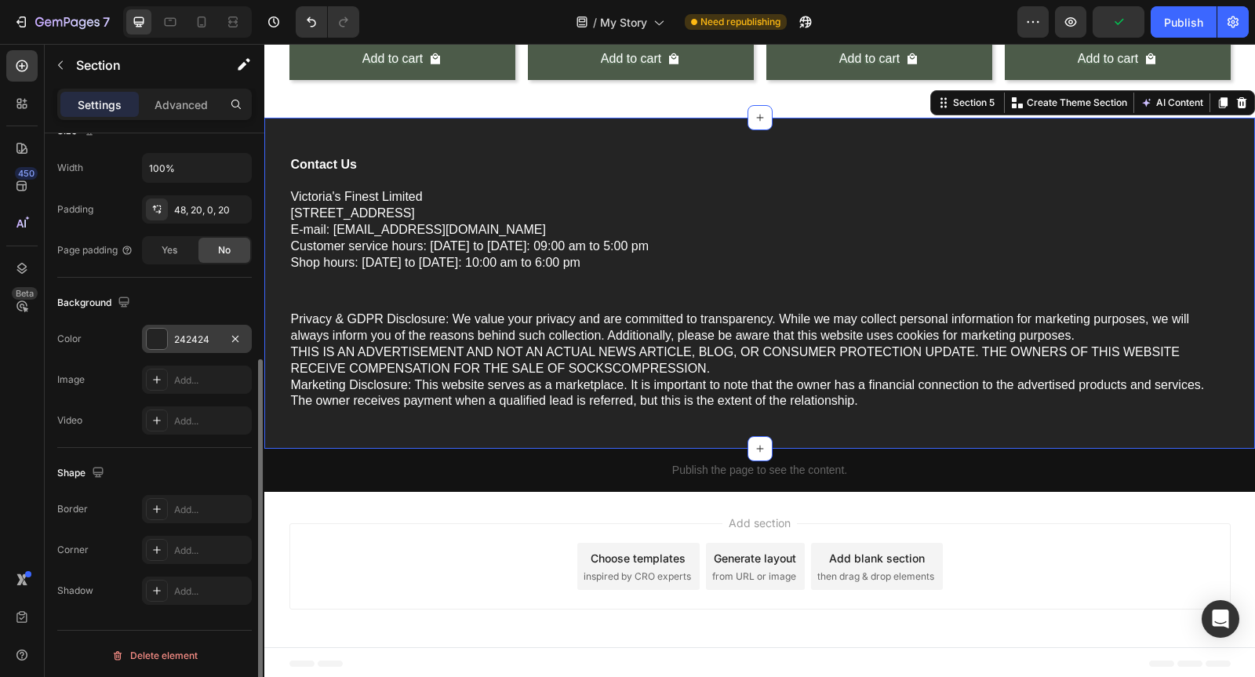
click at [171, 337] on div "242424" at bounding box center [197, 339] width 110 height 28
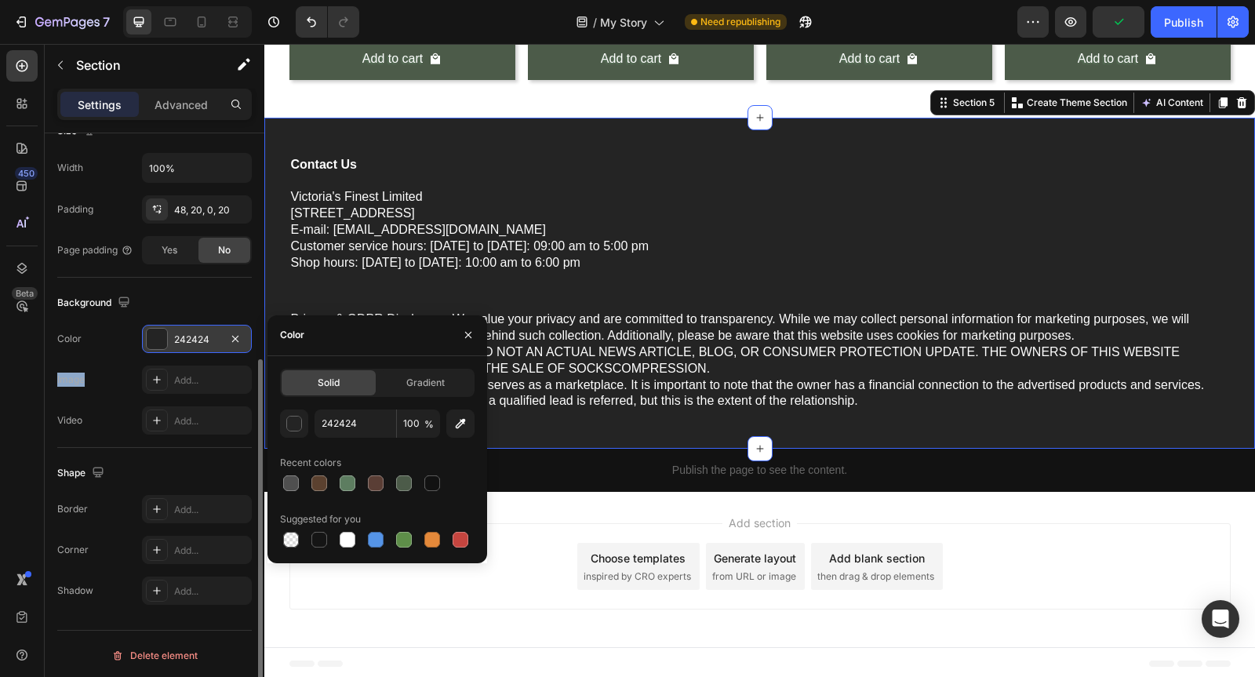
click at [171, 337] on div "242424" at bounding box center [197, 339] width 110 height 28
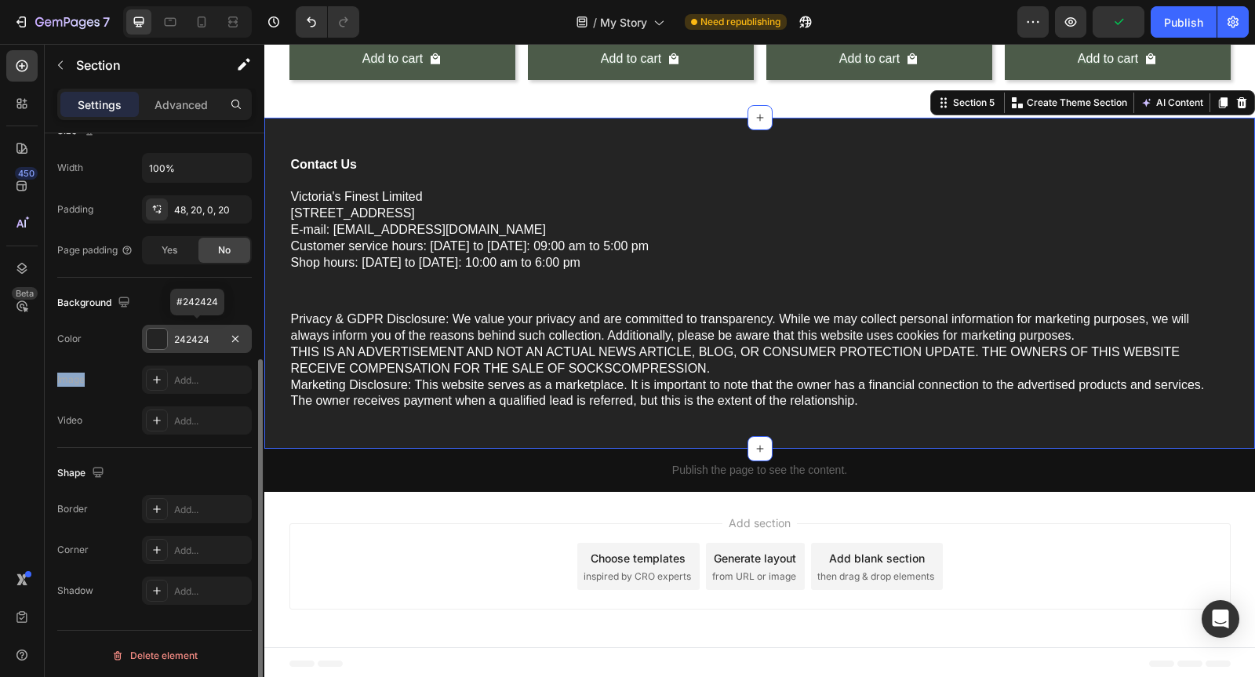
click at [171, 337] on div "242424" at bounding box center [197, 339] width 110 height 28
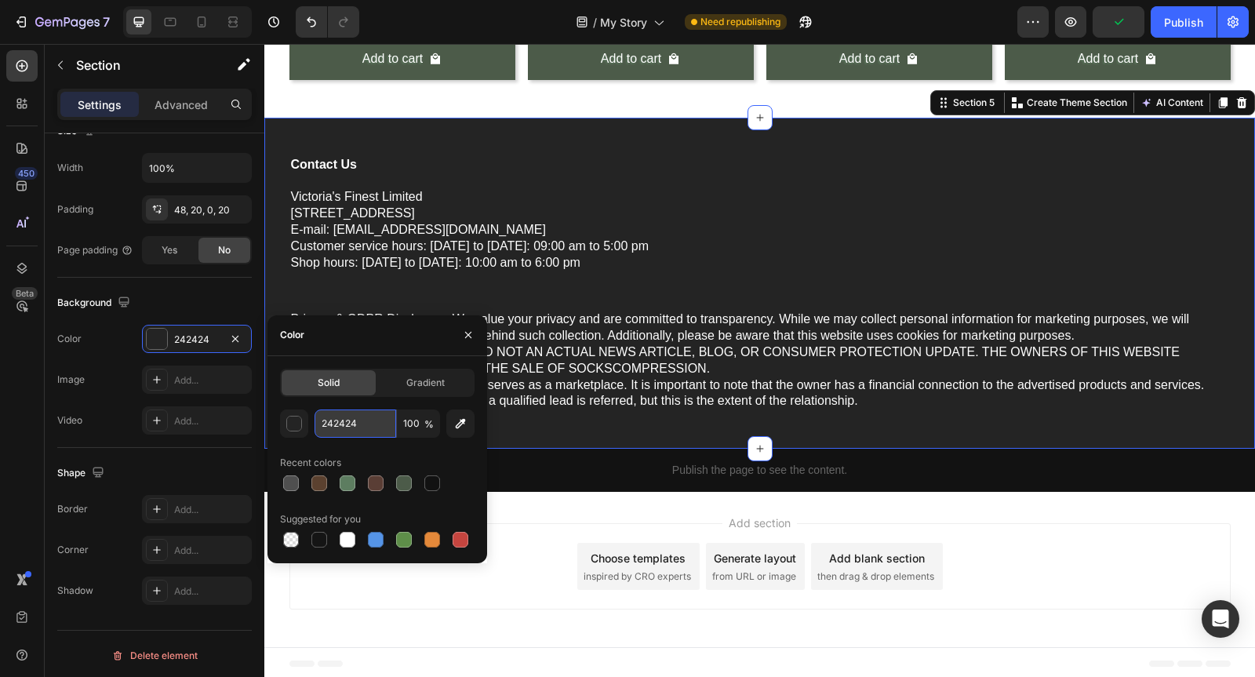
click at [355, 420] on input "242424" at bounding box center [356, 424] width 82 height 28
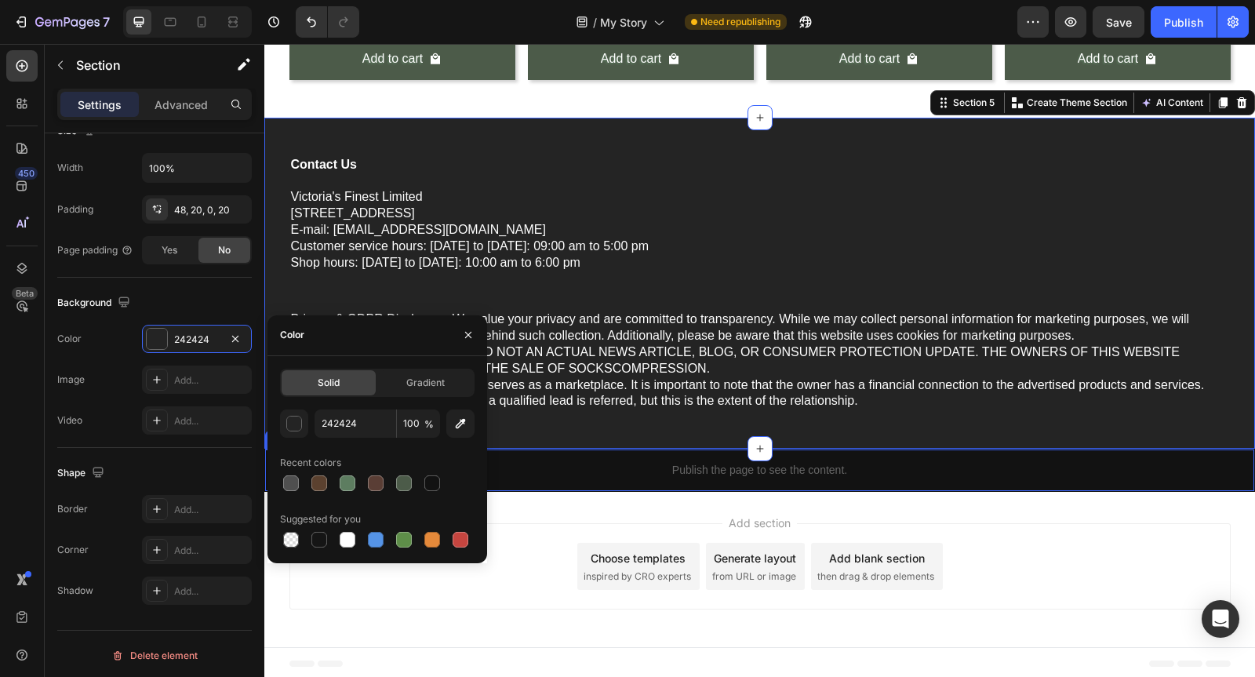
click at [591, 462] on p "Publish the page to see the content." at bounding box center [759, 470] width 989 height 16
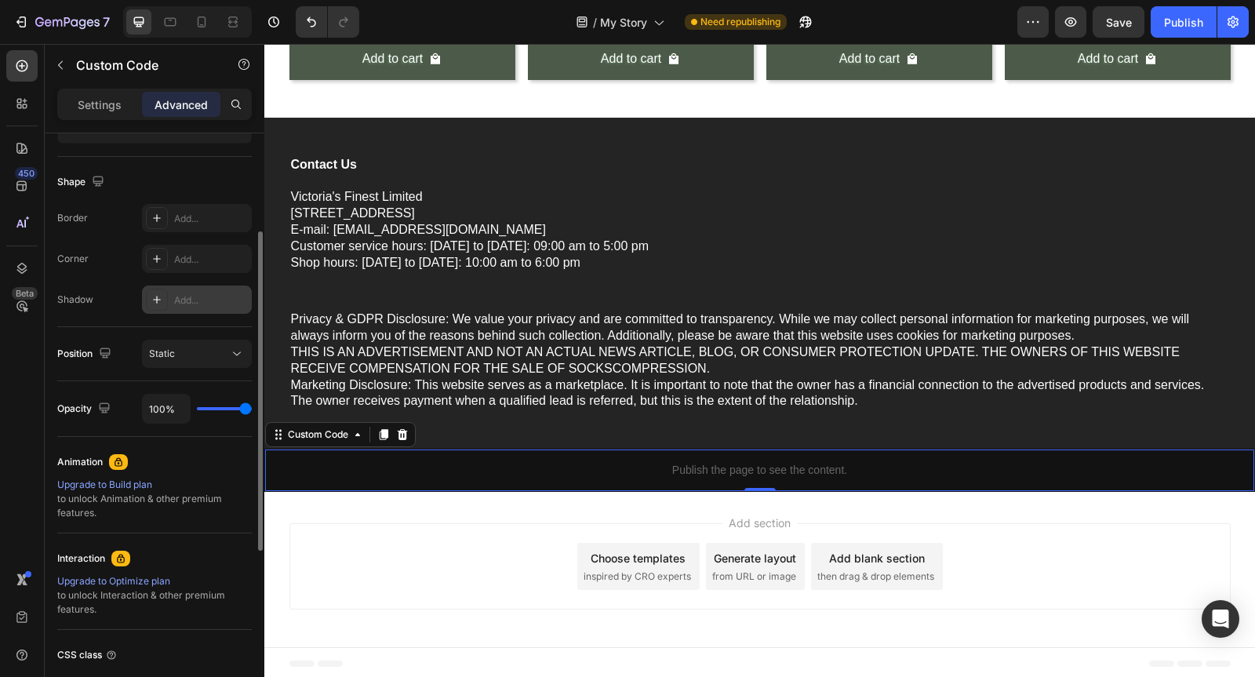
scroll to position [25, 0]
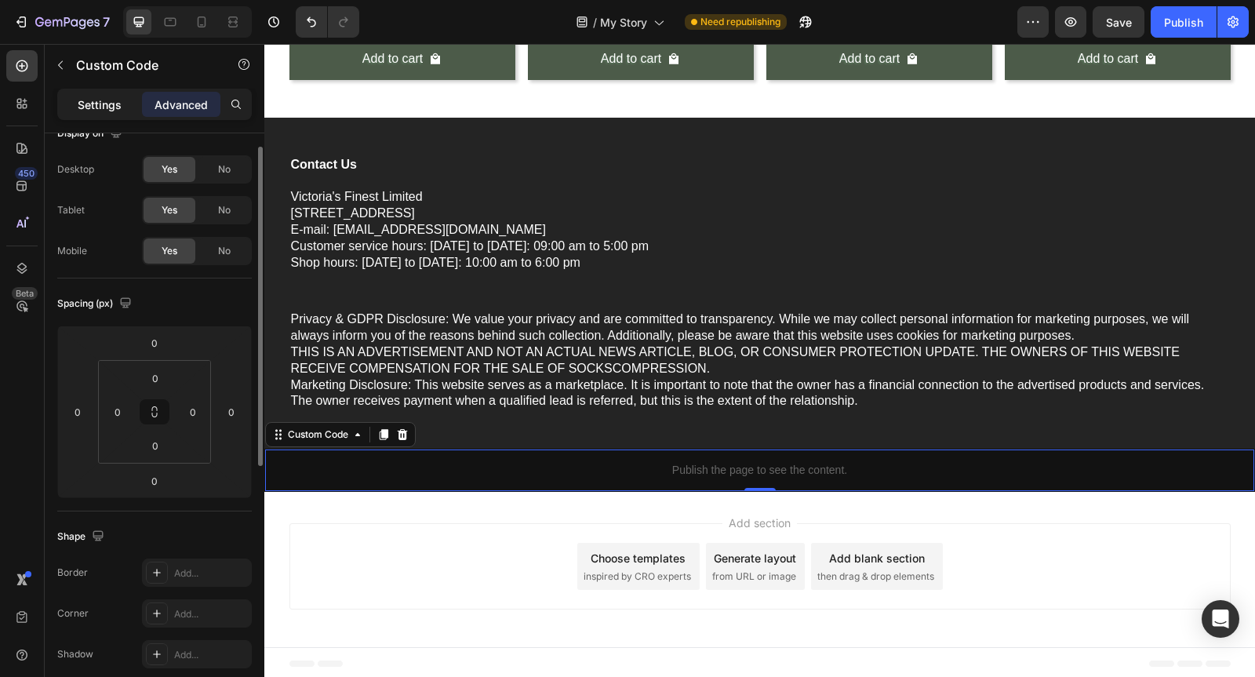
click at [97, 102] on p "Settings" at bounding box center [100, 105] width 44 height 16
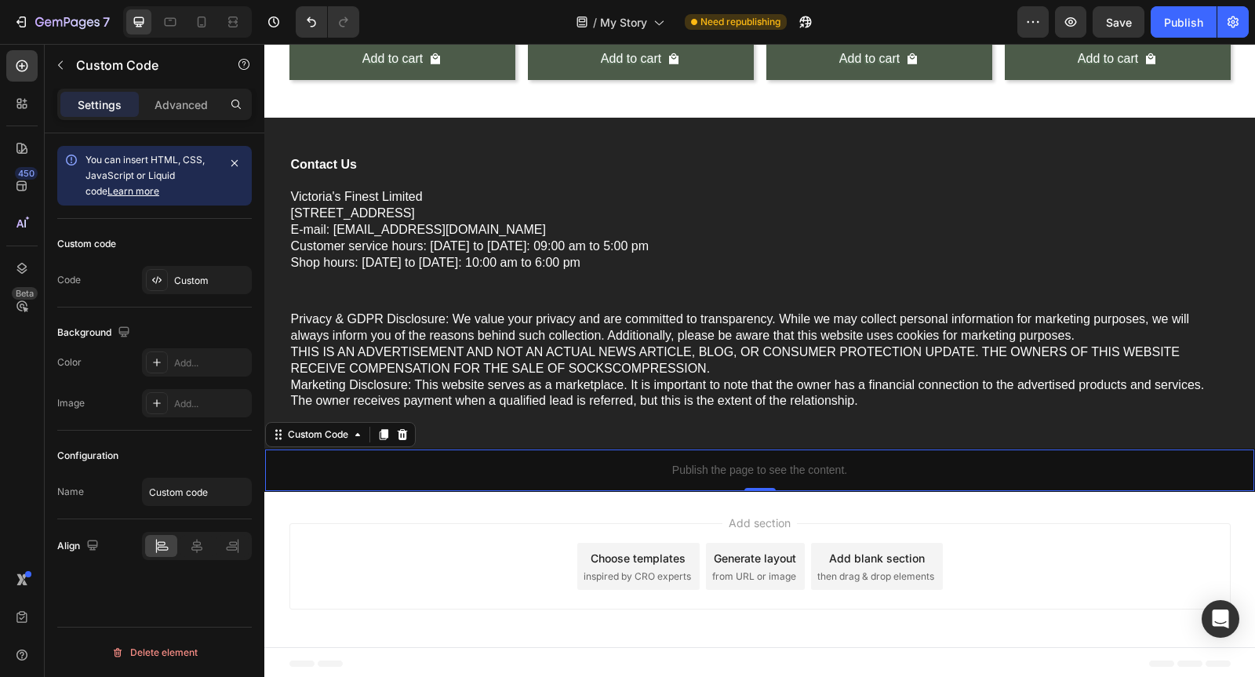
scroll to position [0, 0]
click at [184, 356] on div "Add..." at bounding box center [211, 363] width 74 height 14
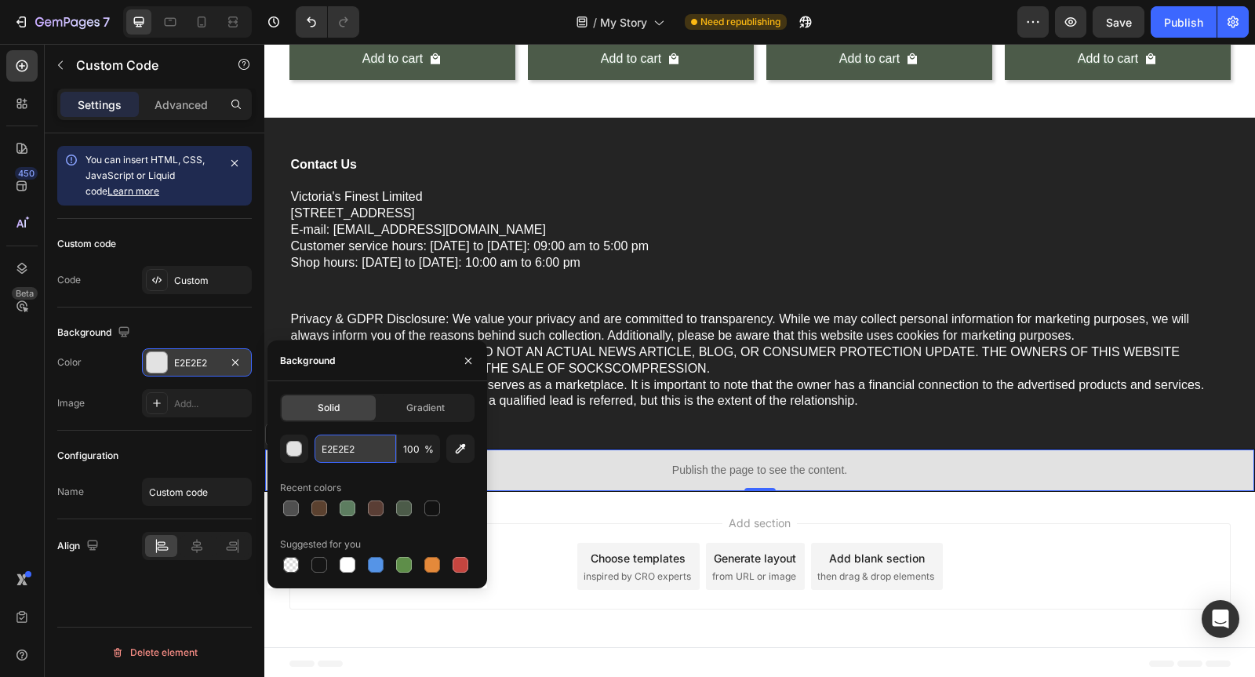
click at [369, 456] on input "E2E2E2" at bounding box center [356, 449] width 82 height 28
paste input "242424"
type input "242424"
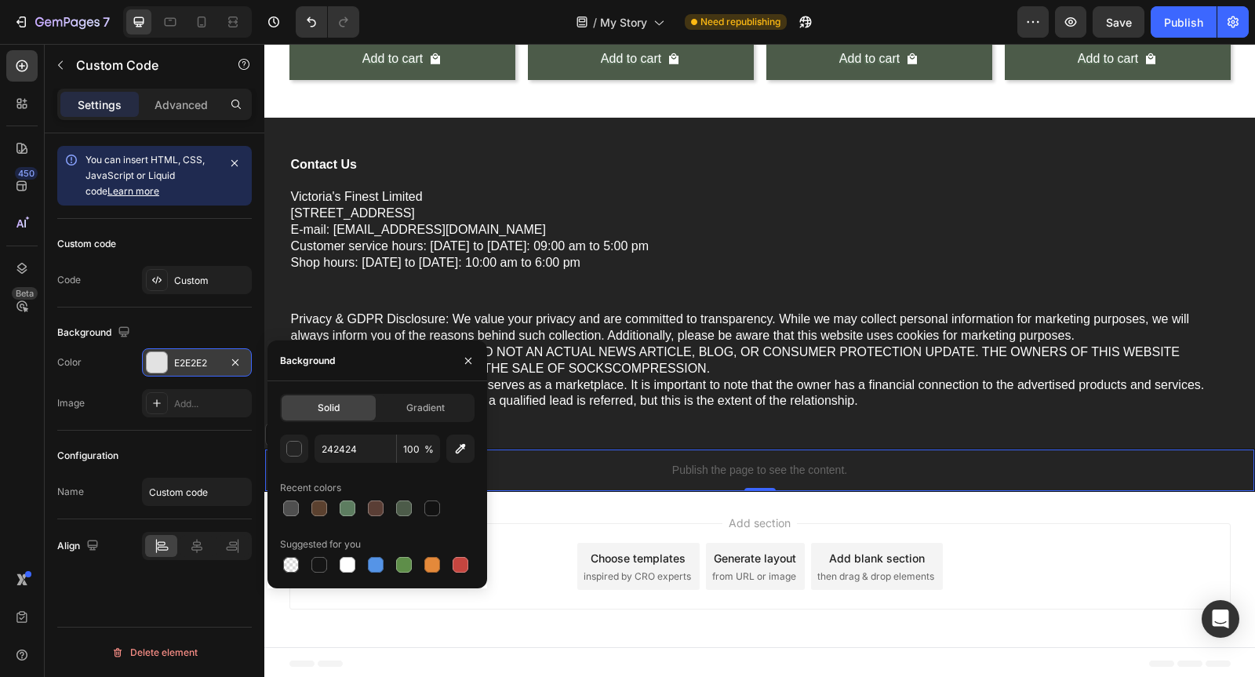
click at [563, 553] on div "Add section Choose templates inspired by CRO experts Generate layout from URL o…" at bounding box center [761, 566] width 942 height 86
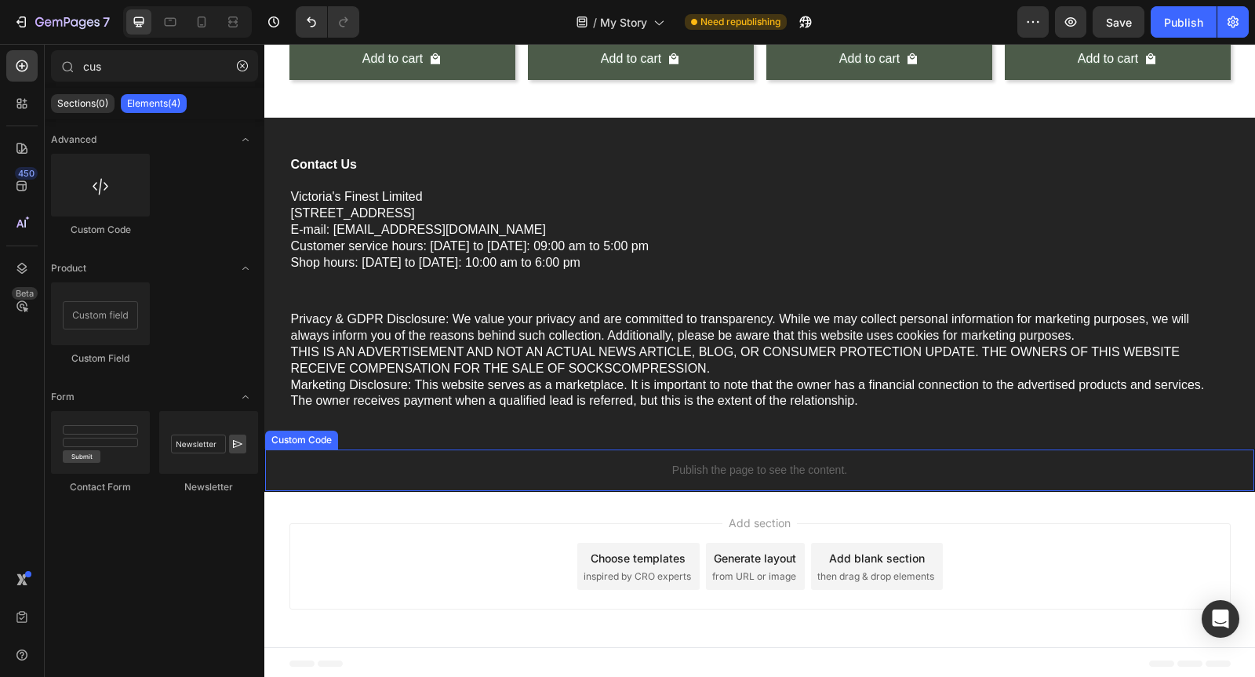
click at [769, 471] on p "Publish the page to see the content." at bounding box center [759, 470] width 989 height 16
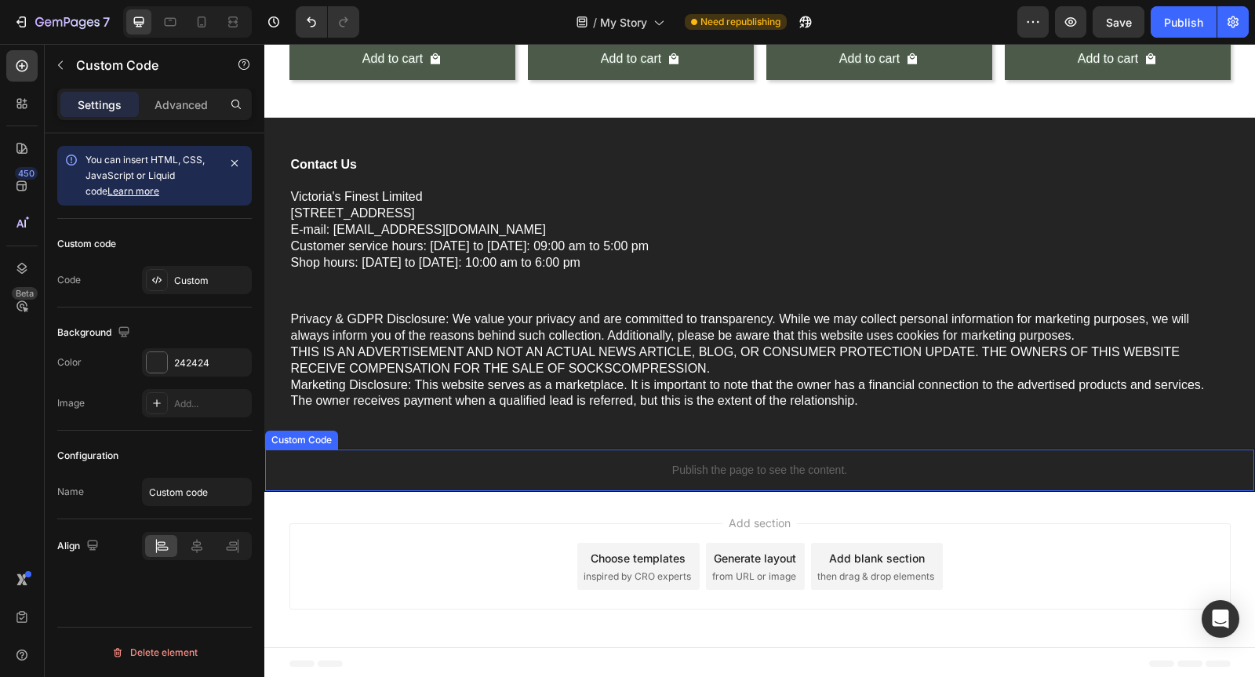
click at [769, 471] on p "Publish the page to see the content." at bounding box center [759, 470] width 989 height 16
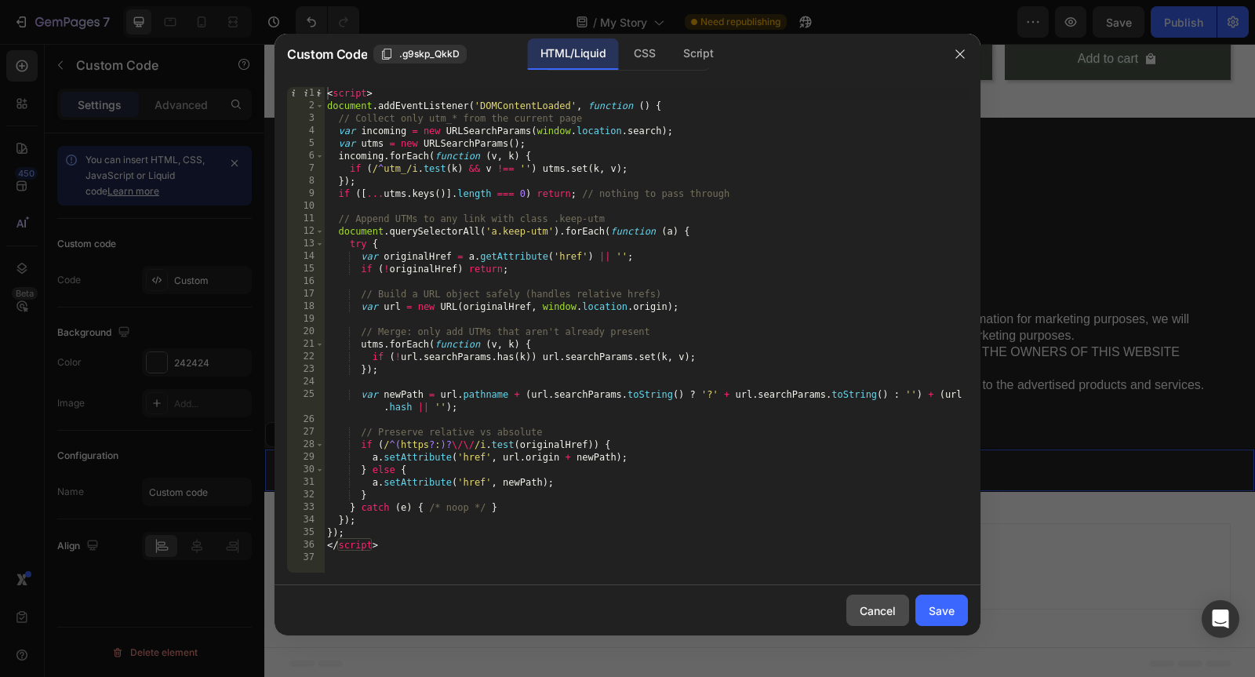
click at [880, 609] on div "Cancel" at bounding box center [878, 611] width 36 height 16
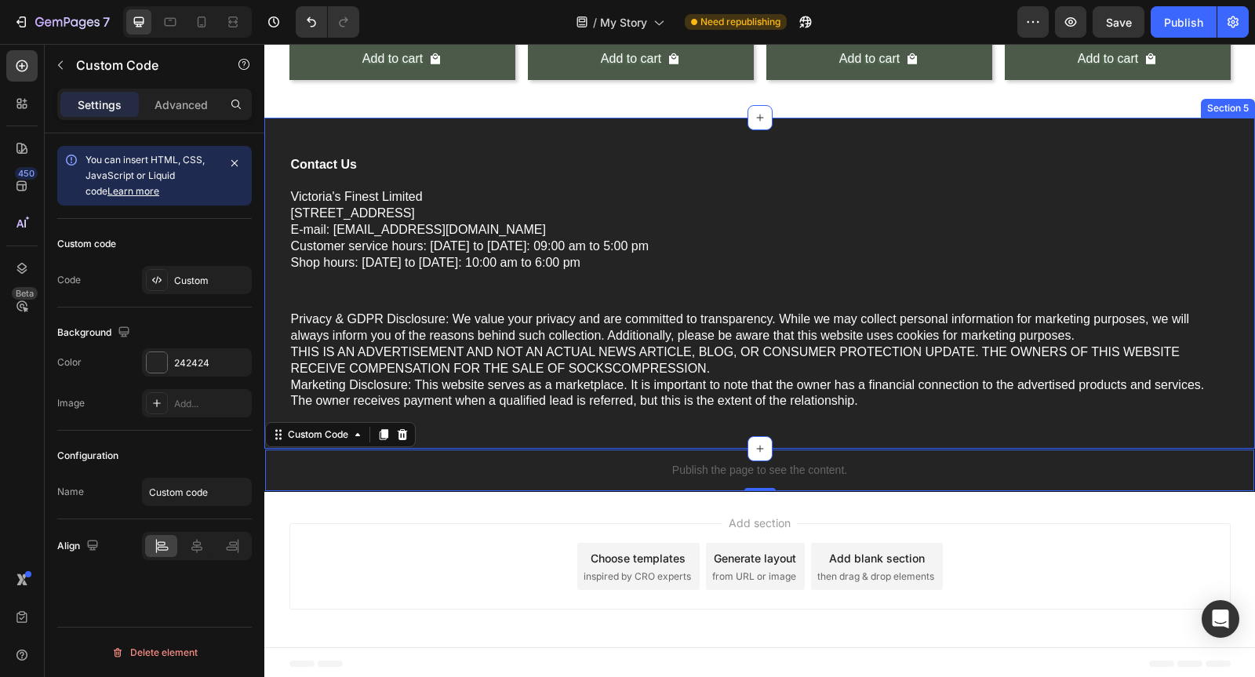
click at [397, 446] on div "Contact Us [PERSON_NAME]'s Finest Limited [STREET_ADDRESS] E-mail: [EMAIL_ADDRE…" at bounding box center [760, 301] width 960 height 293
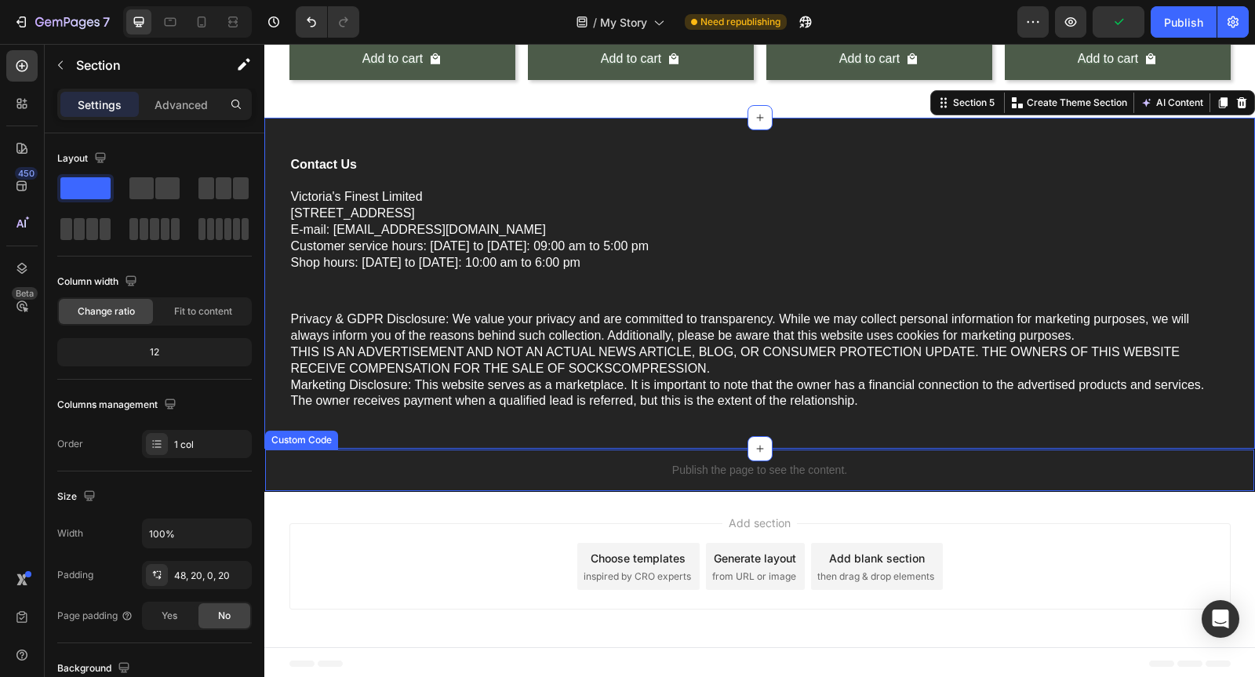
click at [522, 464] on p "Publish the page to see the content." at bounding box center [759, 470] width 989 height 16
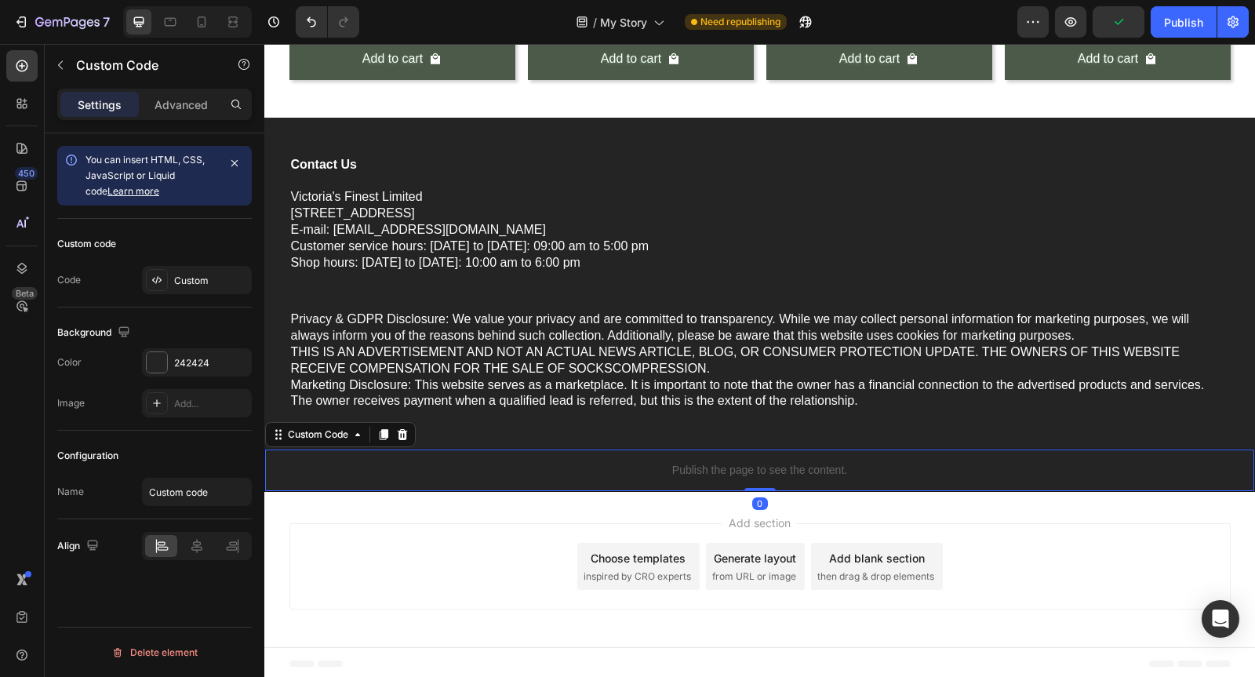
click at [522, 464] on p "Publish the page to see the content." at bounding box center [759, 470] width 989 height 16
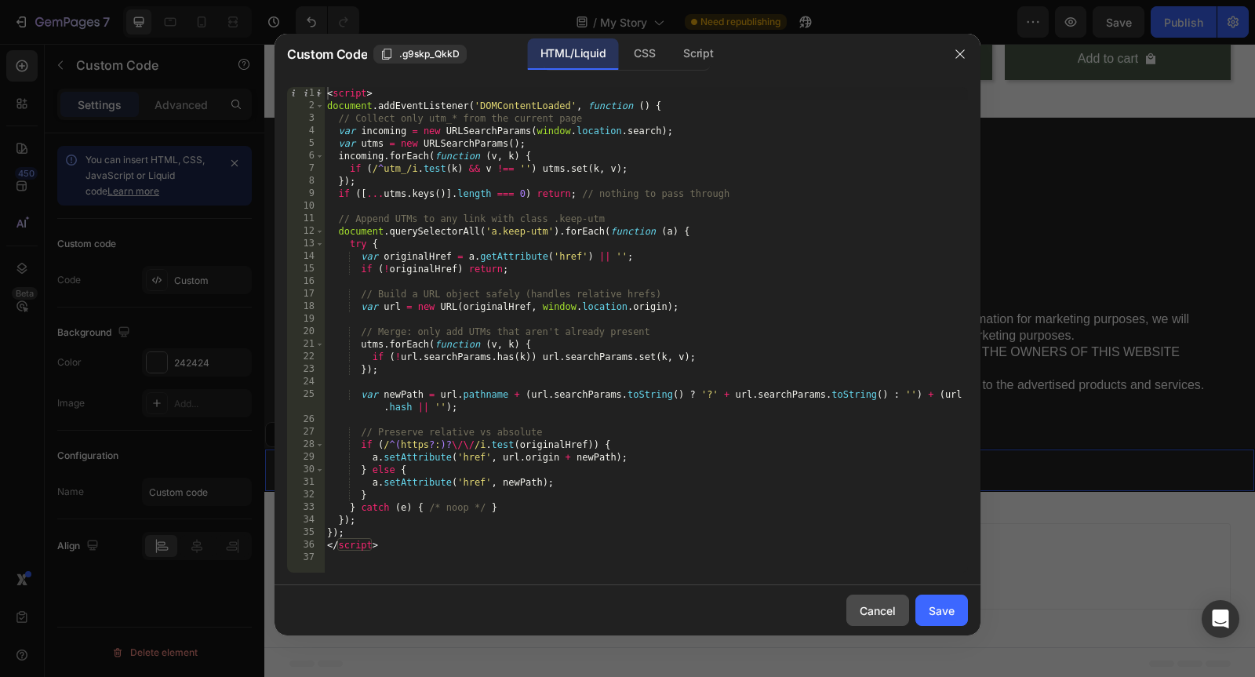
click at [873, 608] on div "Cancel" at bounding box center [878, 611] width 36 height 16
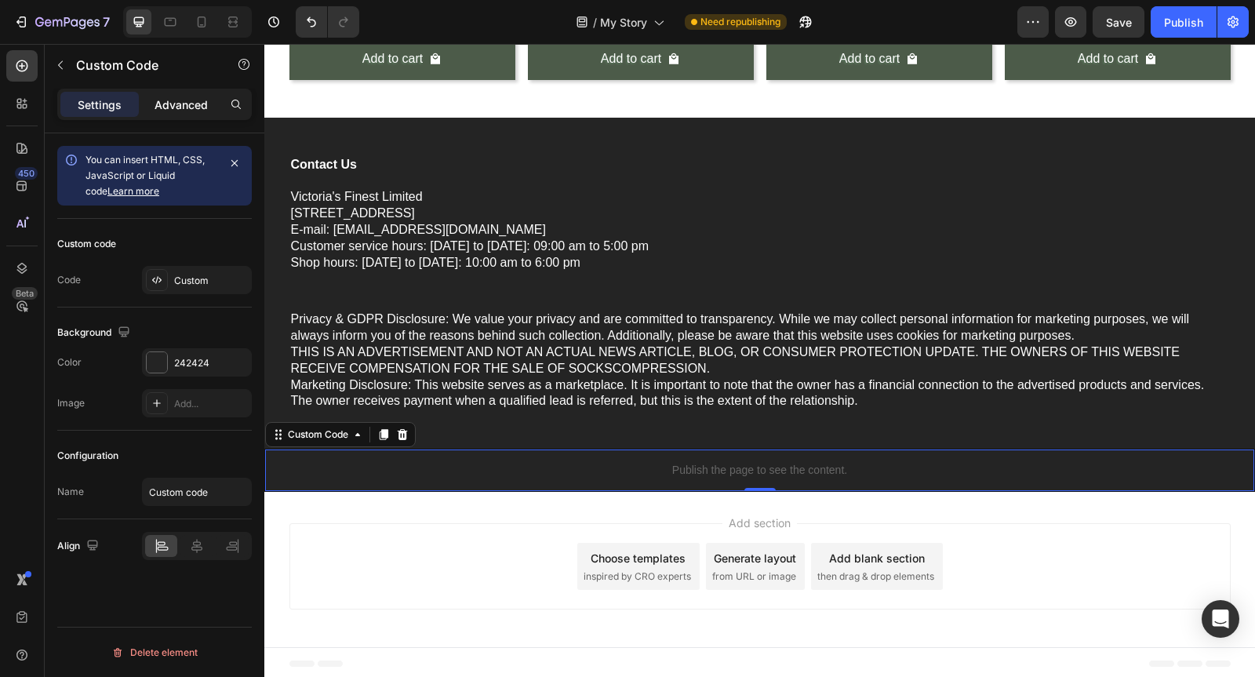
click at [175, 107] on p "Advanced" at bounding box center [181, 105] width 53 height 16
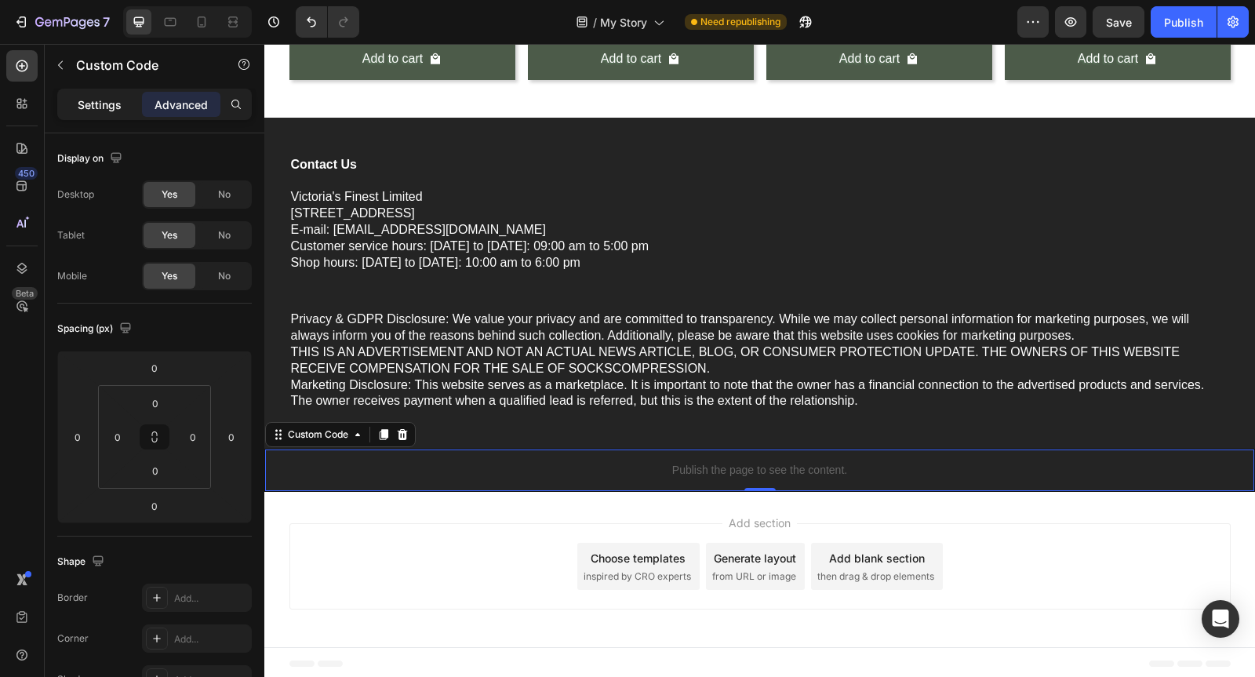
click at [101, 100] on p "Settings" at bounding box center [100, 105] width 44 height 16
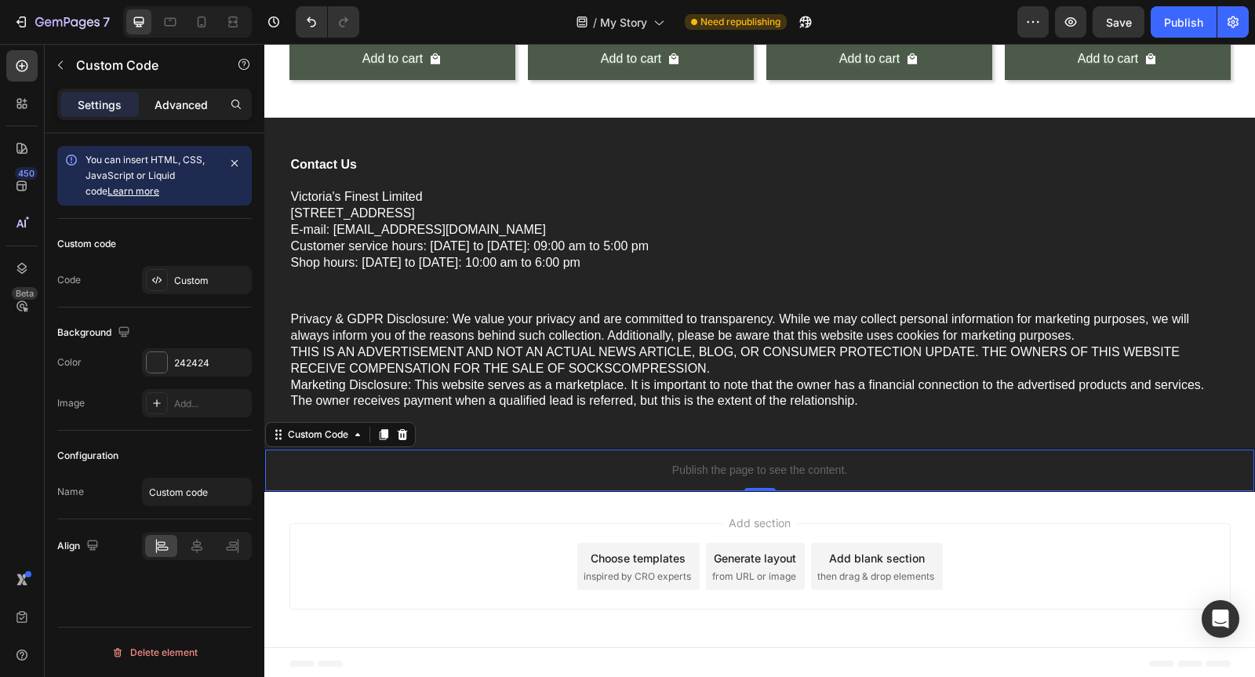
click at [155, 106] on p "Advanced" at bounding box center [181, 105] width 53 height 16
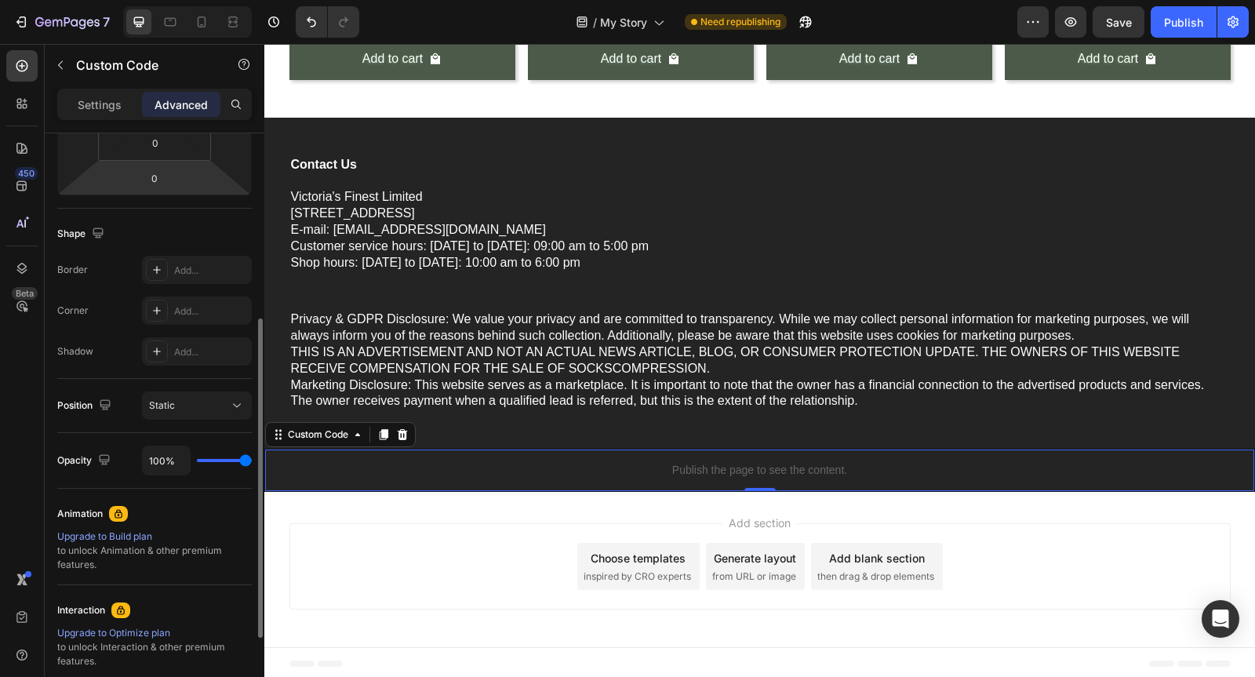
scroll to position [333, 0]
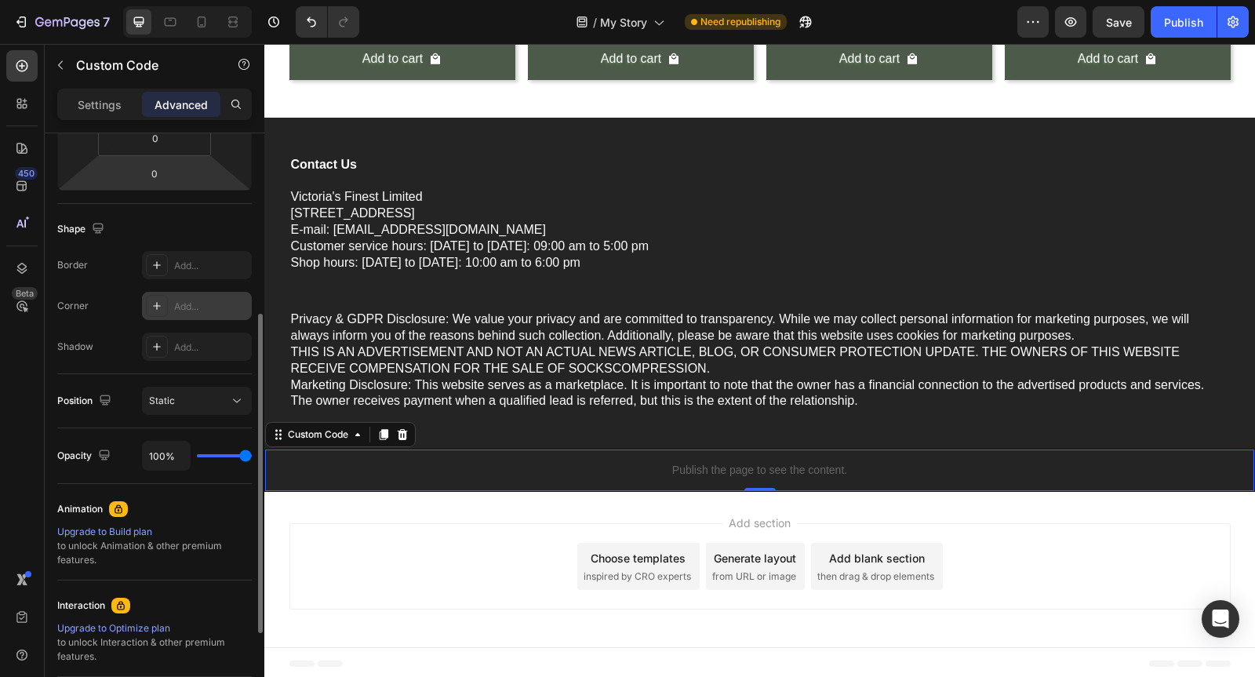
click at [191, 308] on div "Add..." at bounding box center [211, 307] width 74 height 14
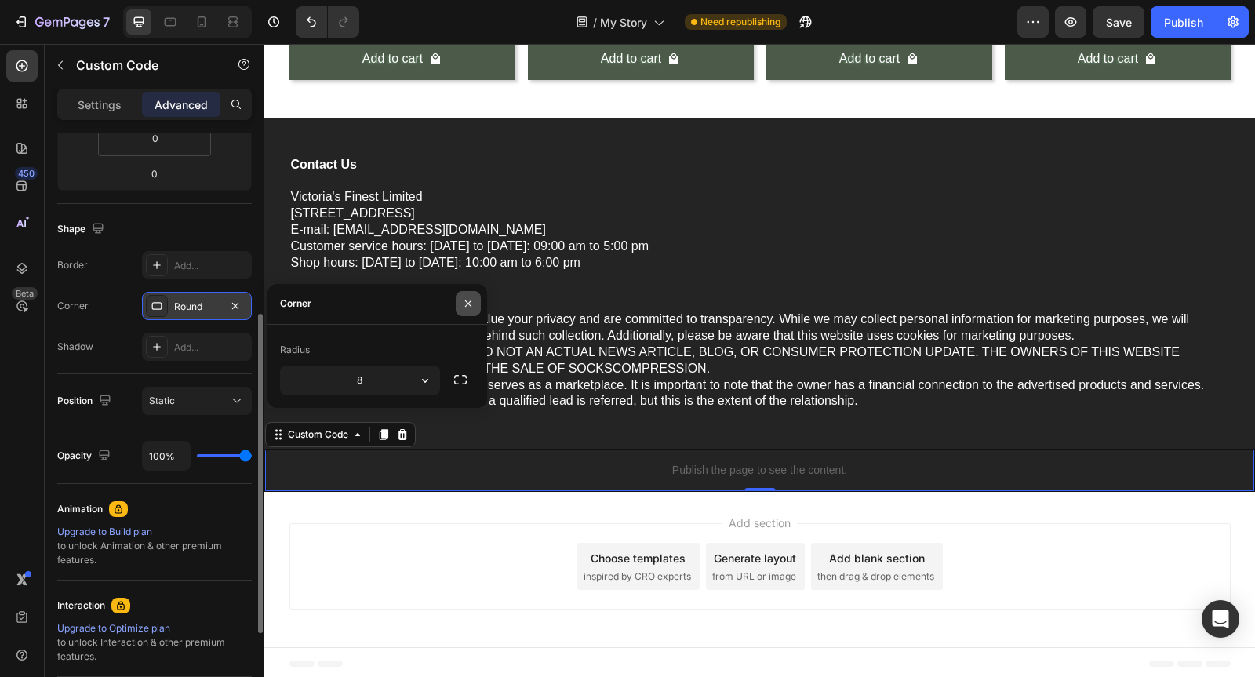
click at [473, 307] on icon "button" at bounding box center [468, 303] width 13 height 13
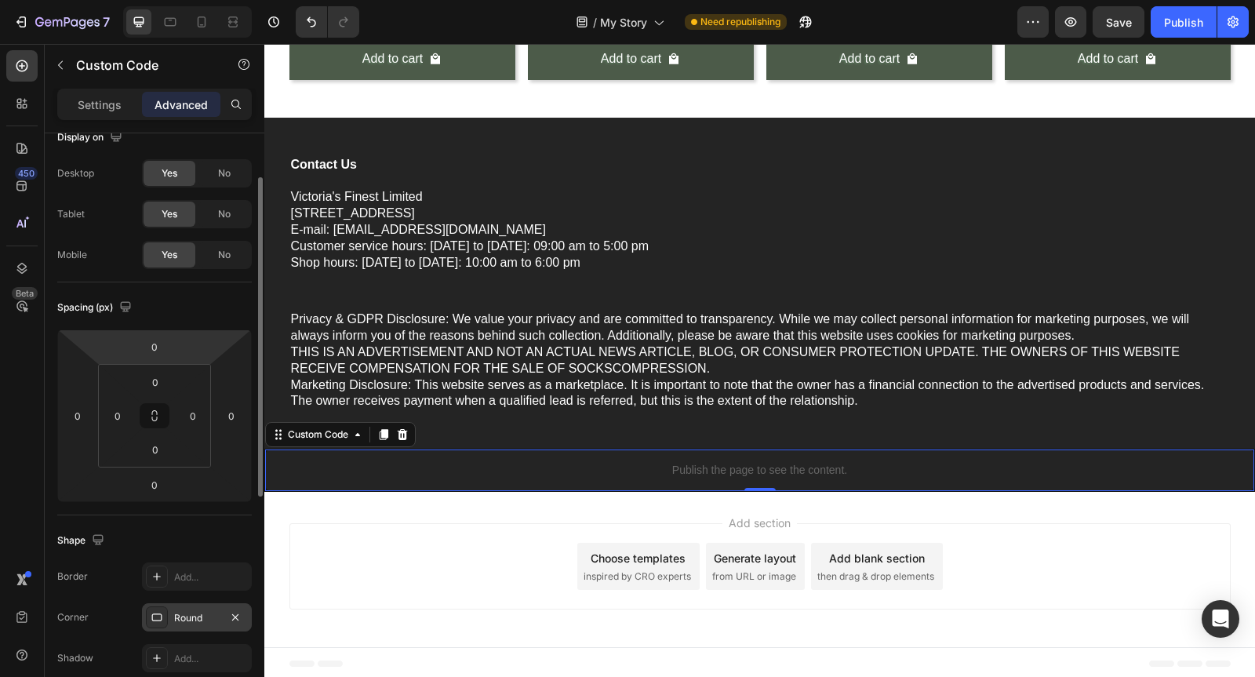
scroll to position [0, 0]
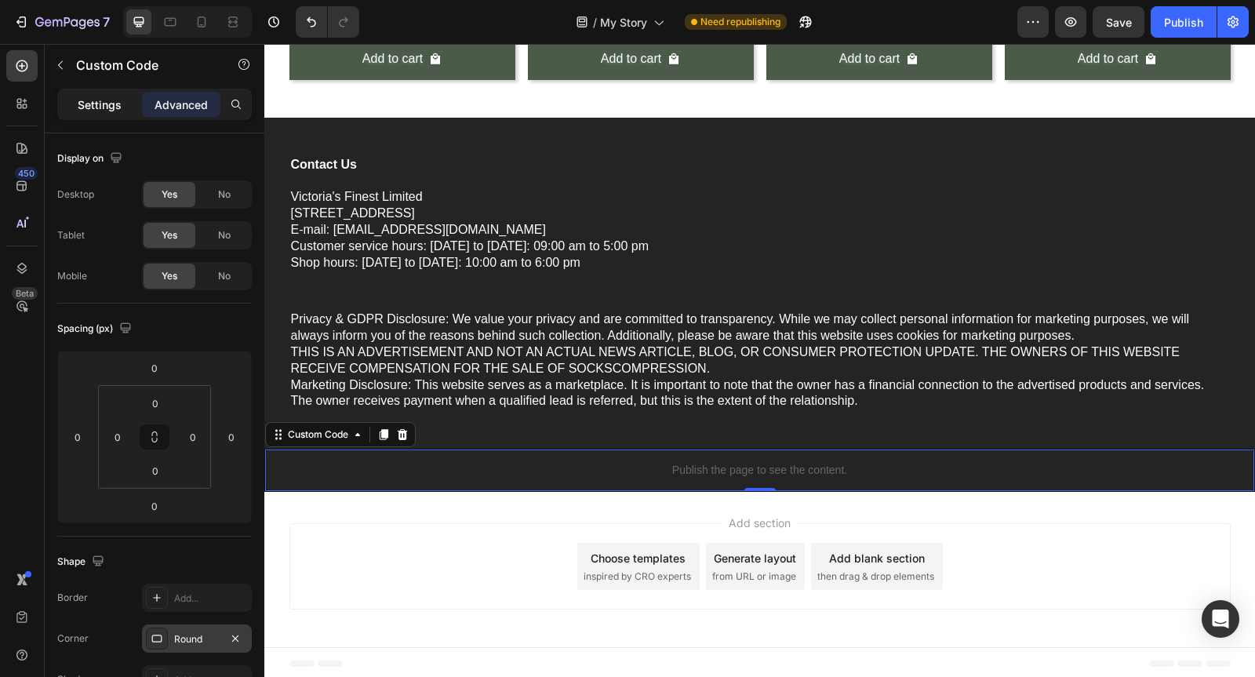
click at [113, 105] on p "Settings" at bounding box center [100, 105] width 44 height 16
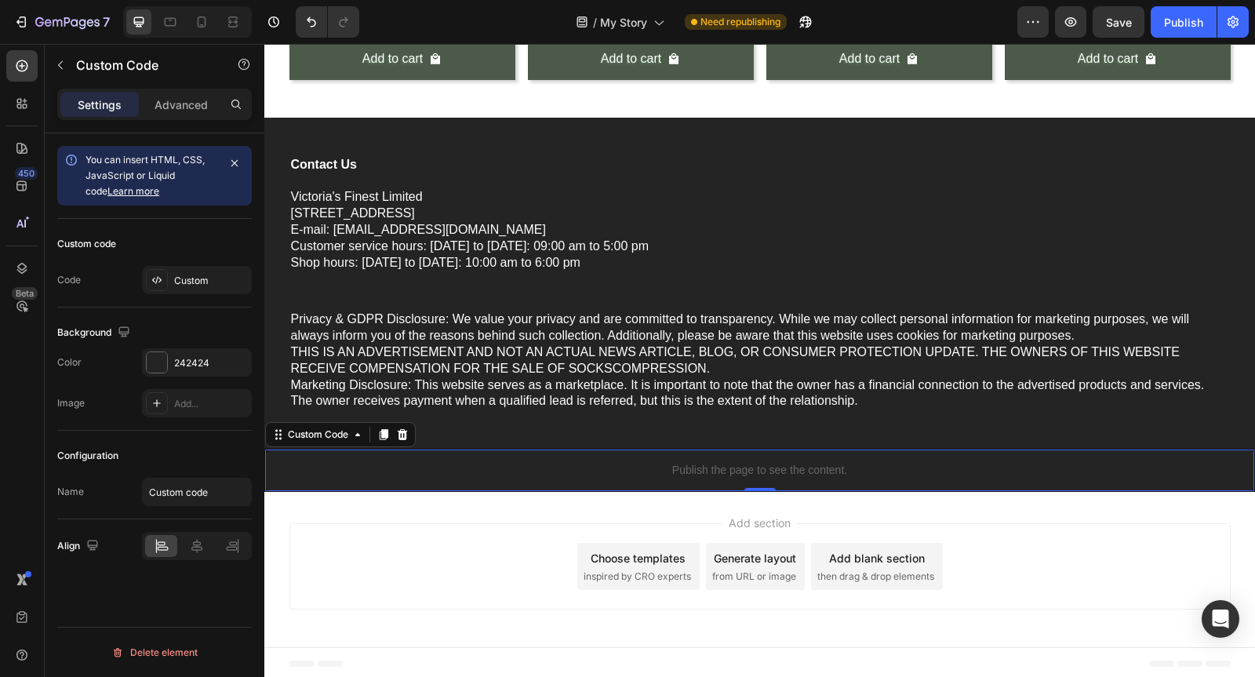
click at [559, 534] on div "Add section Choose templates inspired by CRO experts Generate layout from URL o…" at bounding box center [761, 566] width 942 height 86
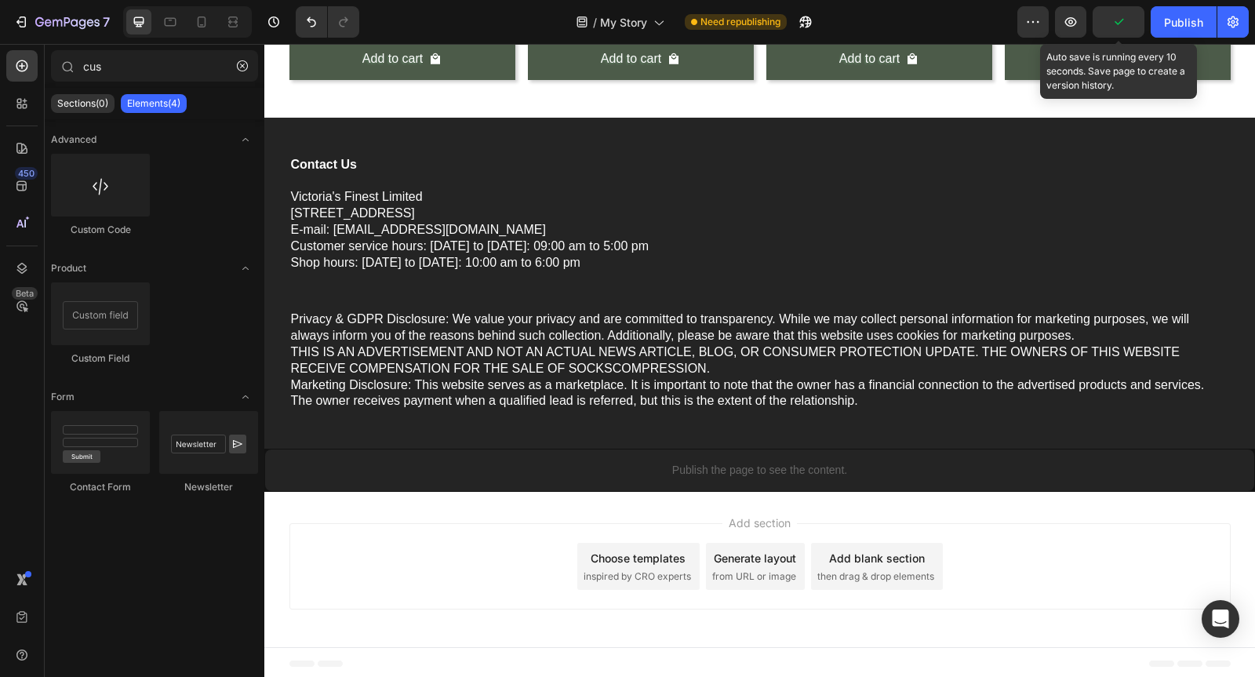
click at [1123, 26] on icon "button" at bounding box center [1119, 22] width 16 height 16
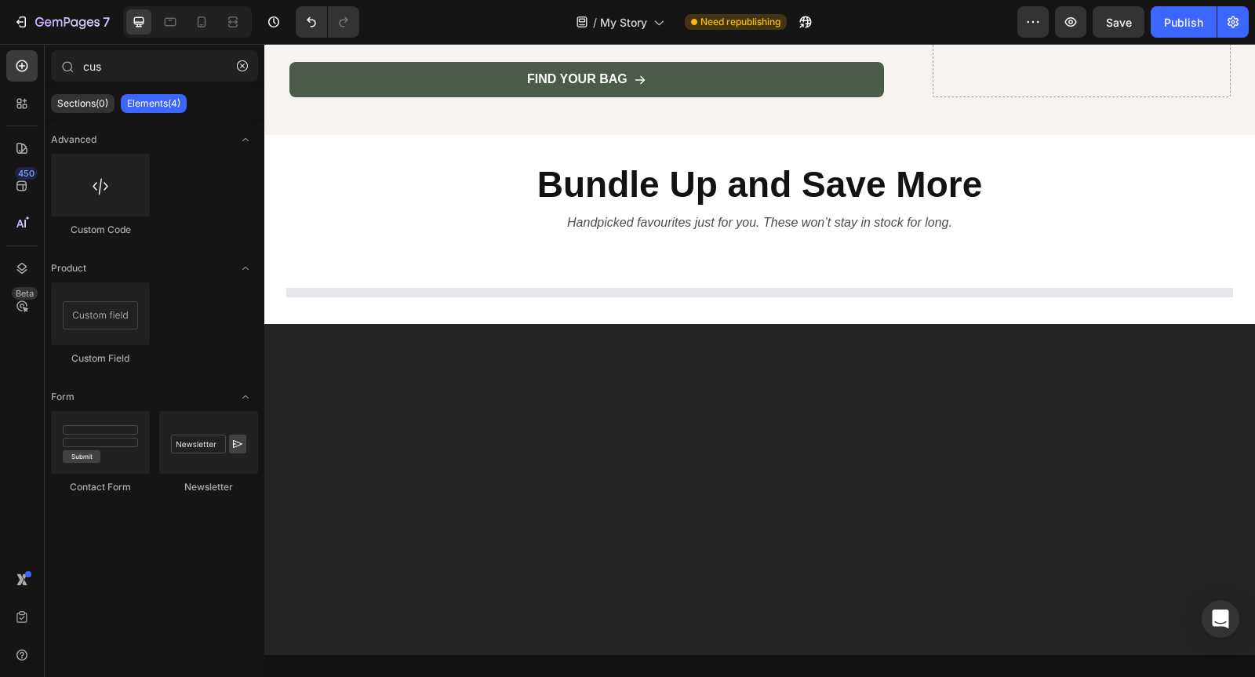
scroll to position [5557, 0]
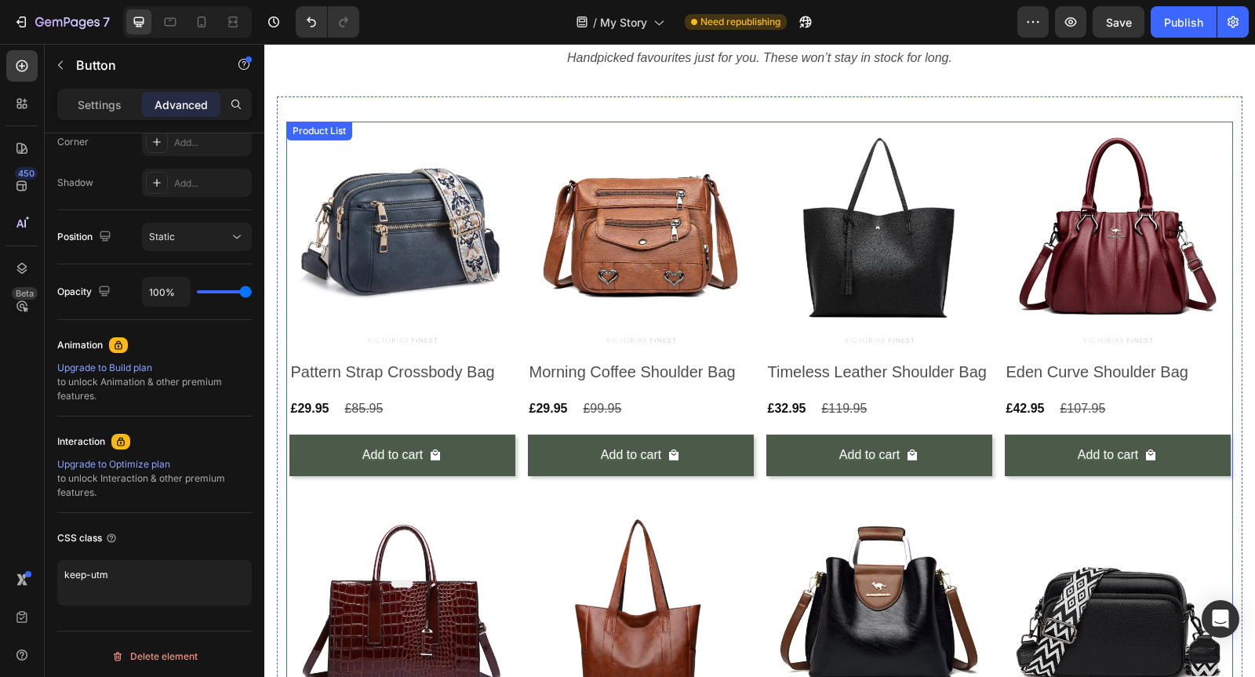
scroll to position [5762, 0]
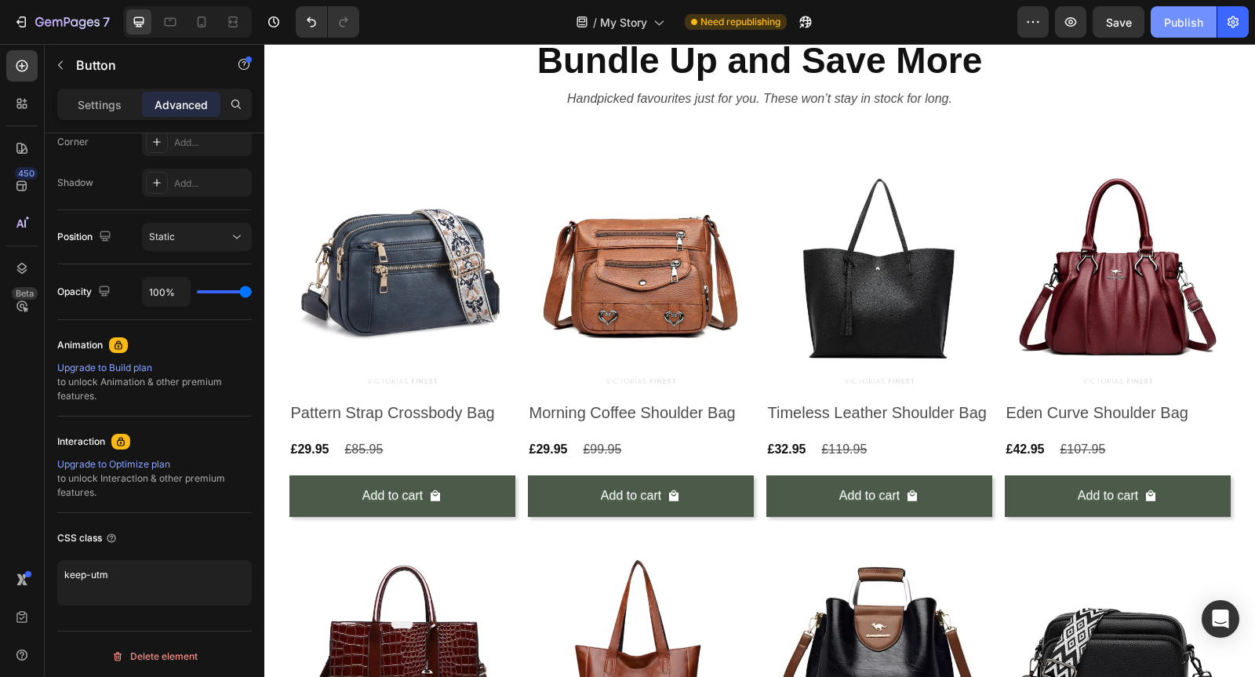
click at [1129, 26] on div "Publish" at bounding box center [1183, 22] width 39 height 16
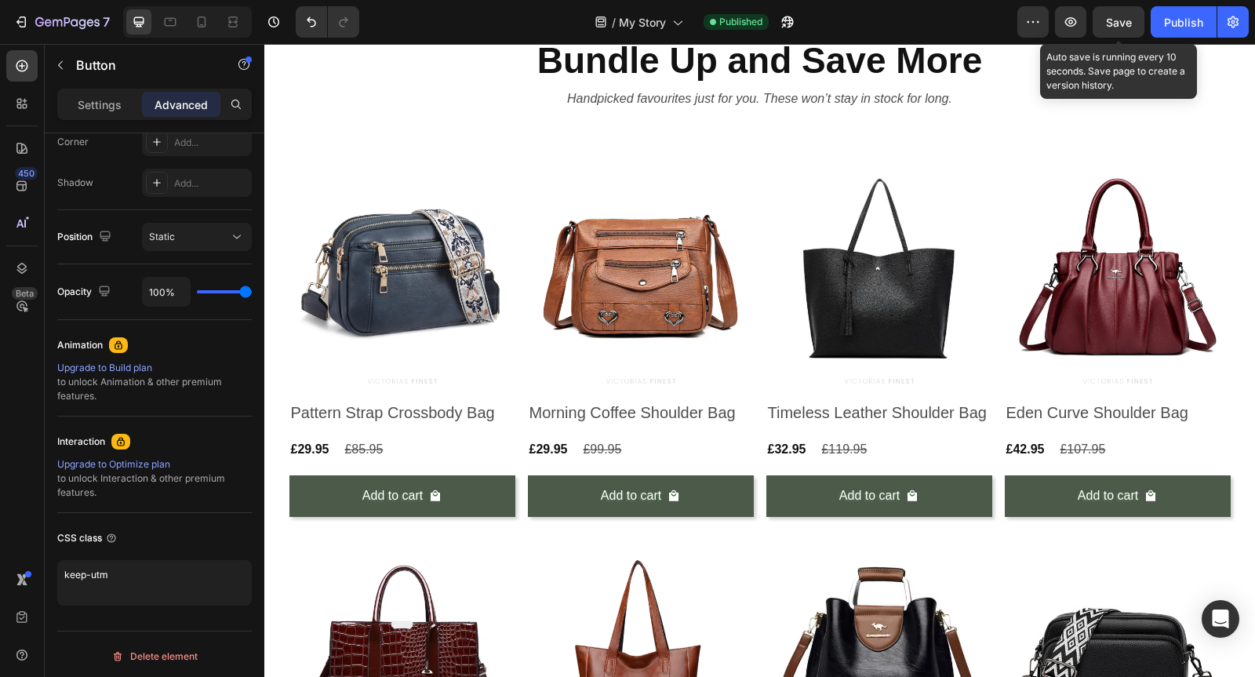
click at [1123, 20] on span "Save" at bounding box center [1119, 22] width 26 height 13
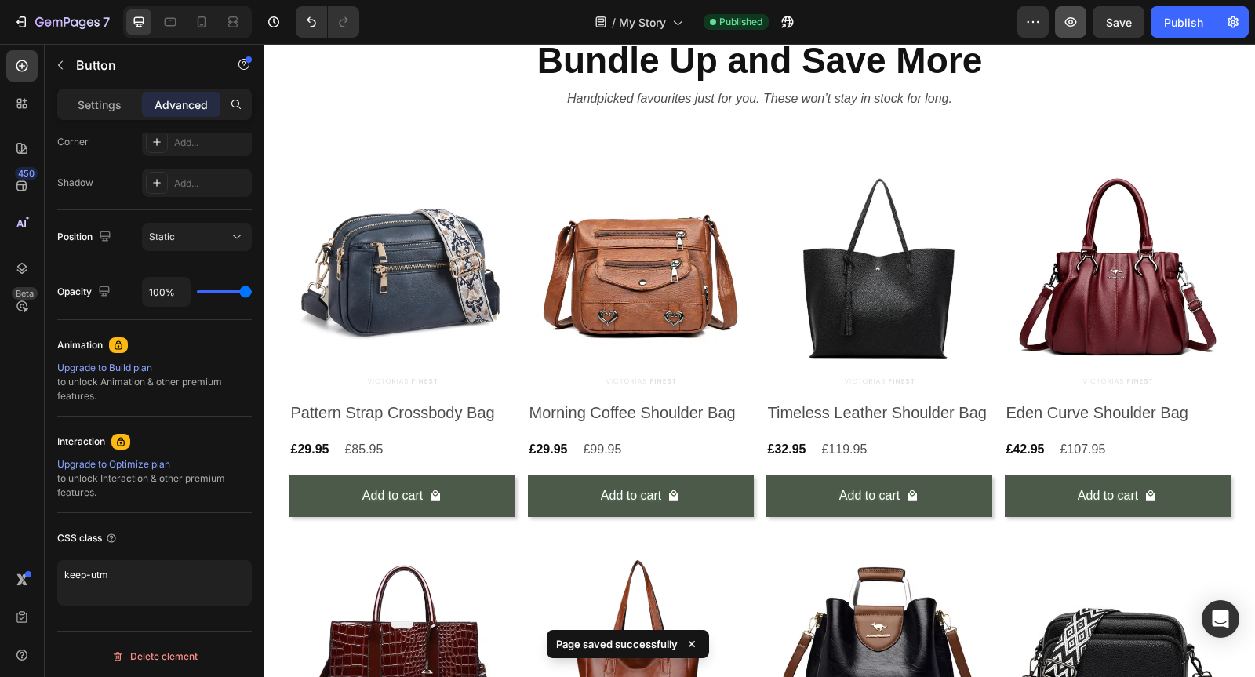
click at [1079, 22] on icon "button" at bounding box center [1071, 22] width 16 height 16
